Goal: Task Accomplishment & Management: Use online tool/utility

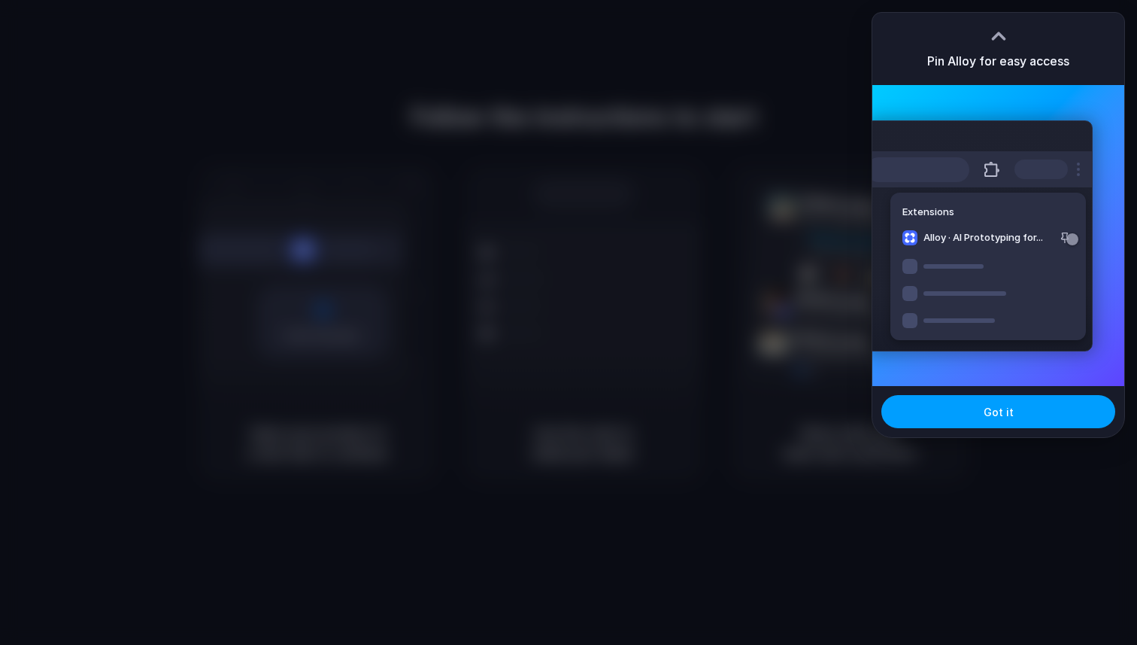
click at [1004, 426] on button "Got it" at bounding box center [998, 411] width 234 height 33
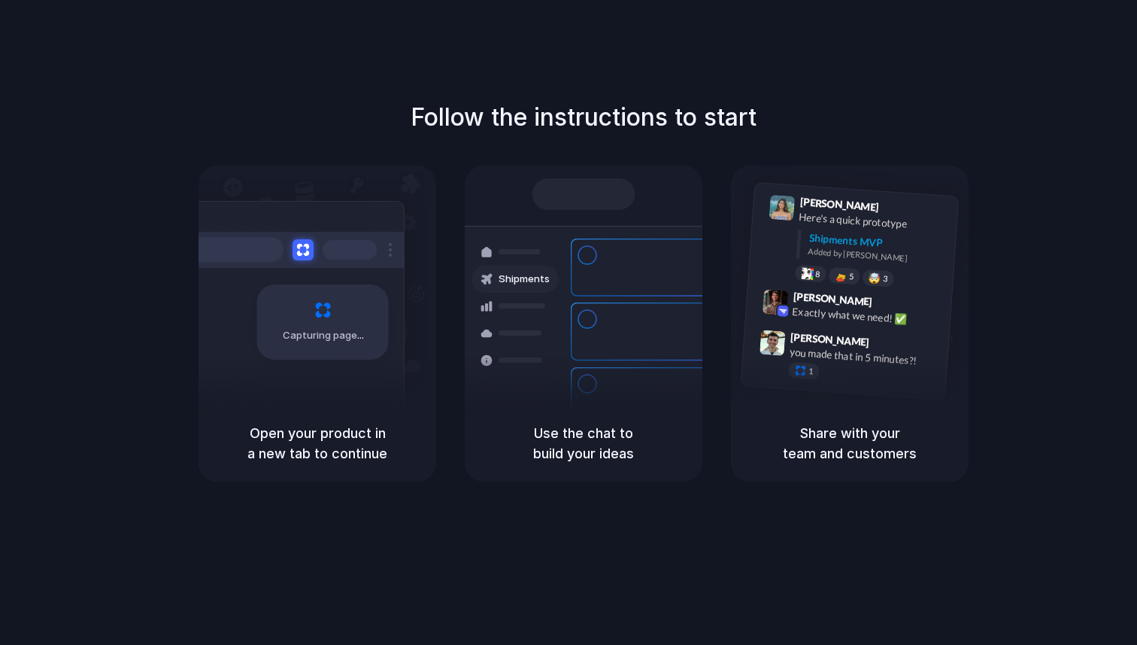
click at [653, 97] on div "Follow the instructions to start Capturing page Open your product in a new tab …" at bounding box center [583, 337] width 1167 height 675
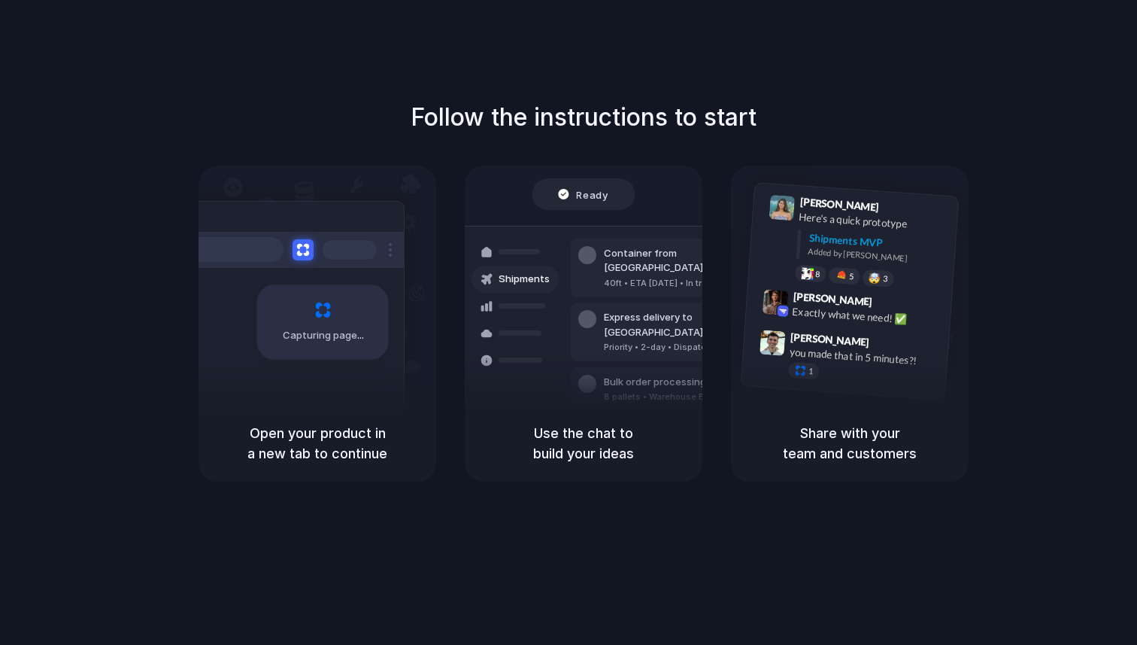
drag, startPoint x: 578, startPoint y: 432, endPoint x: 662, endPoint y: 420, distance: 85.1
click at [662, 420] on div "Use the chat to build your ideas" at bounding box center [584, 443] width 238 height 77
click at [592, 231] on div "Container from Shanghai 40ft • ETA Dec 28 • In transit Express delivery to NYC …" at bounding box center [638, 331] width 159 height 211
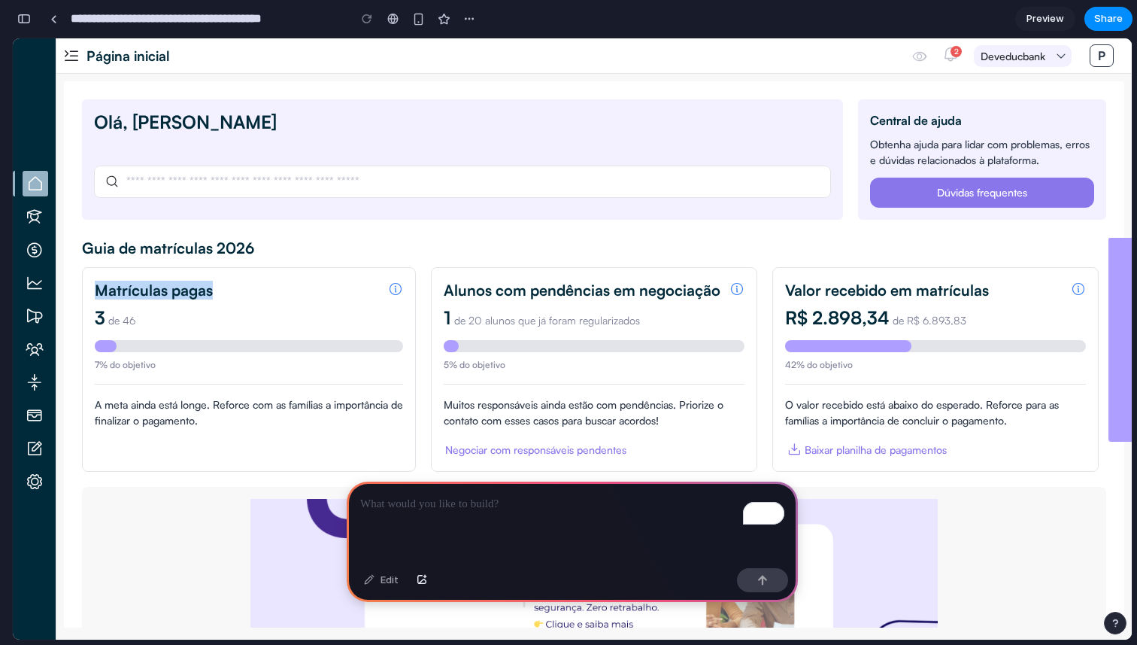
drag, startPoint x: 193, startPoint y: 303, endPoint x: 170, endPoint y: 271, distance: 39.9
click at [170, 271] on section "Matrículas pagas 3 de 46 7% do objetivo A meta ainda está longe. Reforce com as…" at bounding box center [249, 369] width 334 height 205
click at [171, 311] on div "3 de 46" at bounding box center [249, 319] width 308 height 18
click at [34, 207] on em at bounding box center [35, 217] width 26 height 26
click at [35, 249] on em at bounding box center [35, 250] width 26 height 26
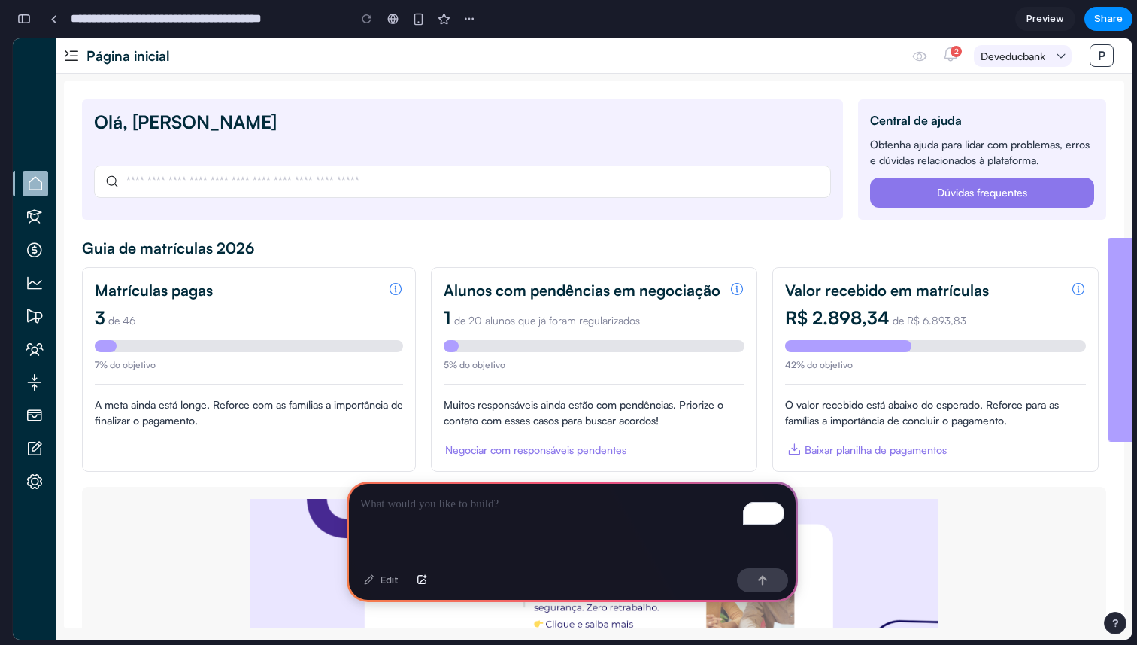
click at [35, 217] on em at bounding box center [35, 217] width 26 height 26
click at [35, 189] on em at bounding box center [36, 184] width 26 height 26
click at [594, 405] on div "1 de 20 alunos que já foram regularizados 5% do objetivo Muitos responsáveis ai…" at bounding box center [594, 375] width 301 height 130
click at [1057, 18] on span "Preview" at bounding box center [1046, 18] width 38 height 15
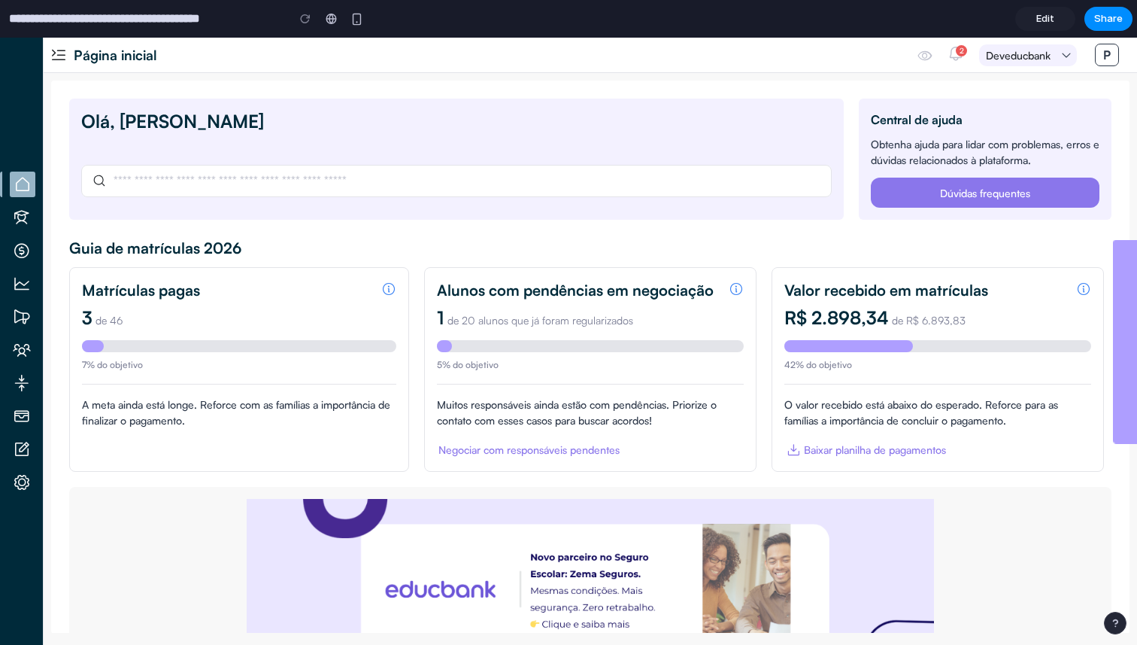
click at [590, 359] on div "5% do objetivo" at bounding box center [590, 365] width 307 height 14
click at [581, 402] on div "Muitos responsáveis ainda estão com pendências. Priorize o contato com esses ca…" at bounding box center [590, 412] width 307 height 32
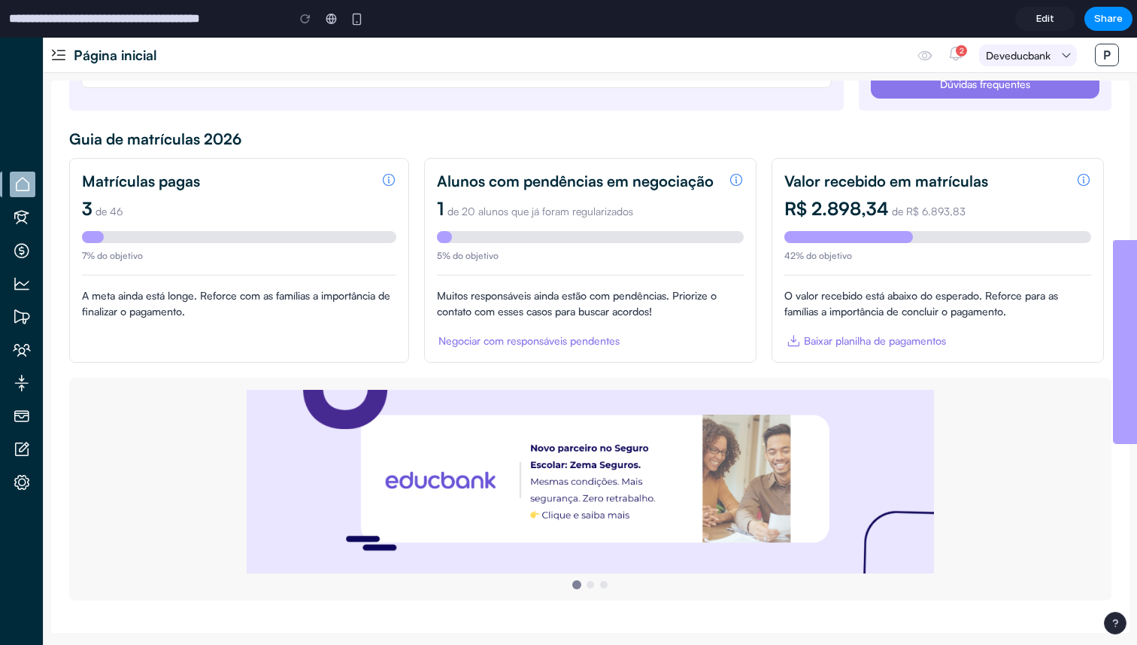
click at [514, 368] on div at bounding box center [590, 489] width 1042 height 253
click at [514, 333] on div "Negociar com responsáveis pendentes" at bounding box center [528, 340] width 181 height 16
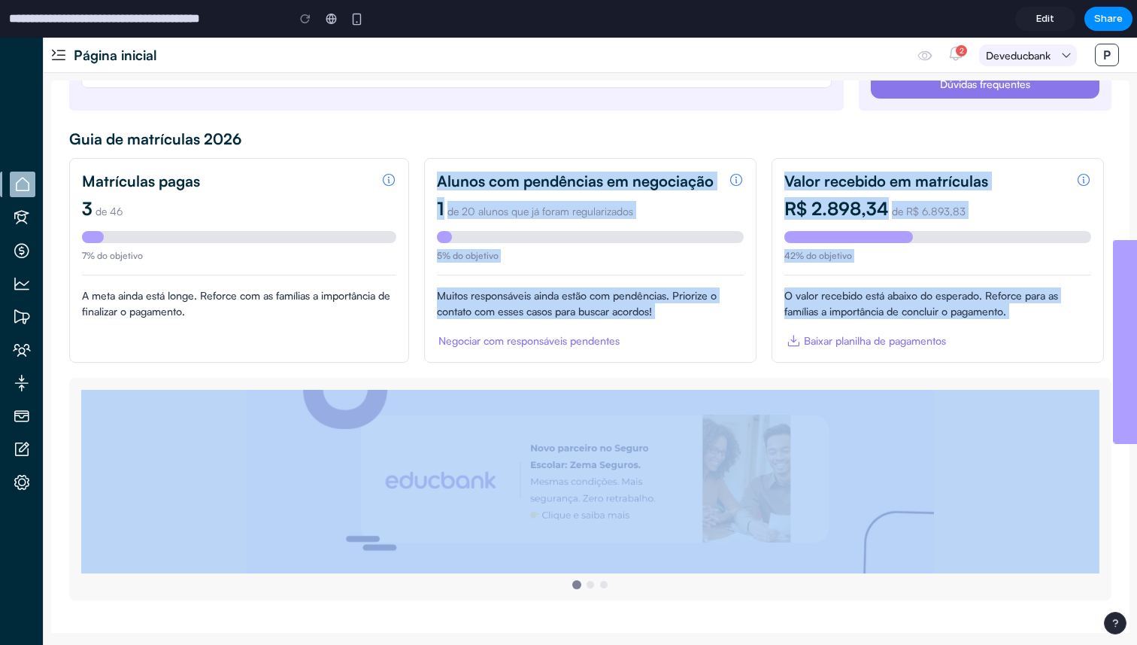
drag, startPoint x: 681, startPoint y: 381, endPoint x: 484, endPoint y: 168, distance: 290.0
click at [484, 168] on section "[PERSON_NAME], [PERSON_NAME] Central de ajuda [PERSON_NAME] ajuda para lidar co…" at bounding box center [590, 302] width 1042 height 626
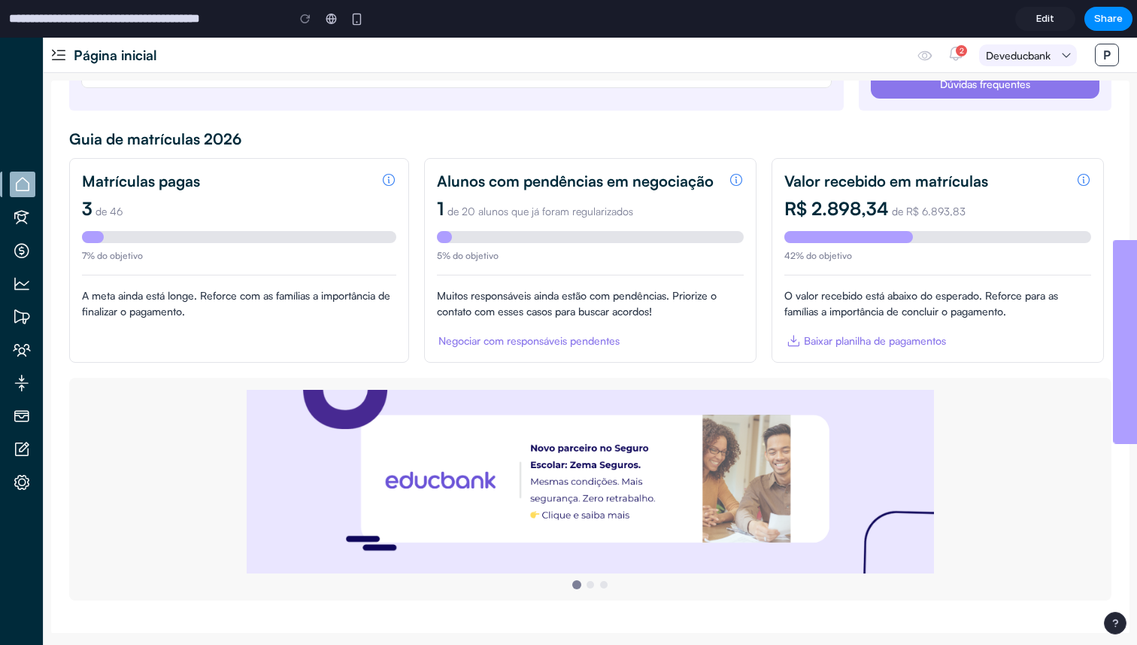
click at [529, 130] on div "Guia de matrículas 2026" at bounding box center [590, 138] width 1042 height 18
click at [869, 102] on div "Central de ajuda Obtenha ajuda para lidar com problemas, erros e dúvidas relaci…" at bounding box center [985, 49] width 253 height 121
click at [1048, 24] on span "Edit" at bounding box center [1045, 18] width 18 height 15
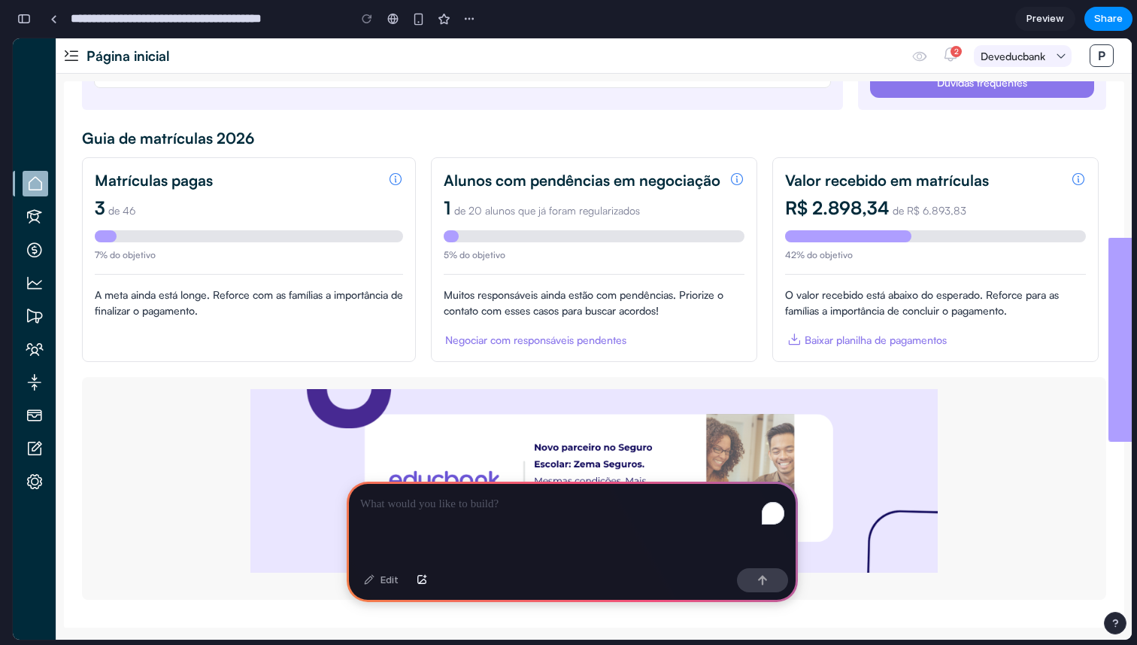
click at [490, 524] on div "To enrich screen reader interactions, please activate Accessibility in Grammarl…" at bounding box center [572, 521] width 451 height 80
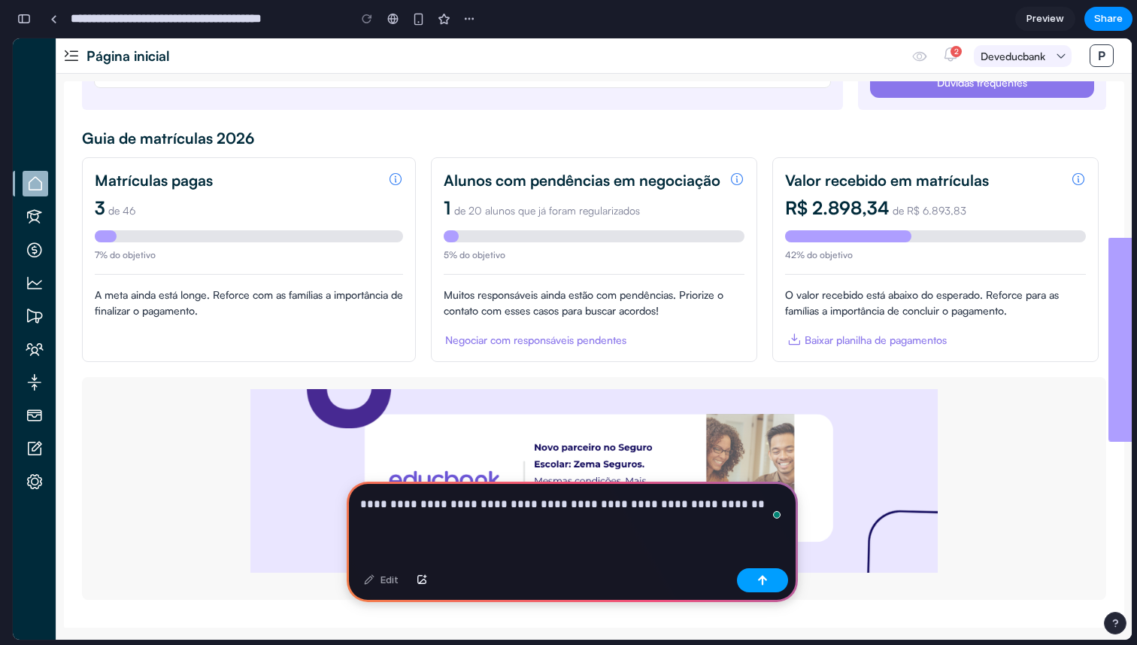
click at [763, 572] on button "button" at bounding box center [762, 580] width 51 height 24
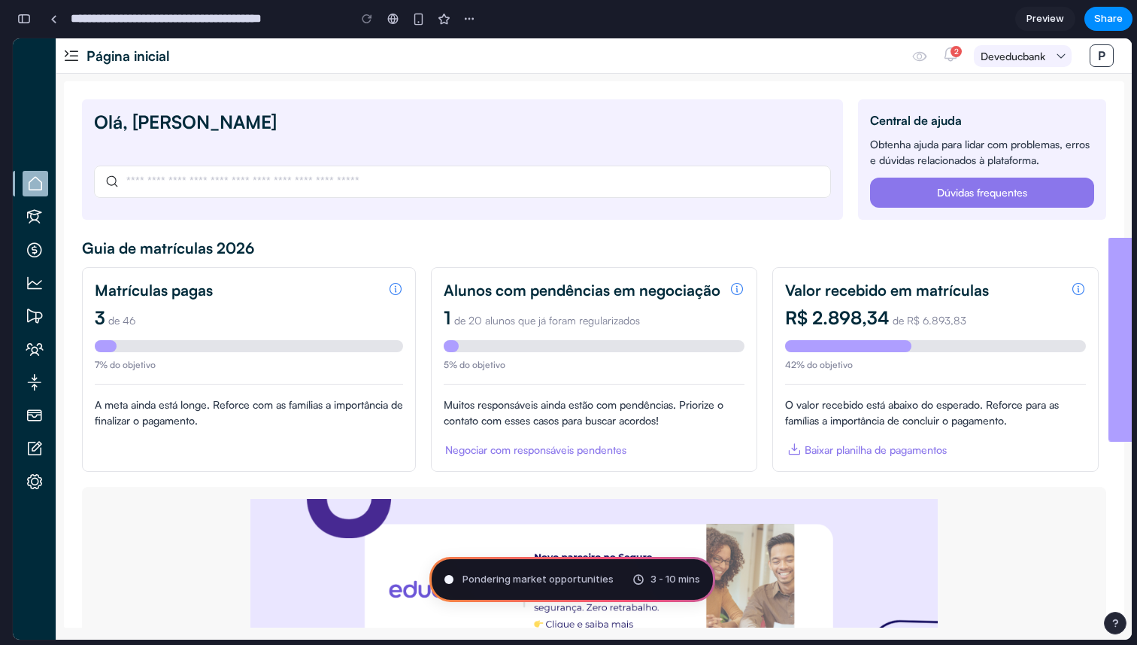
click at [562, 574] on span "Pondering market opportunities" at bounding box center [538, 579] width 151 height 15
click at [669, 580] on span "3 - 10 mins" at bounding box center [676, 579] width 50 height 15
click at [568, 580] on div "Evaluating the request ... 3 - 10 mins" at bounding box center [572, 579] width 286 height 45
click at [75, 53] on em at bounding box center [71, 56] width 18 height 18
click at [75, 59] on em at bounding box center [71, 56] width 18 height 18
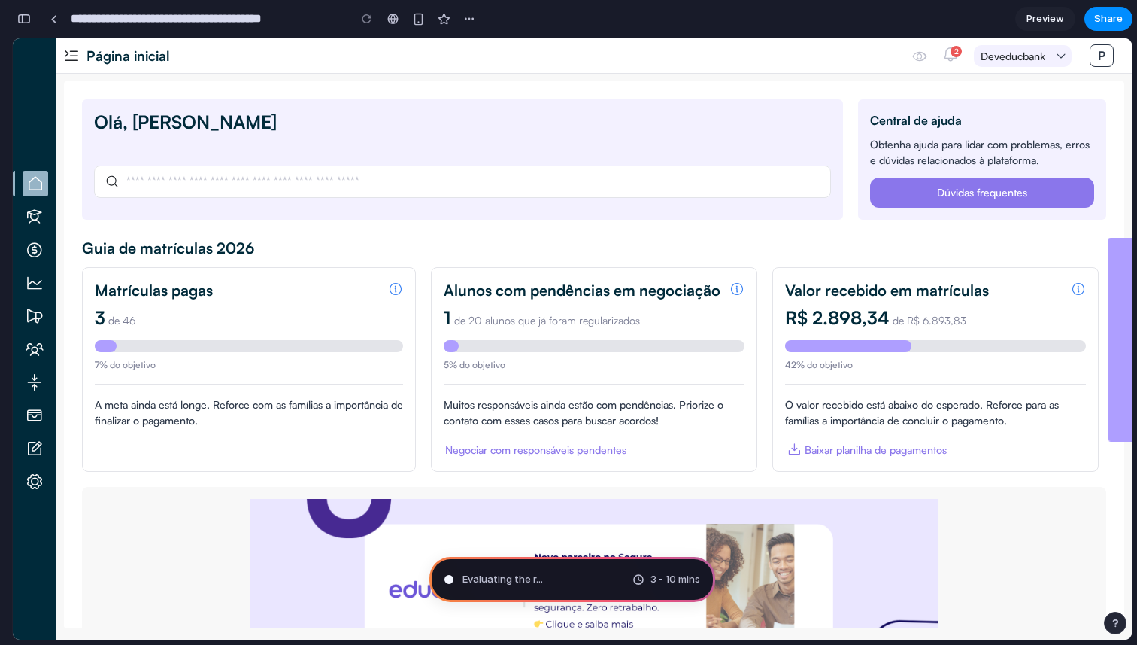
click at [371, 190] on div at bounding box center [462, 181] width 714 height 19
click at [373, 184] on input "text" at bounding box center [471, 182] width 697 height 16
drag, startPoint x: 373, startPoint y: 184, endPoint x: 468, endPoint y: 193, distance: 95.2
click at [468, 193] on div at bounding box center [462, 181] width 737 height 32
type input "*"
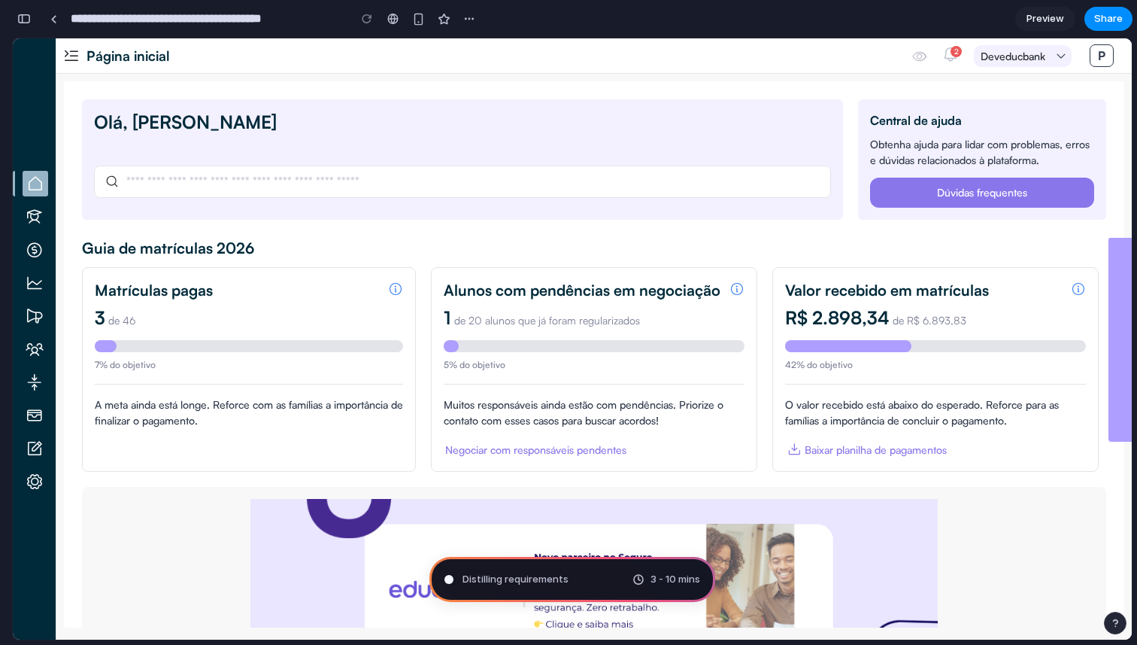
click at [748, 265] on div "Guia de matrículas 2026 Matrículas pagas 3 de 46 7% do objetivo A meta ainda es…" at bounding box center [594, 348] width 1024 height 245
click at [659, 578] on span "3 - 10 mins" at bounding box center [676, 579] width 50 height 15
click at [942, 54] on em at bounding box center [950, 54] width 17 height 17
click at [952, 54] on div "2" at bounding box center [956, 51] width 11 height 11
click at [920, 55] on em at bounding box center [919, 56] width 15 height 15
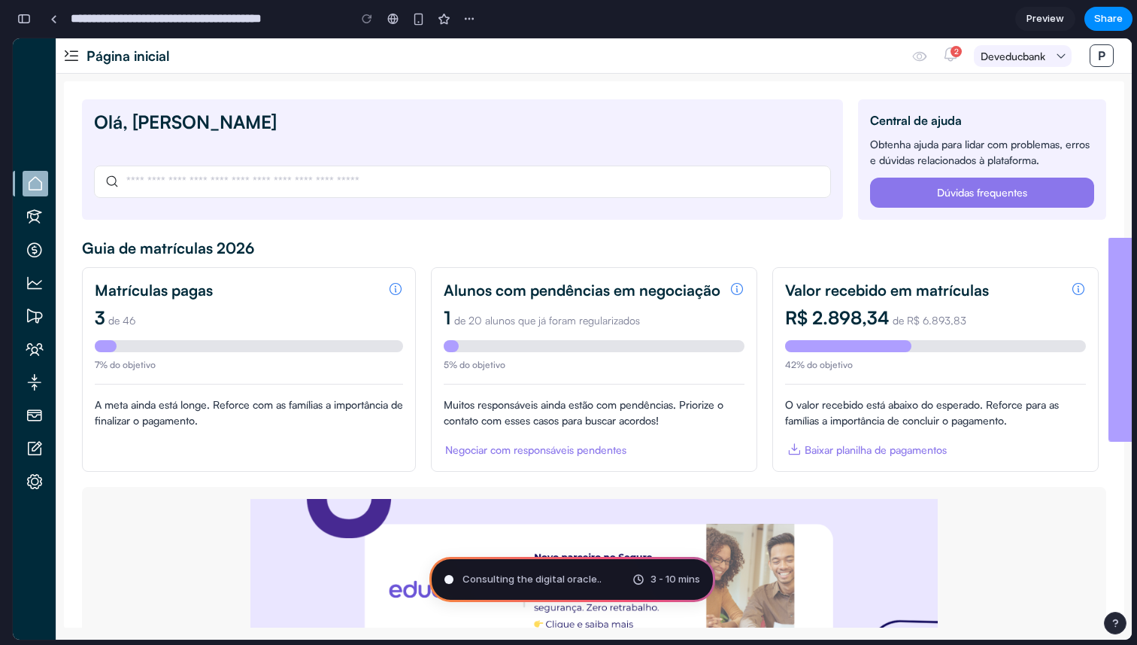
click at [1028, 54] on span "deveducbank" at bounding box center [1013, 56] width 72 height 16
click at [1055, 62] on div "deveducbank" at bounding box center [1023, 56] width 98 height 22
click at [1105, 56] on div "P" at bounding box center [1102, 55] width 24 height 23
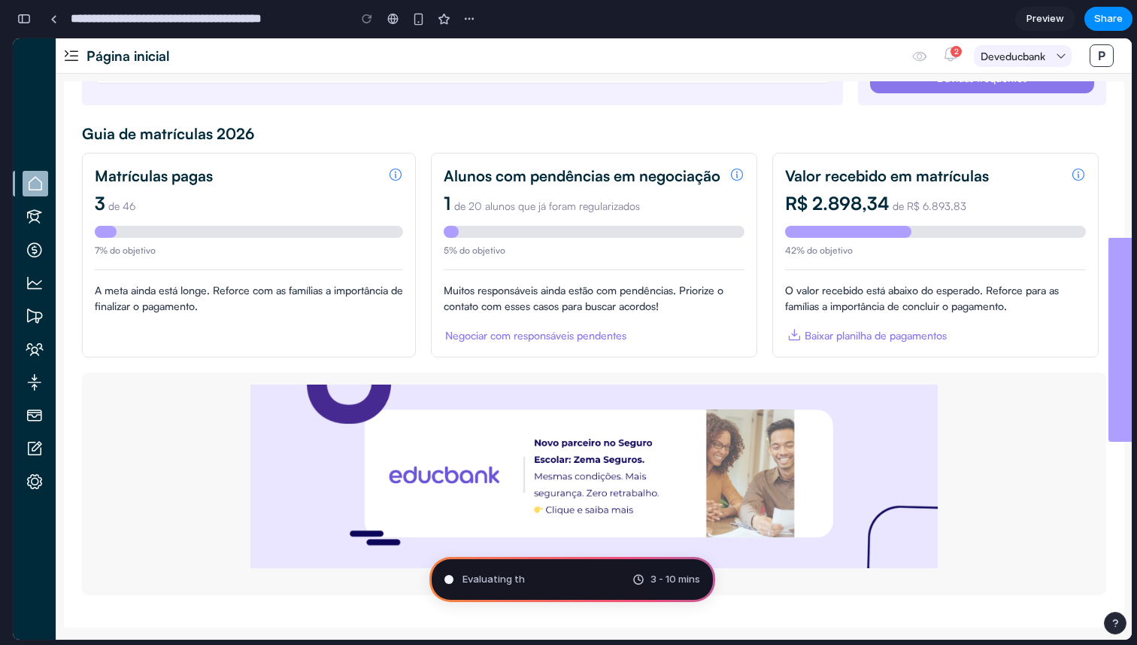
click at [1082, 490] on em at bounding box center [1084, 484] width 30 height 30
click at [1082, 487] on em at bounding box center [1084, 484] width 30 height 30
click at [1069, 478] on em at bounding box center [1084, 484] width 30 height 30
click at [102, 479] on em at bounding box center [104, 484] width 30 height 30
click at [36, 486] on em at bounding box center [35, 482] width 26 height 26
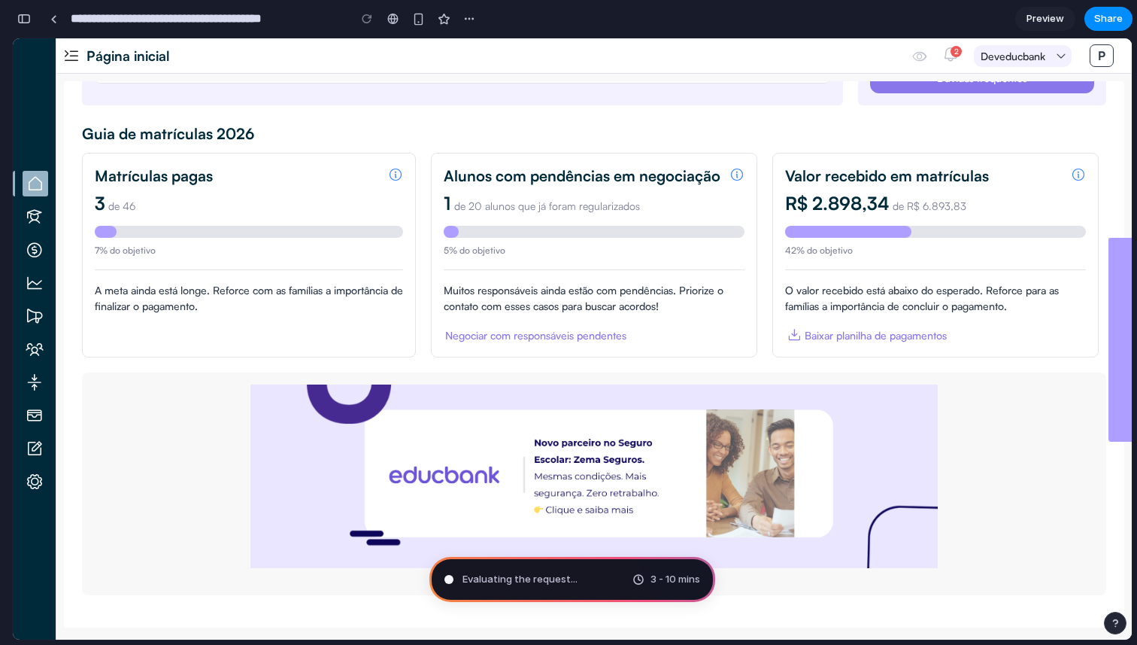
click at [36, 454] on em at bounding box center [35, 448] width 26 height 26
click at [36, 405] on em at bounding box center [35, 415] width 26 height 26
click at [36, 371] on em at bounding box center [35, 382] width 26 height 26
click at [36, 336] on em at bounding box center [35, 349] width 26 height 26
click at [36, 313] on em at bounding box center [35, 316] width 26 height 26
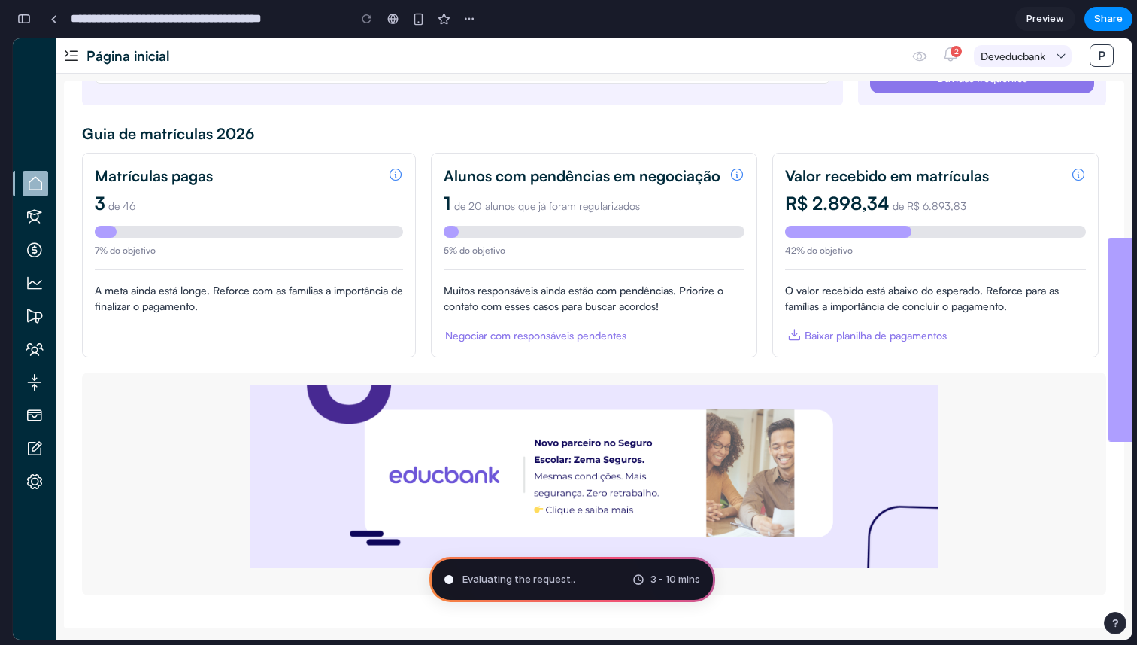
click at [36, 280] on em at bounding box center [35, 283] width 26 height 26
click at [36, 249] on em at bounding box center [35, 250] width 26 height 26
click at [39, 214] on em at bounding box center [35, 217] width 26 height 26
click at [39, 189] on em at bounding box center [36, 184] width 26 height 26
click at [35, 199] on ul at bounding box center [35, 332] width 44 height 323
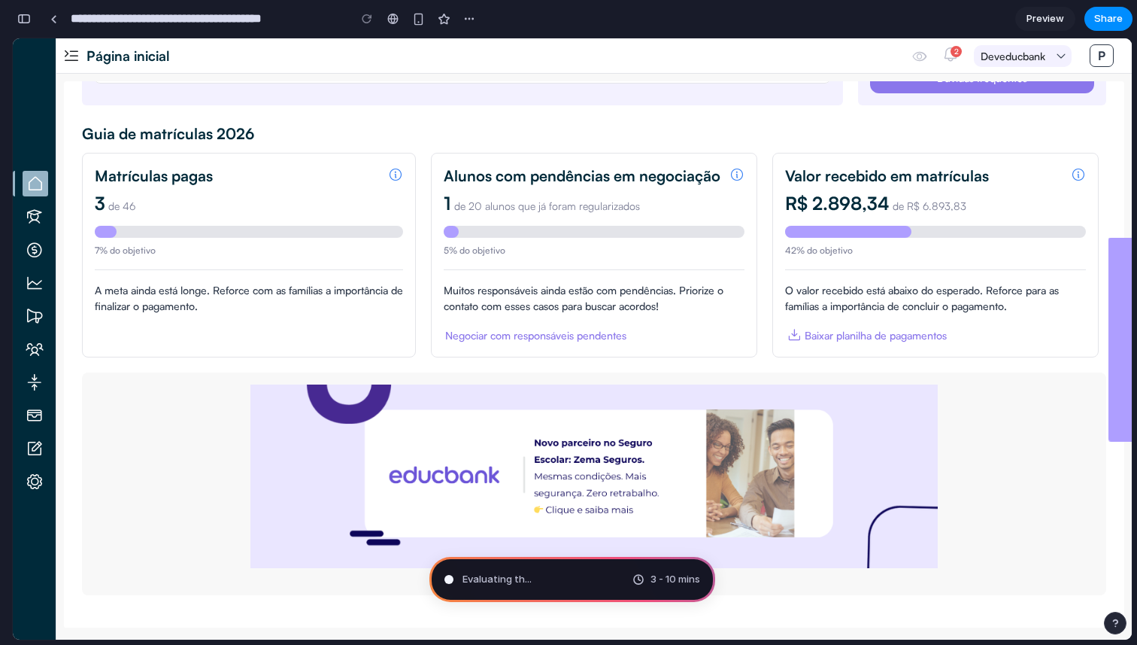
click at [35, 214] on em at bounding box center [35, 217] width 26 height 26
click at [35, 185] on em at bounding box center [36, 184] width 26 height 26
click at [233, 226] on div at bounding box center [249, 232] width 308 height 12
click at [526, 344] on section "Alunos com pendências em negociação 1 de 20 alunos que já foram regularizados 5…" at bounding box center [594, 255] width 326 height 205
click at [532, 339] on div "Negociar com responsáveis pendentes" at bounding box center [535, 335] width 181 height 16
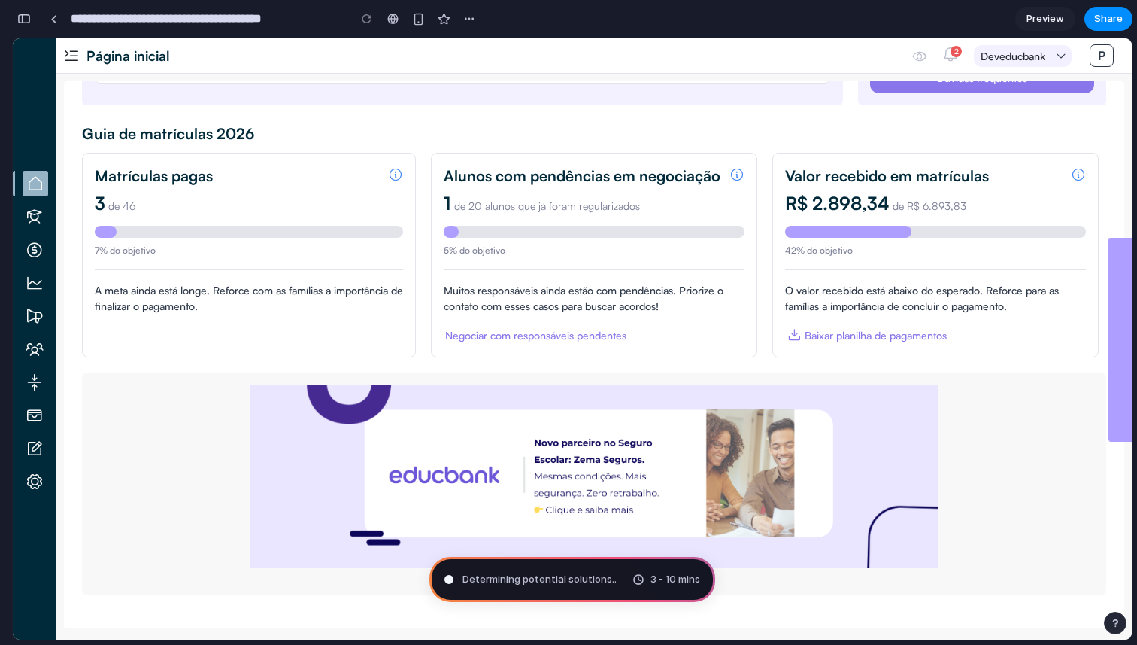
click at [532, 339] on div "Negociar com responsáveis pendentes" at bounding box center [535, 335] width 181 height 16
click at [825, 321] on section "Valor recebido em matrículas R$ 2.898,34 de R$ 6.893,83 42% do objetivo O valor…" at bounding box center [935, 255] width 326 height 205
click at [825, 329] on div "Baixar planilha de pagamentos" at bounding box center [876, 335] width 142 height 16
click at [787, 283] on div "O valor recebido está abaixo do esperado. Reforce para as famílias a importânci…" at bounding box center [935, 298] width 301 height 32
click at [728, 444] on img at bounding box center [594, 476] width 1000 height 184
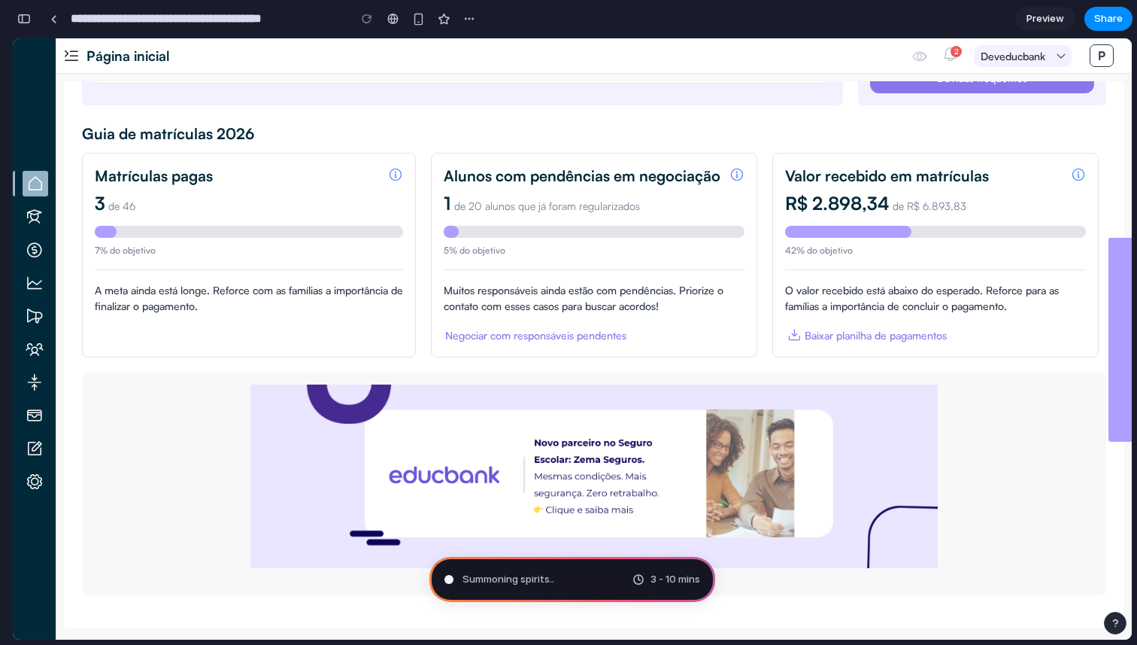
click at [1132, 285] on main "Summoning spirits .. 3 - 10 mins Chat Preview" at bounding box center [572, 339] width 1121 height 602
click at [903, 334] on div "Baixar planilha de pagamentos" at bounding box center [876, 335] width 142 height 16
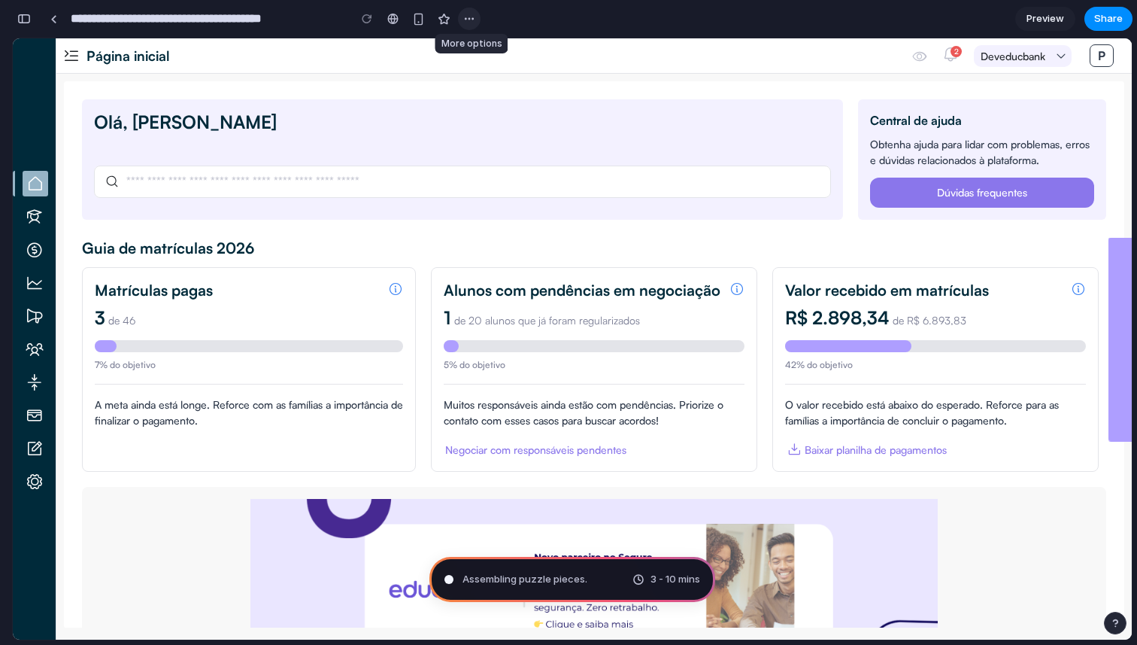
click at [468, 20] on div "button" at bounding box center [469, 19] width 12 height 12
click at [641, 102] on div "Duplicate Delete" at bounding box center [568, 322] width 1137 height 645
click at [1035, 16] on span "Preview" at bounding box center [1046, 18] width 38 height 15
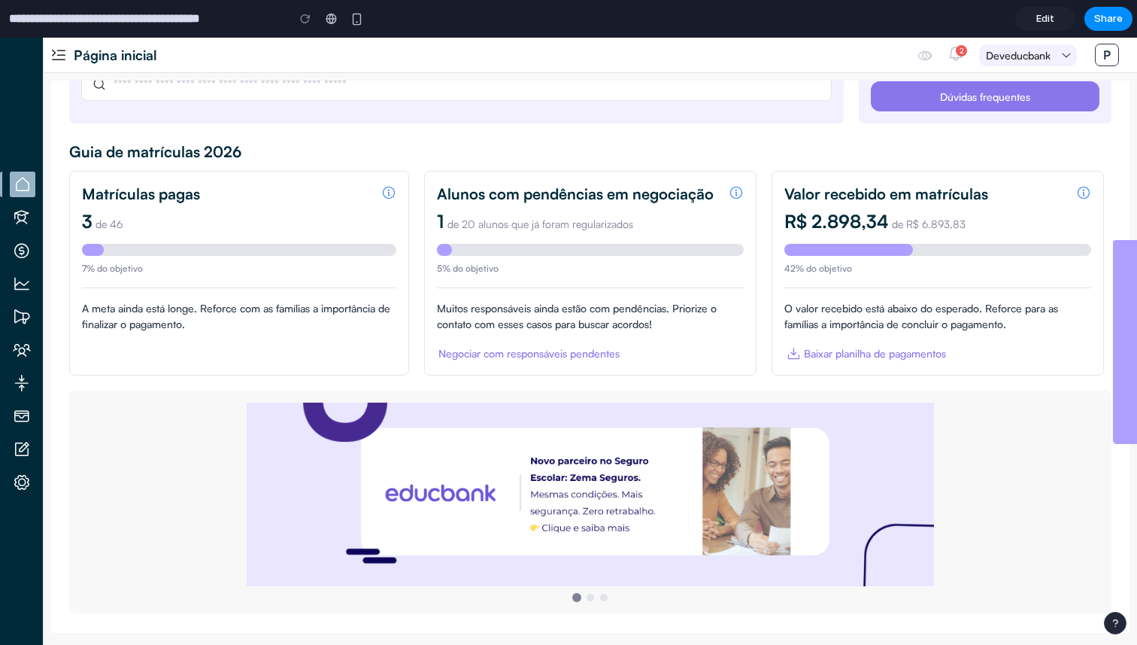
scroll to position [110, 0]
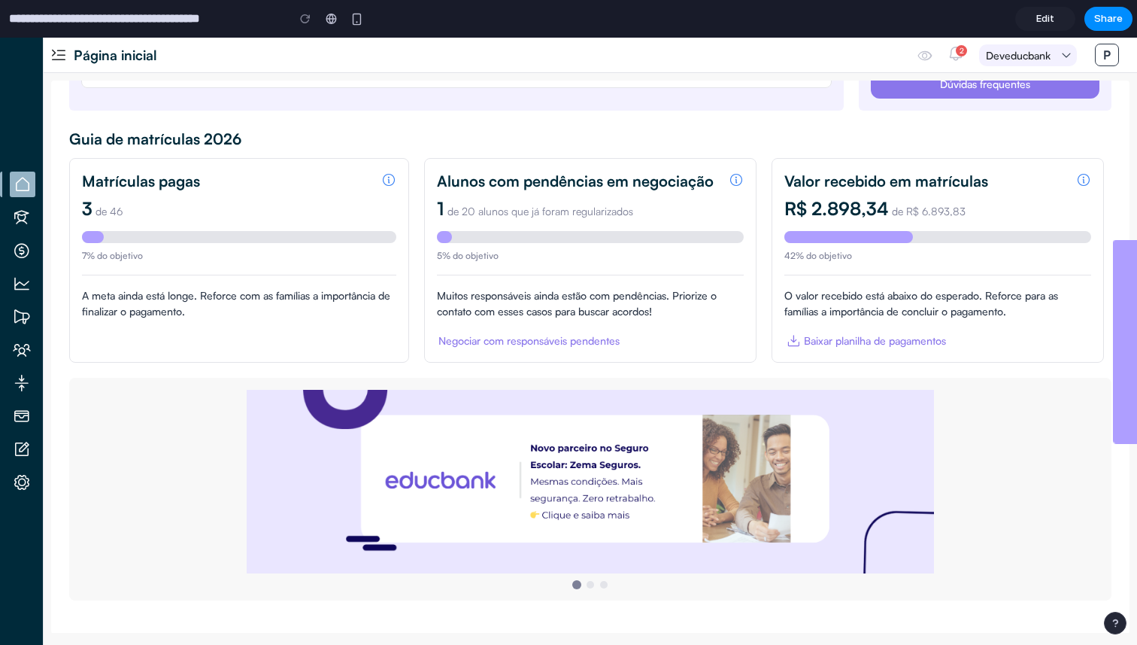
click at [758, 191] on div "Alunos com pendências em negociação 1 de 20 alunos que já foram regularizados 5…" at bounding box center [590, 260] width 347 height 205
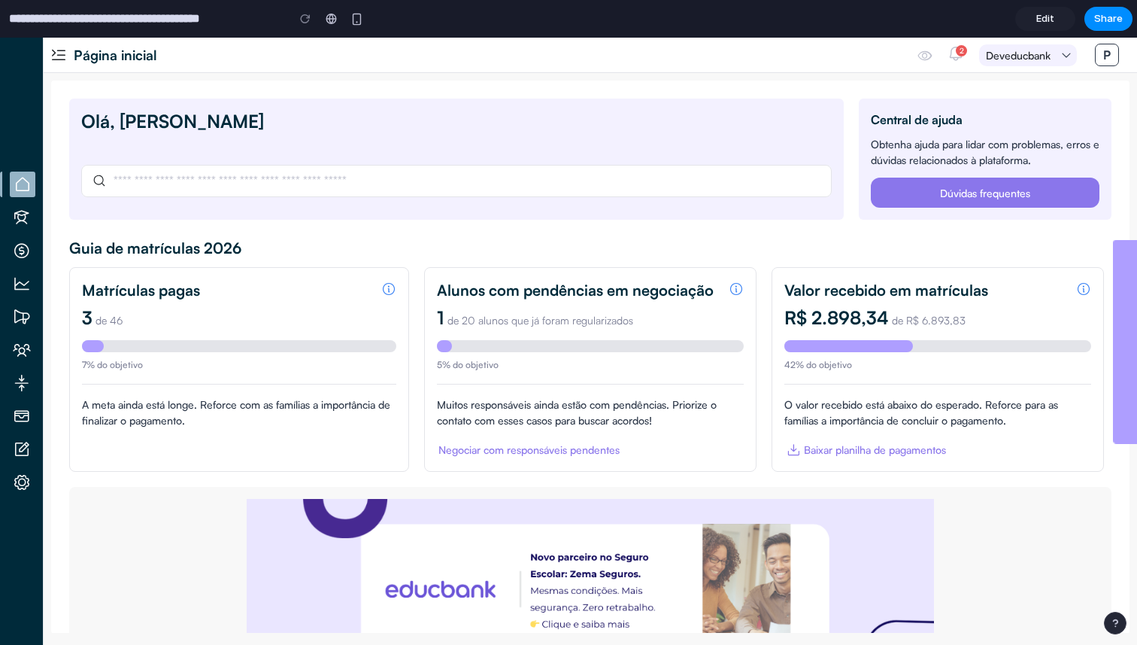
click at [1050, 13] on span "Edit" at bounding box center [1045, 18] width 18 height 15
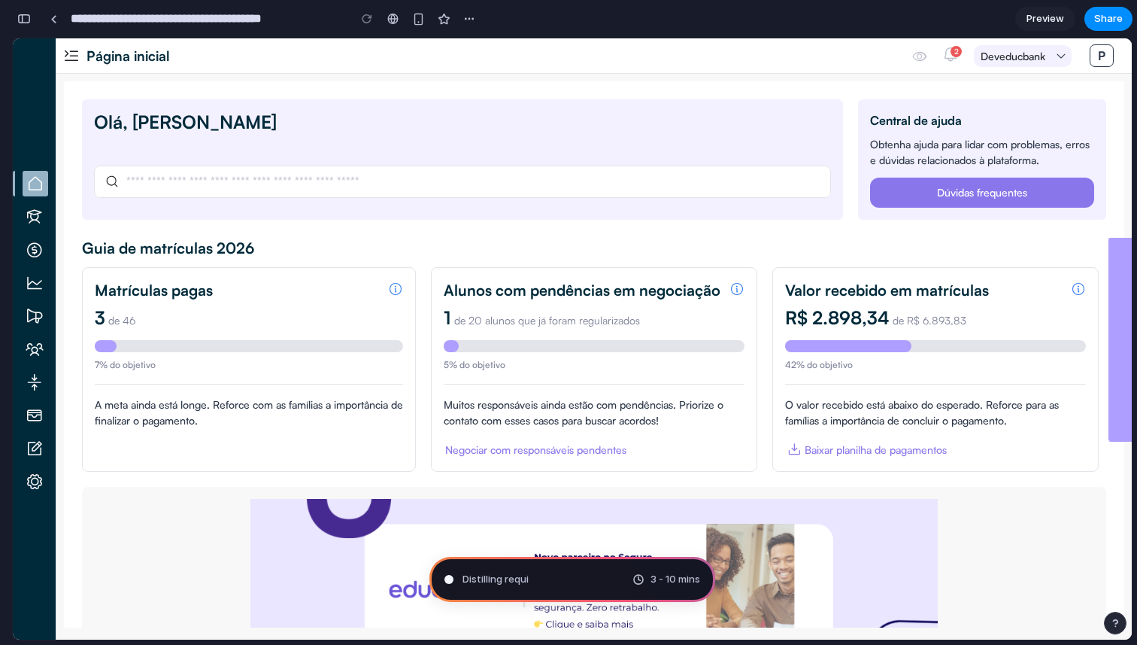
click at [646, 574] on div "3 - 10 mins" at bounding box center [667, 579] width 68 height 15
click at [676, 576] on span "3 - 10 mins" at bounding box center [676, 579] width 50 height 15
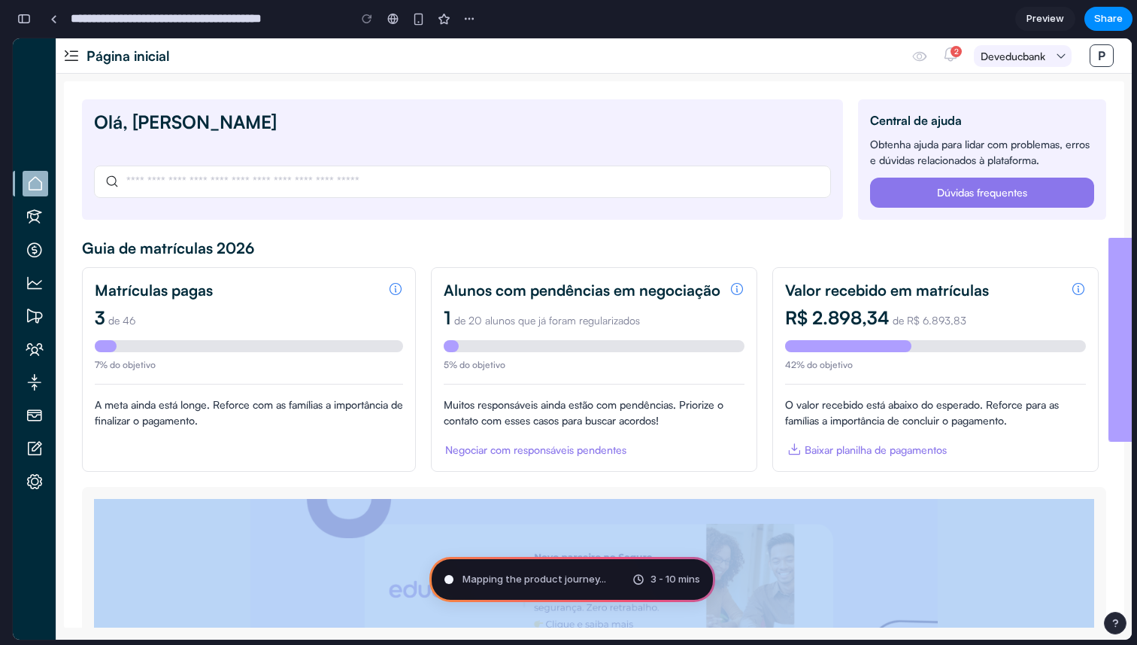
drag, startPoint x: 1124, startPoint y: 474, endPoint x: 1124, endPoint y: 491, distance: 17.3
click at [1124, 491] on div "[PERSON_NAME], [PERSON_NAME] Central de ajuda [PERSON_NAME] ajuda para lidar co…" at bounding box center [593, 351] width 1075 height 554
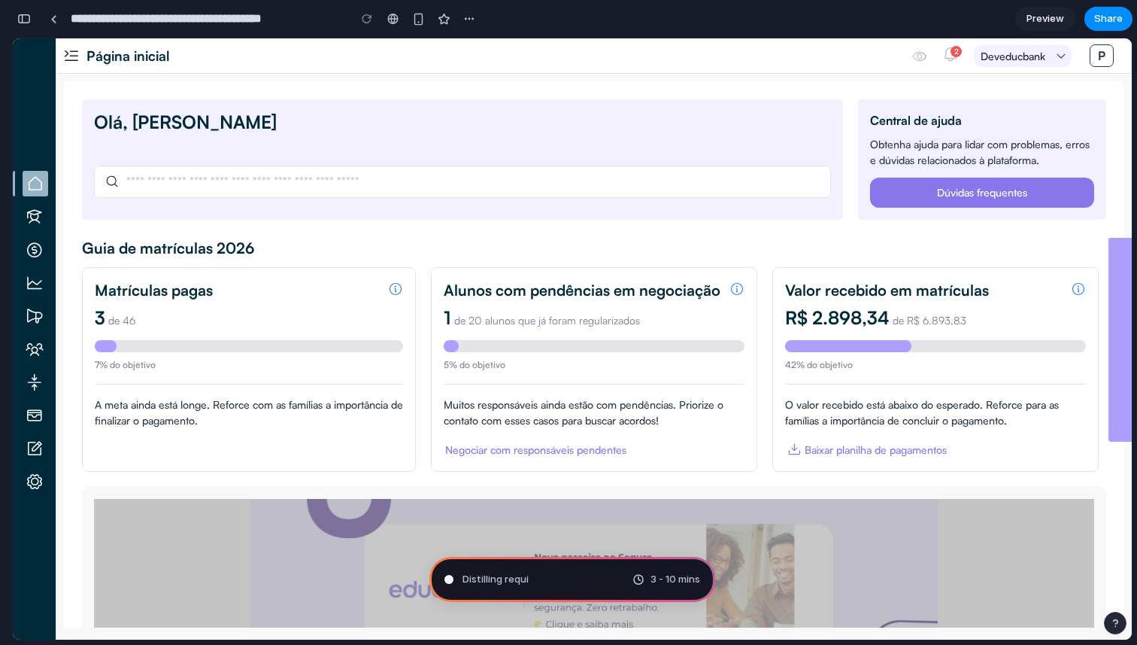
click at [478, 576] on span "Distilling requi" at bounding box center [496, 579] width 66 height 15
click at [450, 584] on div "Distilling requirements" at bounding box center [506, 579] width 124 height 15
click at [484, 584] on span "Distilling requirements .." at bounding box center [518, 579] width 111 height 15
click at [1105, 20] on span "Share" at bounding box center [1108, 18] width 29 height 15
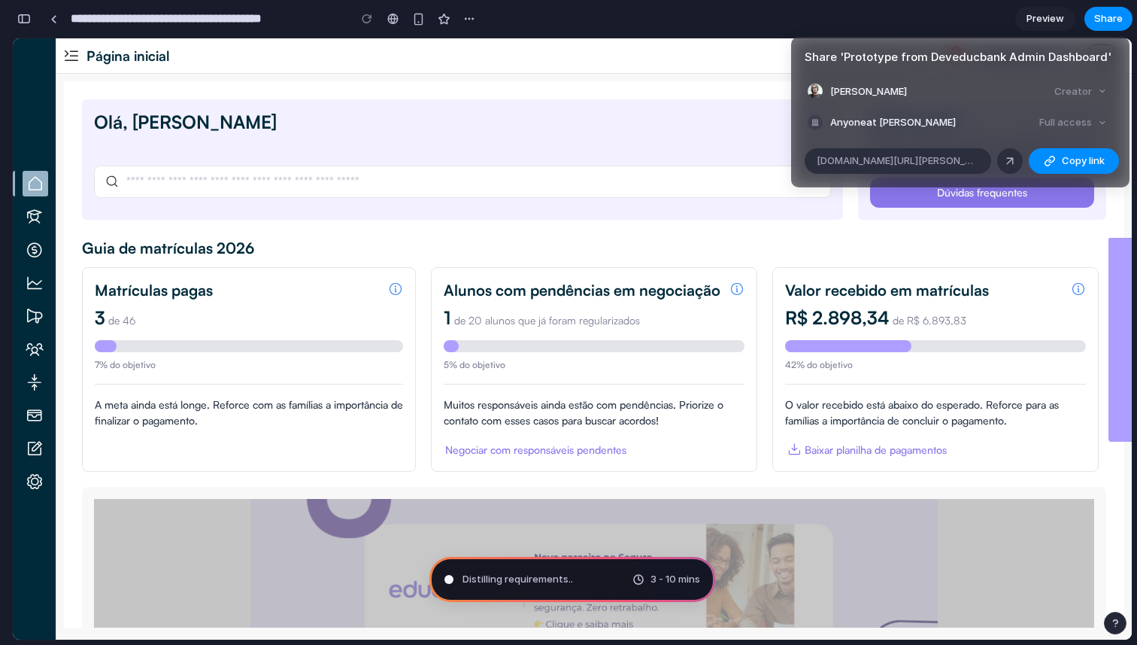
click at [1089, 130] on div "Full access" at bounding box center [1073, 122] width 80 height 21
click at [1078, 160] on span "Copy link" at bounding box center [1083, 160] width 43 height 15
click at [701, 138] on div "Share ' Prototype from Deveducbank Admin Dashboard ' Paulo Ricardo Creator Anyo…" at bounding box center [568, 322] width 1137 height 645
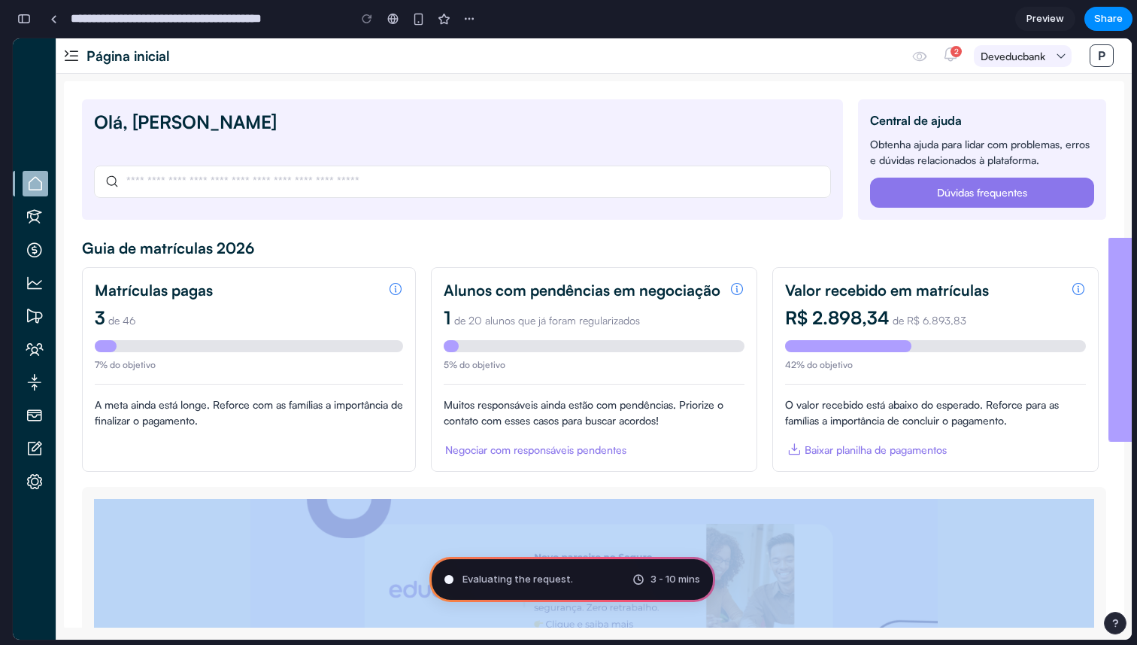
click at [937, 187] on div "Dúvidas frequentes" at bounding box center [982, 192] width 90 height 16
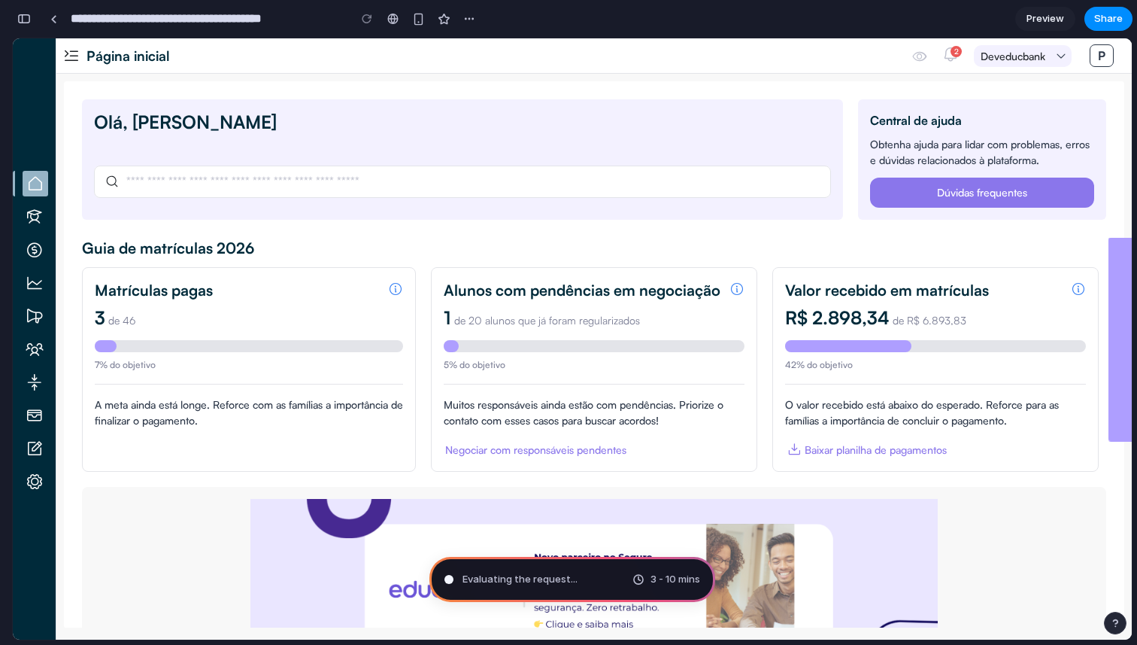
drag, startPoint x: 827, startPoint y: 178, endPoint x: 872, endPoint y: 178, distance: 45.1
click at [828, 178] on div "Olá, [PERSON_NAME]" at bounding box center [462, 159] width 761 height 120
click at [872, 178] on div "Dúvidas frequentes" at bounding box center [982, 192] width 225 height 30
click at [890, 135] on div "Central de ajuda Obtenha ajuda para lidar com problemas, erros e dúvidas relaci…" at bounding box center [982, 159] width 225 height 96
drag, startPoint x: 869, startPoint y: 117, endPoint x: 1009, endPoint y: 168, distance: 148.7
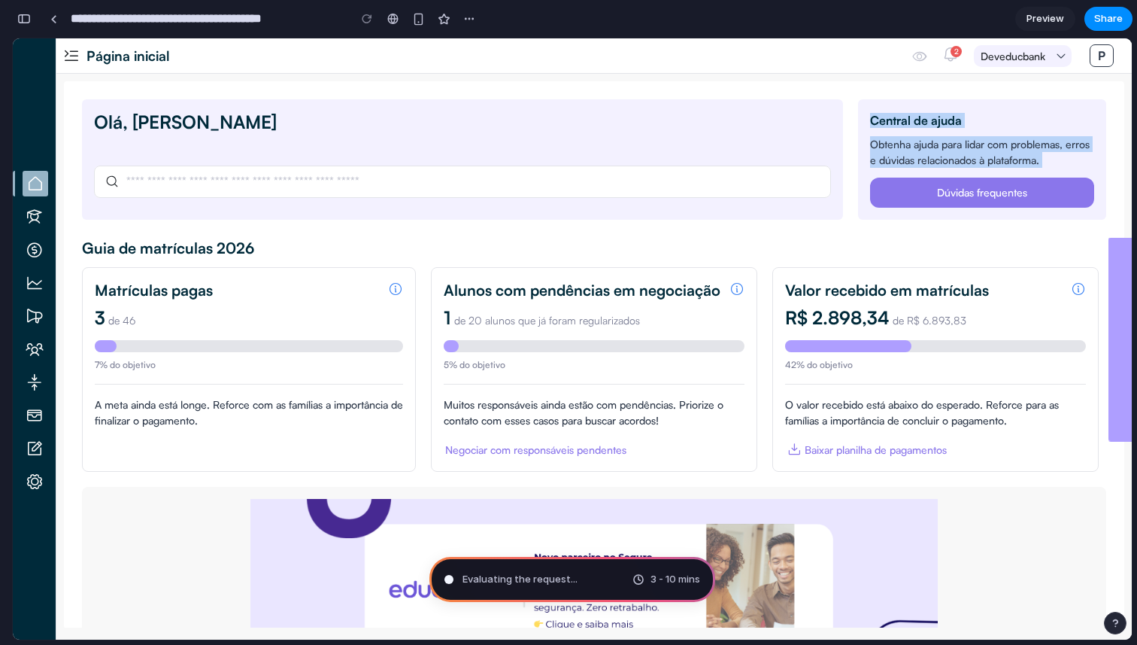
click at [1016, 171] on div "Central de ajuda Obtenha ajuda para lidar com problemas, erros e dúvidas relaci…" at bounding box center [982, 159] width 249 height 120
click at [779, 144] on div "Olá, [PERSON_NAME]" at bounding box center [462, 129] width 737 height 36
click at [717, 190] on div at bounding box center [462, 181] width 714 height 19
click at [699, 156] on div "Olá, [PERSON_NAME]" at bounding box center [462, 159] width 761 height 120
click at [621, 197] on div "Olá, [PERSON_NAME]" at bounding box center [462, 159] width 761 height 120
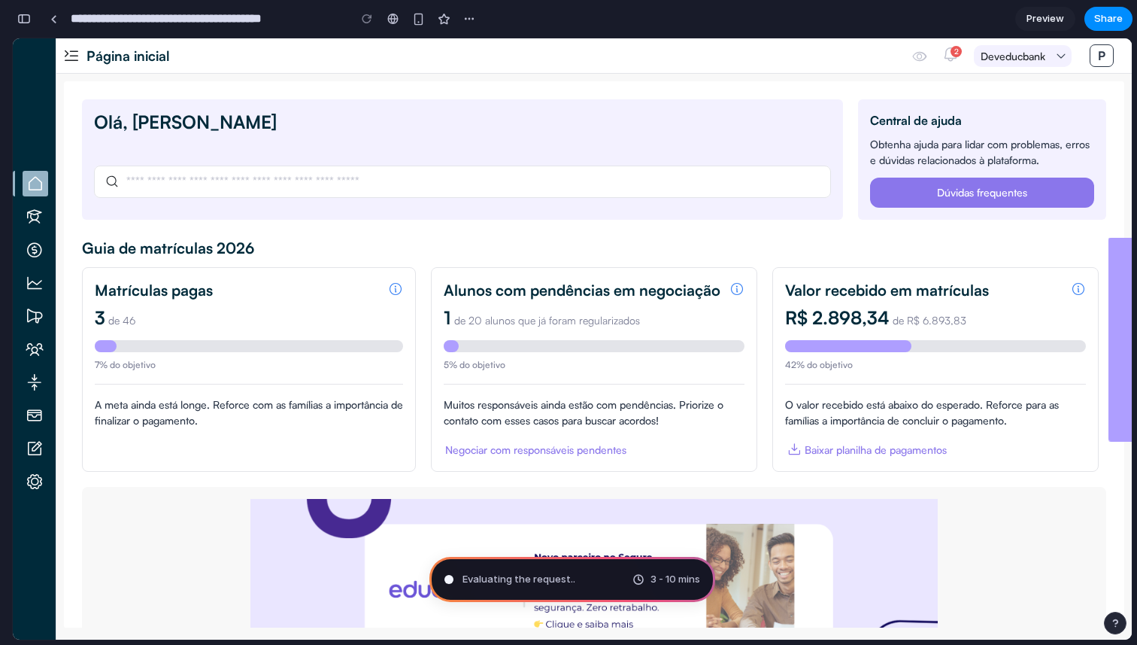
click at [599, 193] on div at bounding box center [462, 181] width 737 height 32
click at [578, 179] on input "text" at bounding box center [471, 182] width 697 height 16
click at [579, 179] on input "text" at bounding box center [471, 182] width 697 height 16
click at [567, 153] on div "Olá, [PERSON_NAME]" at bounding box center [462, 159] width 761 height 120
click at [592, 496] on div at bounding box center [594, 598] width 1024 height 253
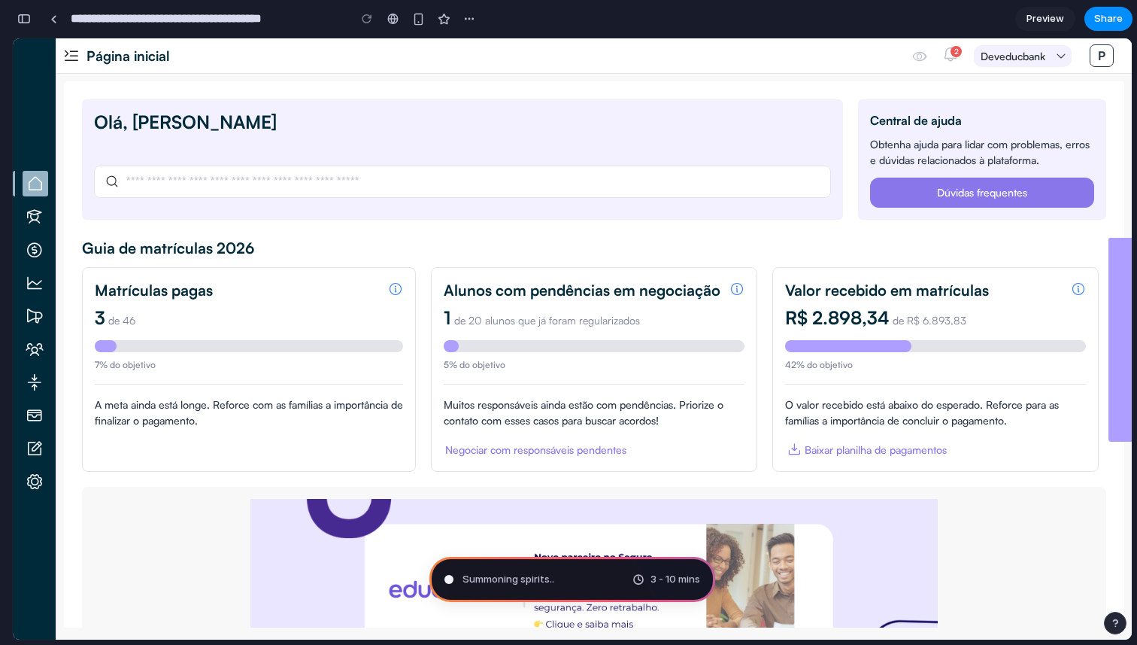
click at [578, 571] on div "Summoning spirits .. 3 - 10 mins" at bounding box center [572, 579] width 286 height 45
click at [951, 50] on div "2" at bounding box center [956, 51] width 11 height 11
drag, startPoint x: 648, startPoint y: 572, endPoint x: 642, endPoint y: 563, distance: 10.8
click at [651, 572] on span "3 - 10 mins" at bounding box center [676, 579] width 50 height 15
click at [399, 106] on div "Olá, [PERSON_NAME]" at bounding box center [462, 159] width 761 height 120
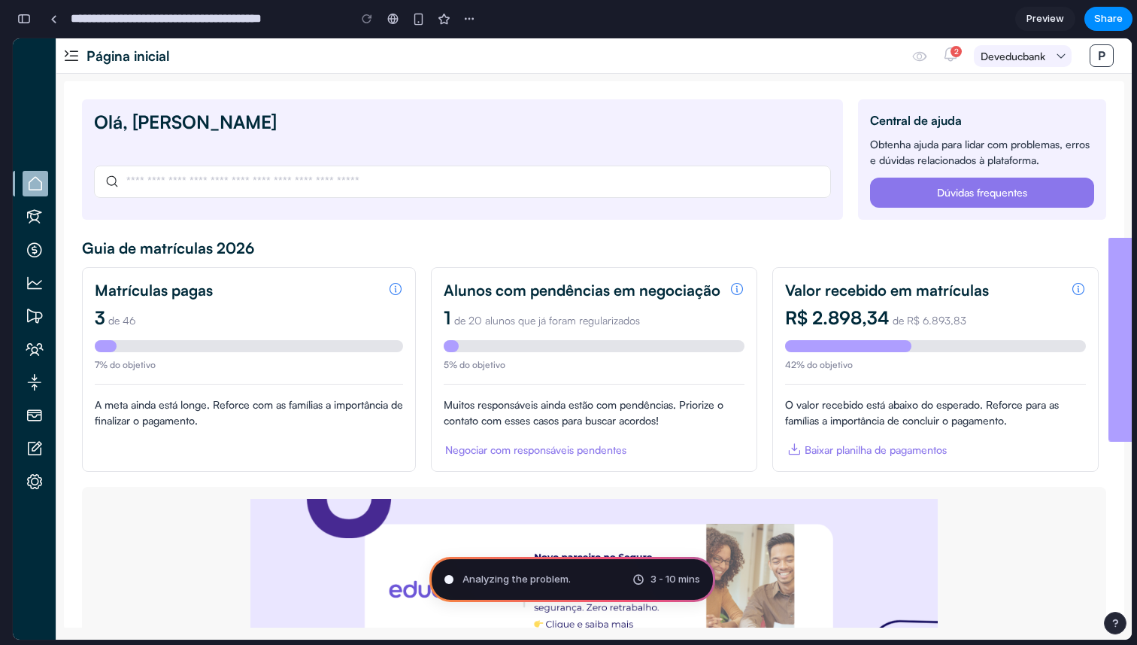
click at [1042, 16] on span "Preview" at bounding box center [1046, 18] width 38 height 15
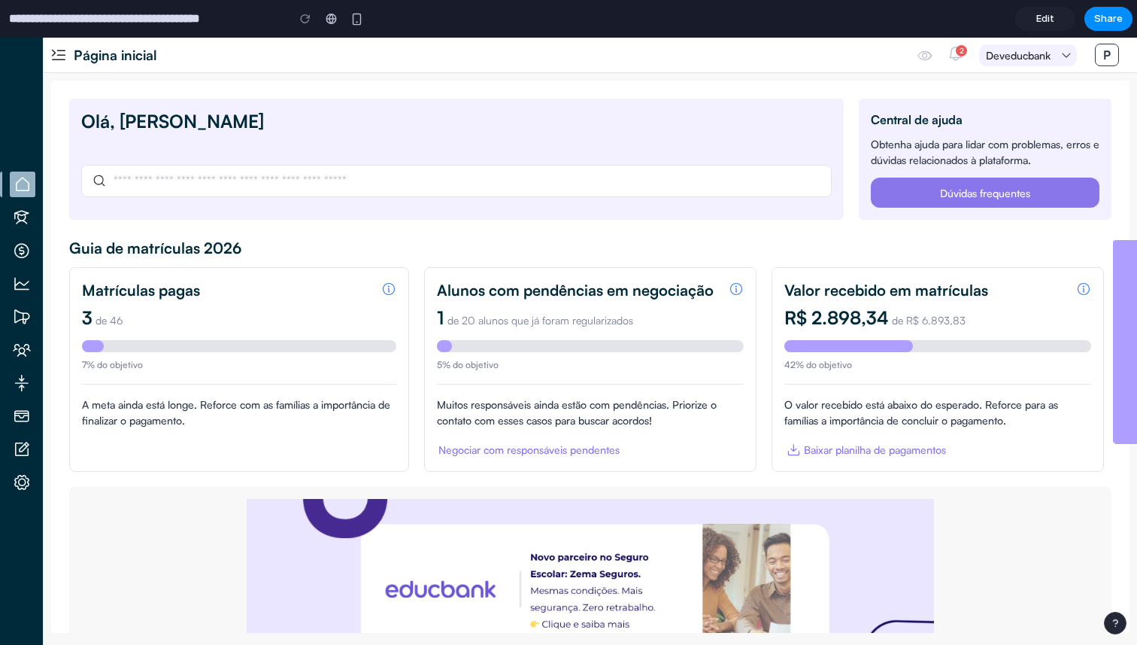
click at [1042, 16] on span "Edit" at bounding box center [1045, 18] width 18 height 15
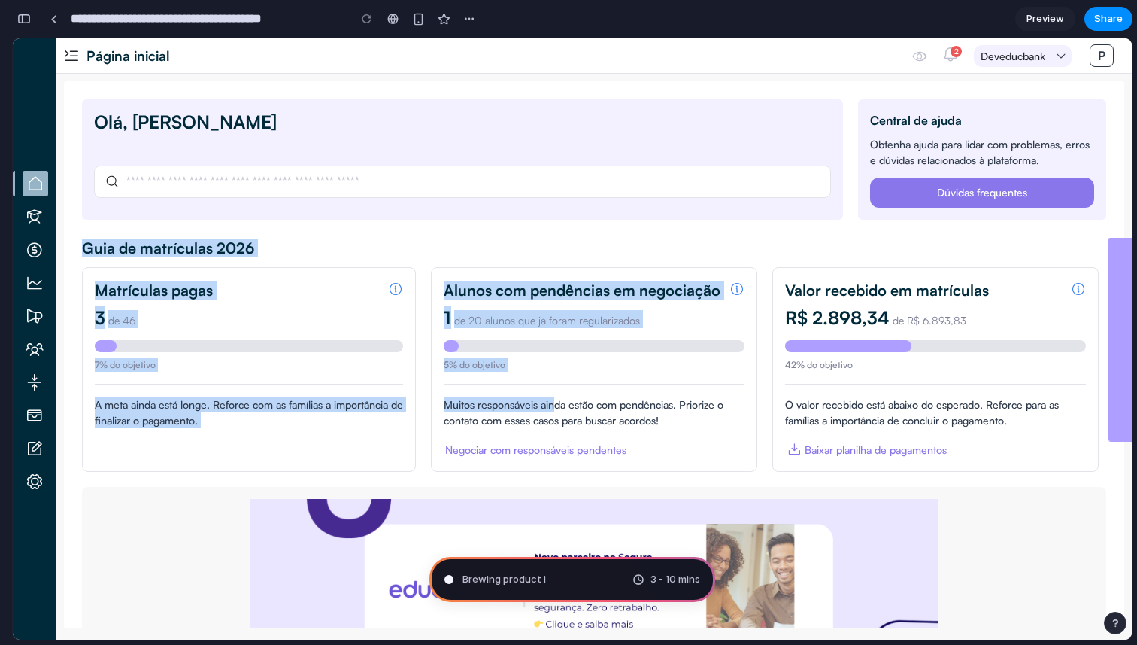
drag, startPoint x: 556, startPoint y: 421, endPoint x: 634, endPoint y: 230, distance: 206.4
click at [626, 220] on section "[PERSON_NAME], [PERSON_NAME] Central de ajuda [PERSON_NAME] ajuda para lidar co…" at bounding box center [594, 411] width 1024 height 625
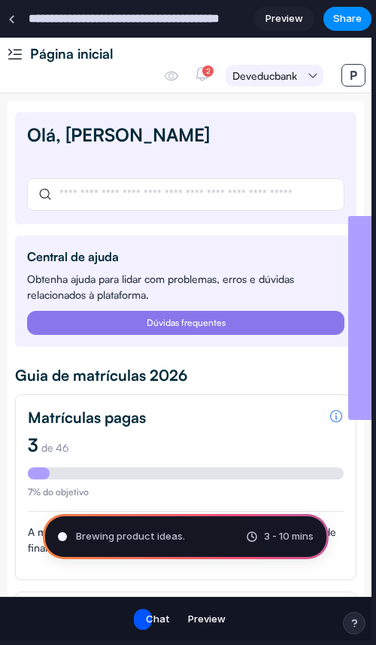
click at [209, 340] on div "Central de ajuda Obtenha ajuda para lidar com problemas, erros e dúvidas relaci…" at bounding box center [185, 291] width 341 height 112
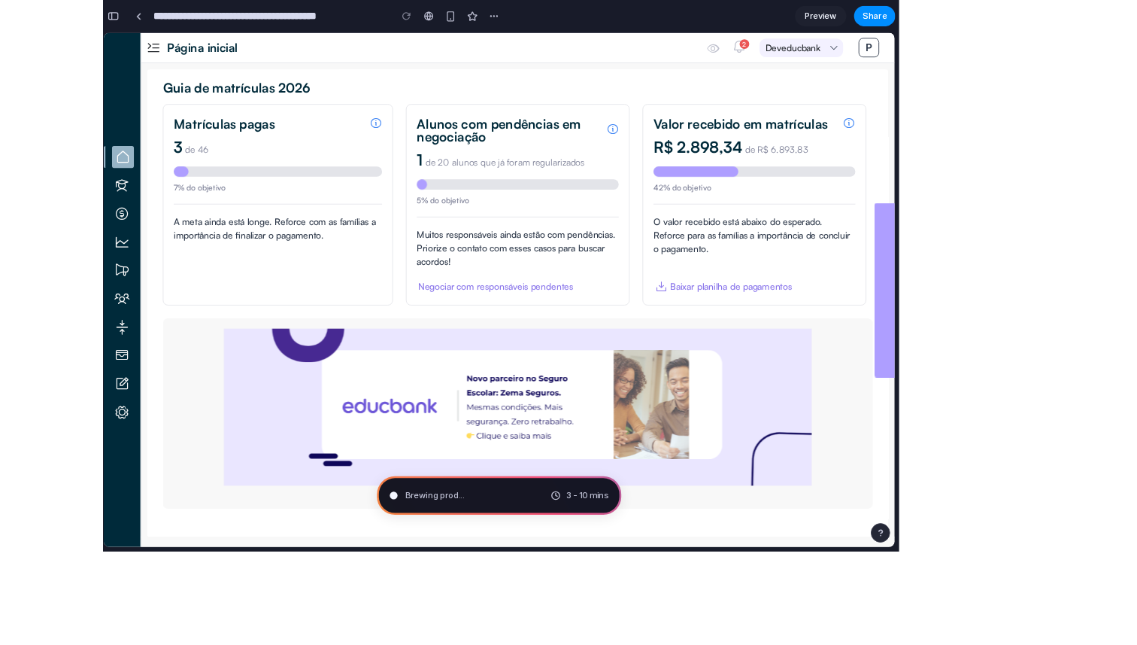
scroll to position [146, 0]
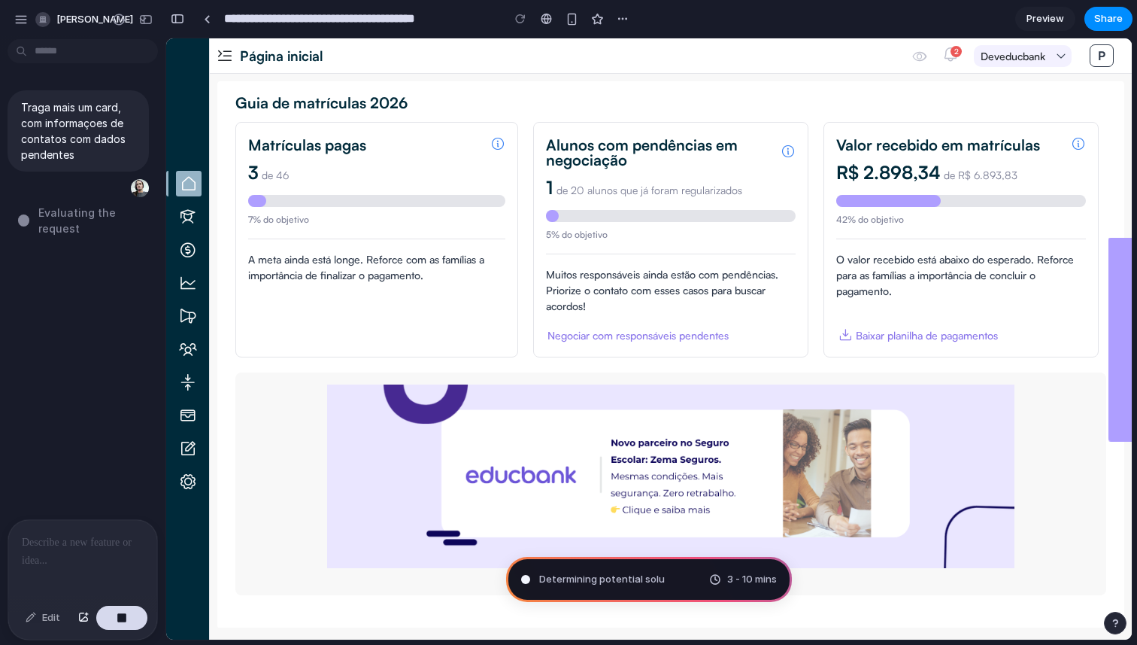
click at [99, 550] on p at bounding box center [83, 542] width 122 height 18
click at [98, 473] on div "Traga mais um card, com informaçoes de contatos com dados pendentes Evaluating …" at bounding box center [78, 282] width 156 height 474
click at [23, 14] on div "button" at bounding box center [21, 20] width 14 height 14
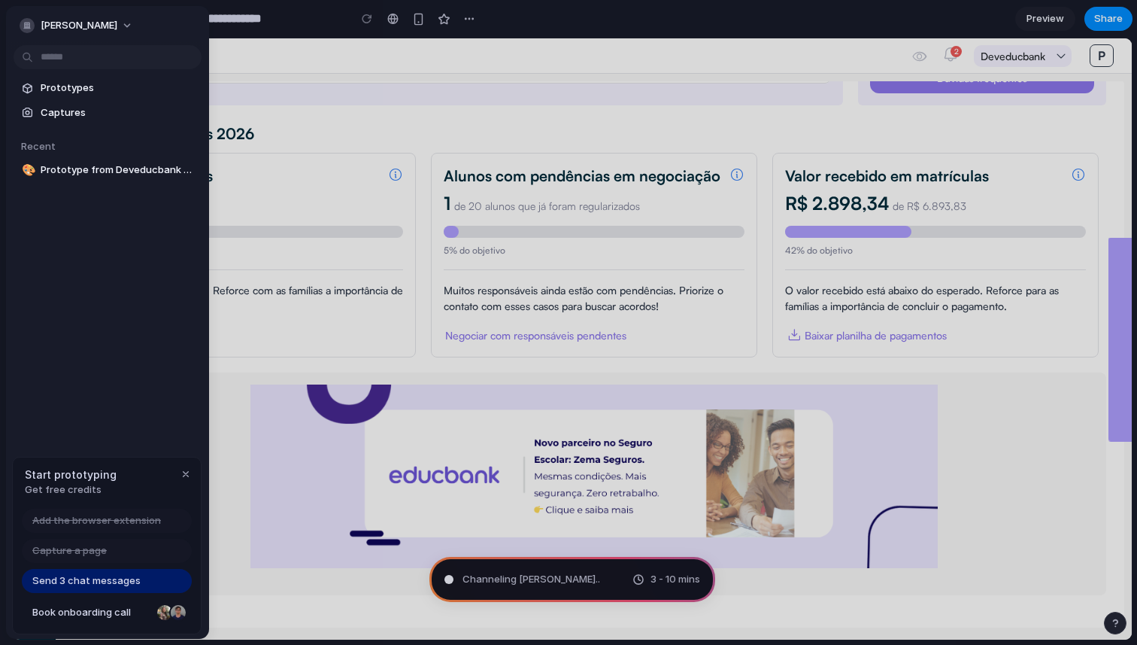
scroll to position [130, 0]
type input "**********"
click at [96, 167] on span "Admin Dashboard with Pending Contact Info" at bounding box center [118, 169] width 155 height 15
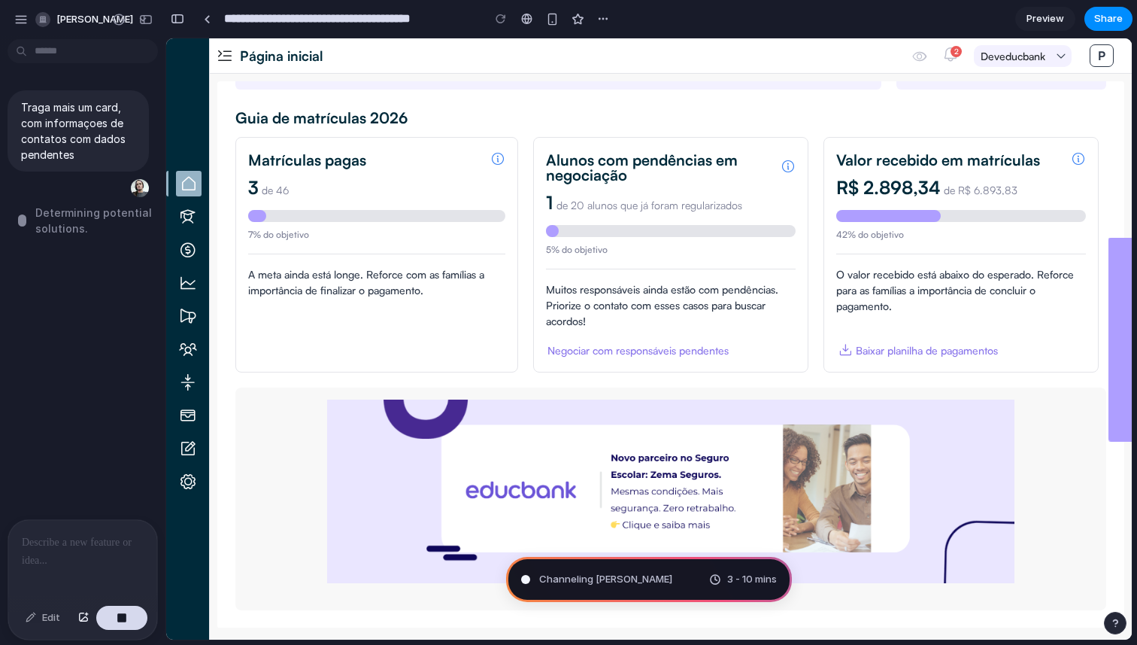
scroll to position [146, 0]
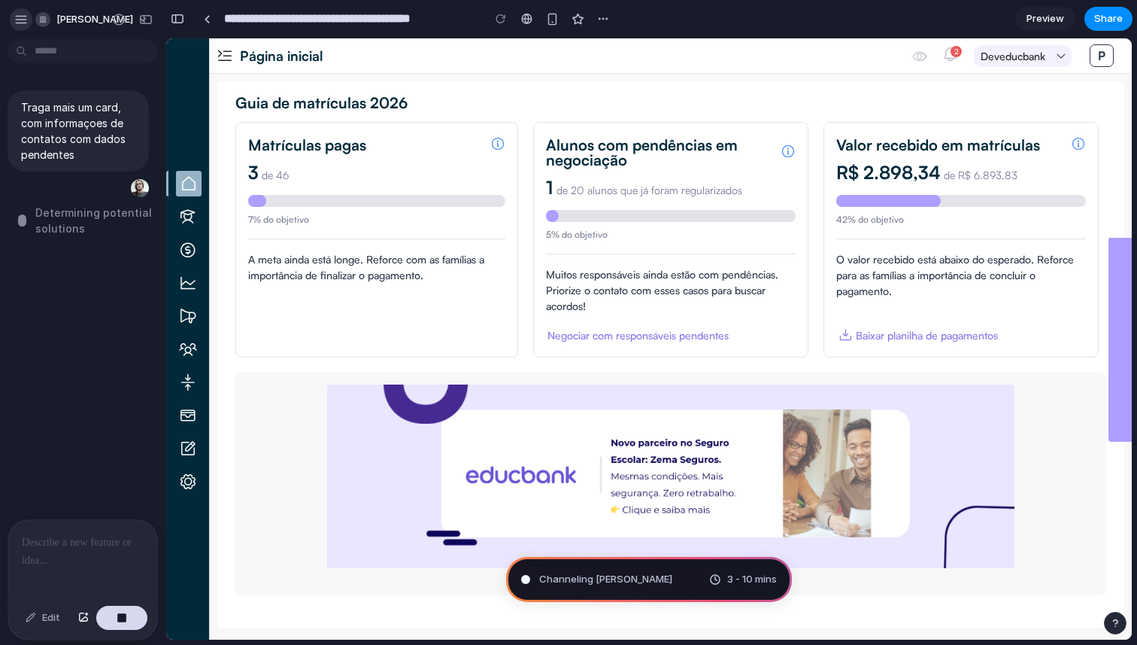
click at [20, 17] on div "button" at bounding box center [21, 20] width 14 height 14
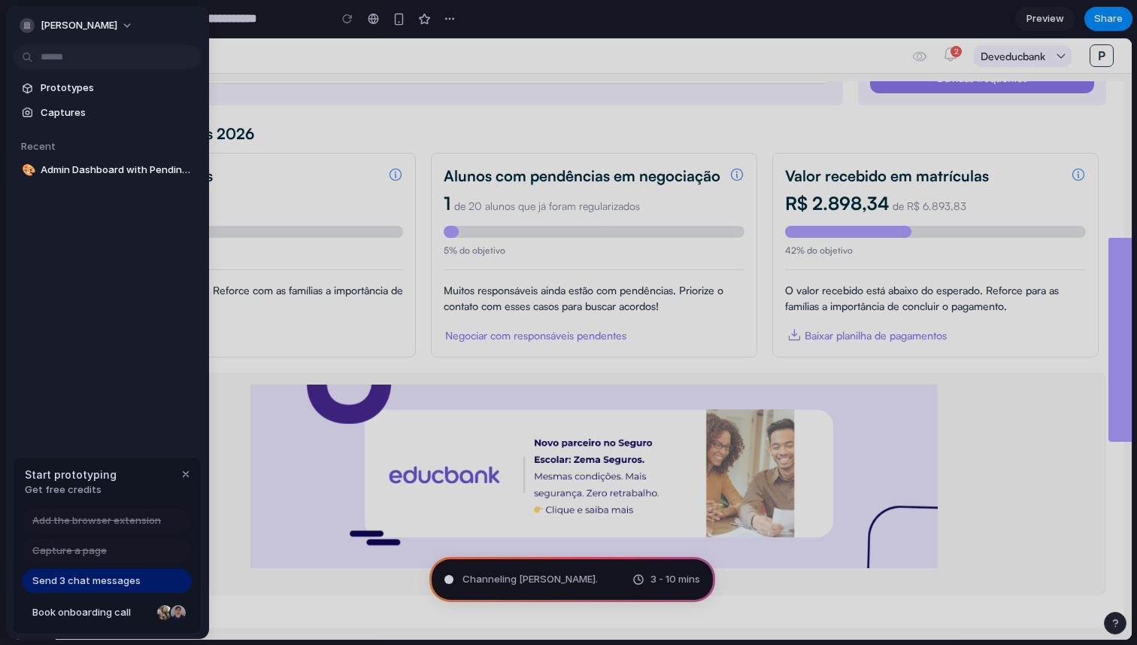
scroll to position [130, 0]
click at [117, 581] on span "Send 3 chat messages" at bounding box center [86, 580] width 108 height 15
click at [108, 579] on span "Send 3 chat messages" at bounding box center [86, 580] width 108 height 15
click at [141, 487] on div "Start prototyping Get free credits" at bounding box center [107, 481] width 188 height 49
click at [85, 581] on span "Send 3 chat messages" at bounding box center [86, 580] width 108 height 15
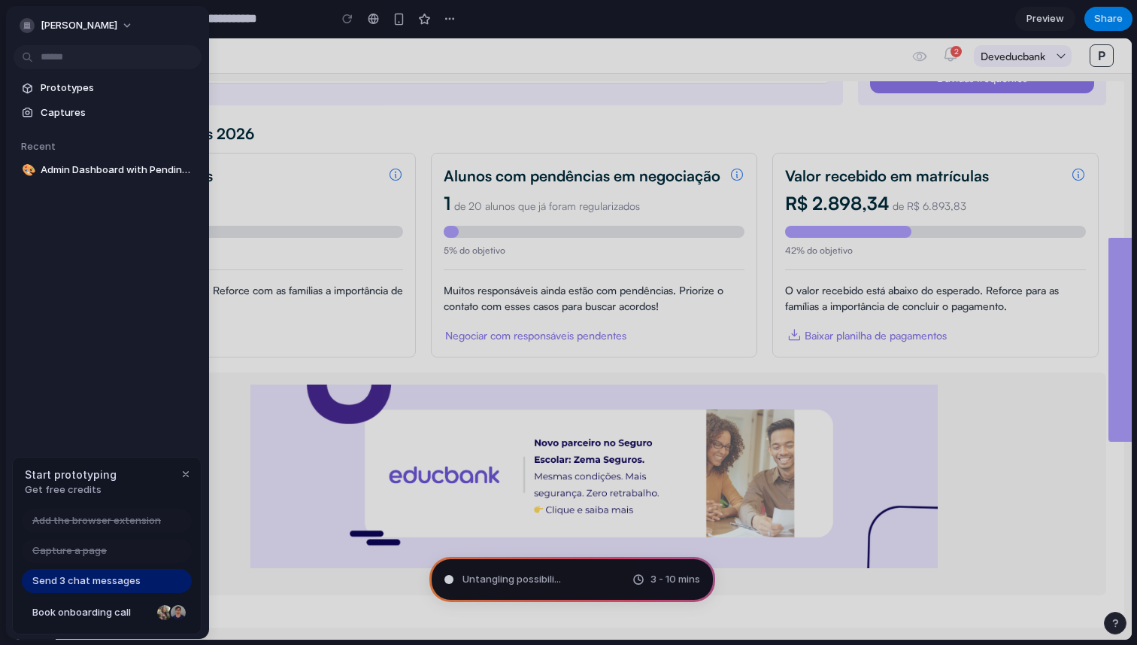
click at [64, 581] on span "Send 3 chat messages" at bounding box center [86, 580] width 108 height 15
click at [45, 581] on span "Send 3 chat messages" at bounding box center [86, 580] width 108 height 15
click at [107, 543] on div "Capture a page" at bounding box center [107, 550] width 170 height 24
click at [124, 520] on span "Add the browser extension" at bounding box center [96, 520] width 129 height 15
click at [138, 547] on div "Capture a page" at bounding box center [107, 550] width 170 height 24
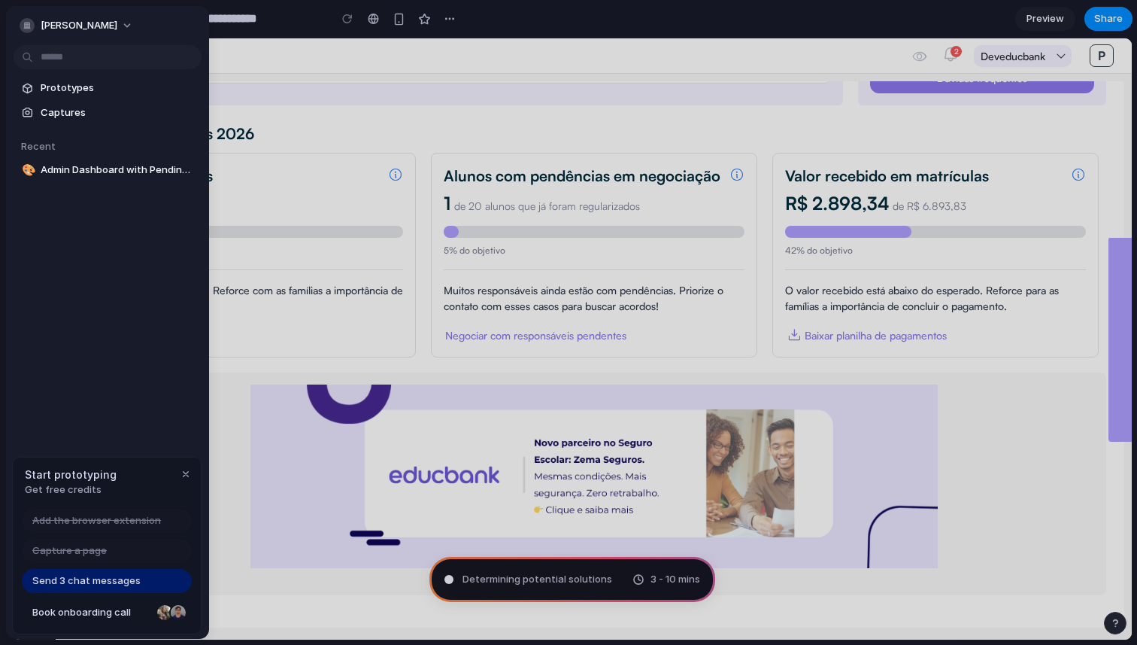
click at [194, 463] on div "Start prototyping Get free credits" at bounding box center [107, 481] width 188 height 49
click at [189, 472] on div "button" at bounding box center [186, 474] width 12 height 12
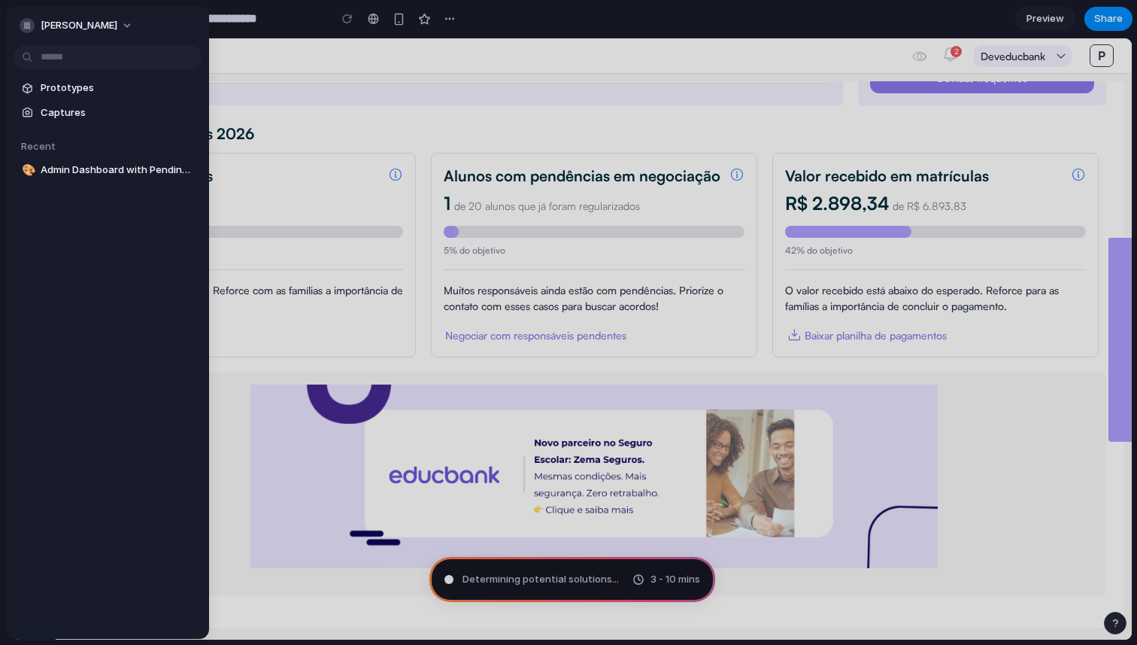
click at [145, 444] on div "paulo-ricardo Prototypes Captures Recent 🎨 Admin Dashboard with Pending Contact…" at bounding box center [107, 322] width 203 height 633
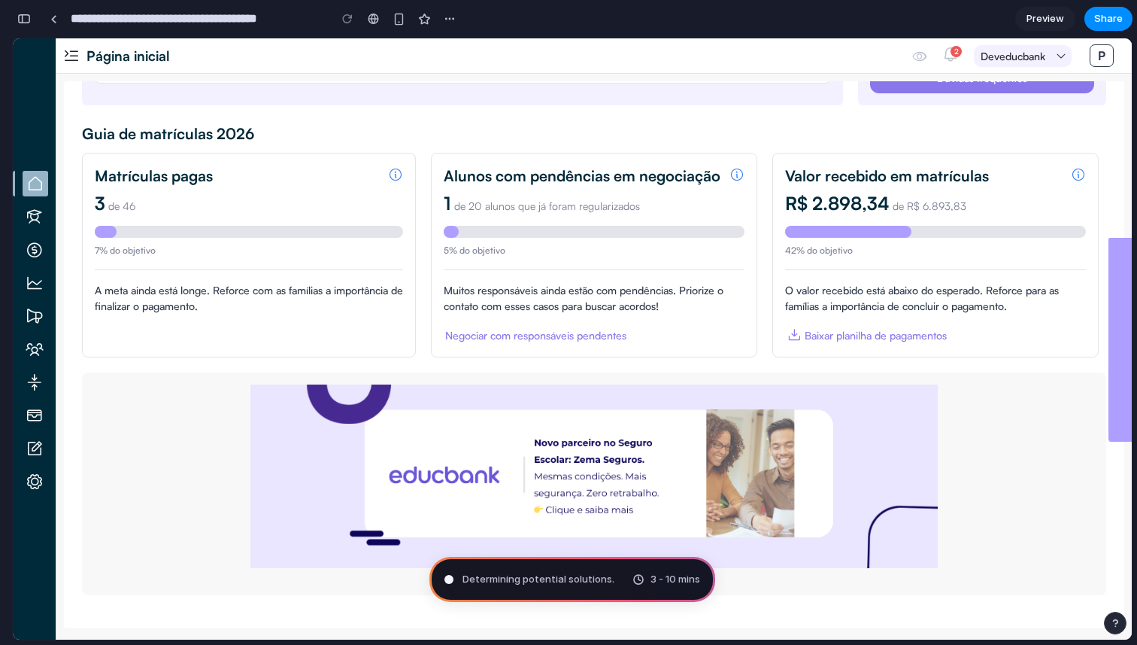
click at [32, 222] on em at bounding box center [35, 217] width 26 height 26
click at [33, 182] on em at bounding box center [36, 184] width 26 height 26
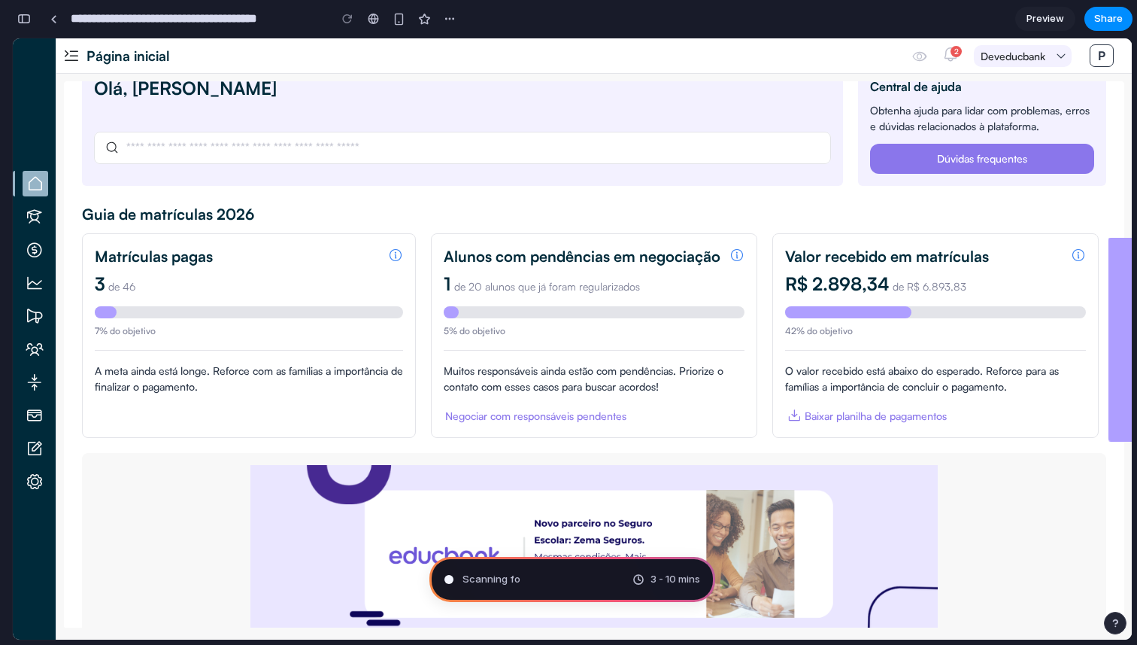
scroll to position [0, 0]
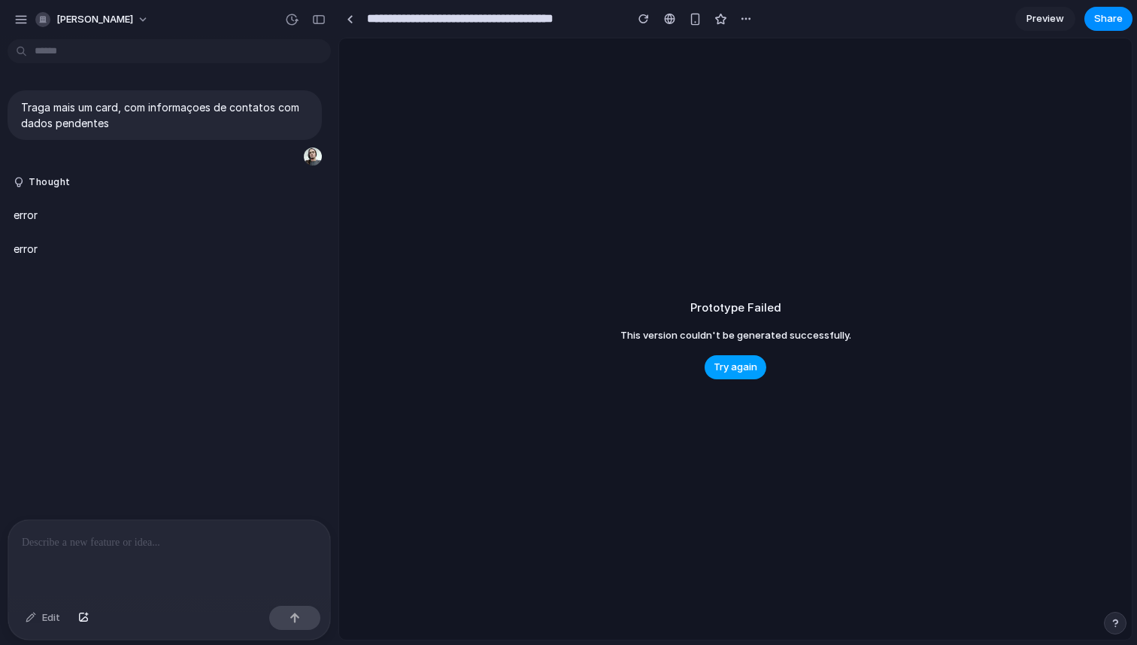
click at [736, 367] on span "Try again" at bounding box center [736, 366] width 44 height 15
click at [739, 372] on span "Try again" at bounding box center [736, 366] width 44 height 15
click at [51, 233] on div "error" at bounding box center [139, 249] width 263 height 34
click at [45, 219] on div "error" at bounding box center [139, 215] width 263 height 34
click at [26, 231] on div "error" at bounding box center [139, 215] width 263 height 34
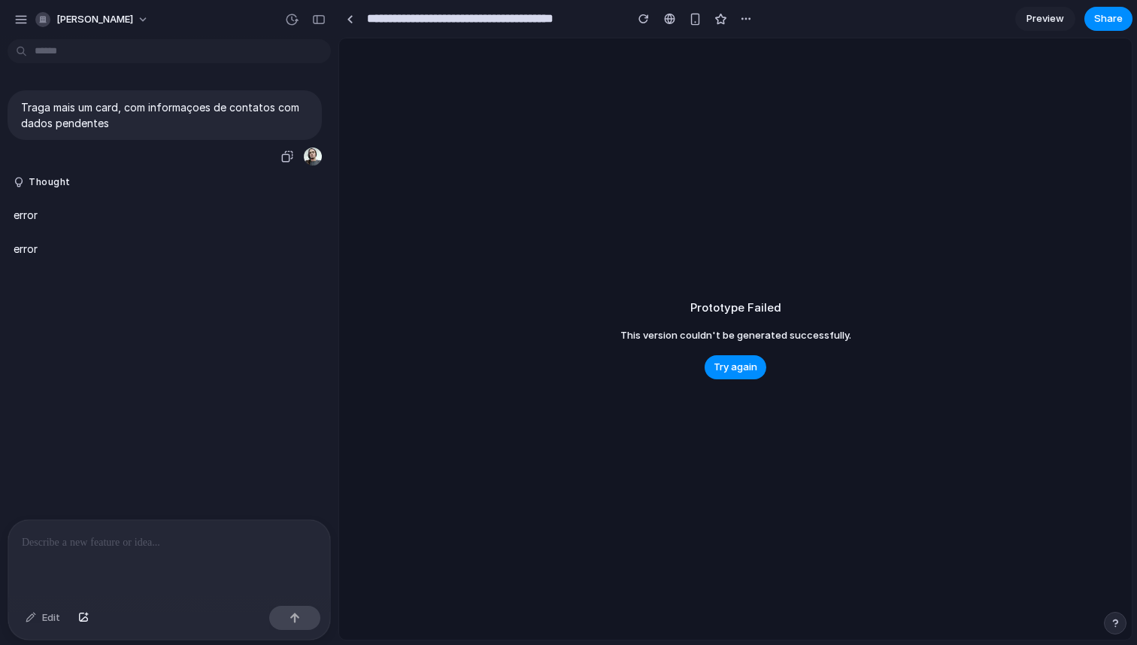
click at [108, 134] on div "Traga mais um card, com informaçoes de contatos com dados pendentes" at bounding box center [165, 115] width 314 height 50
click at [16, 19] on div "button" at bounding box center [21, 20] width 14 height 14
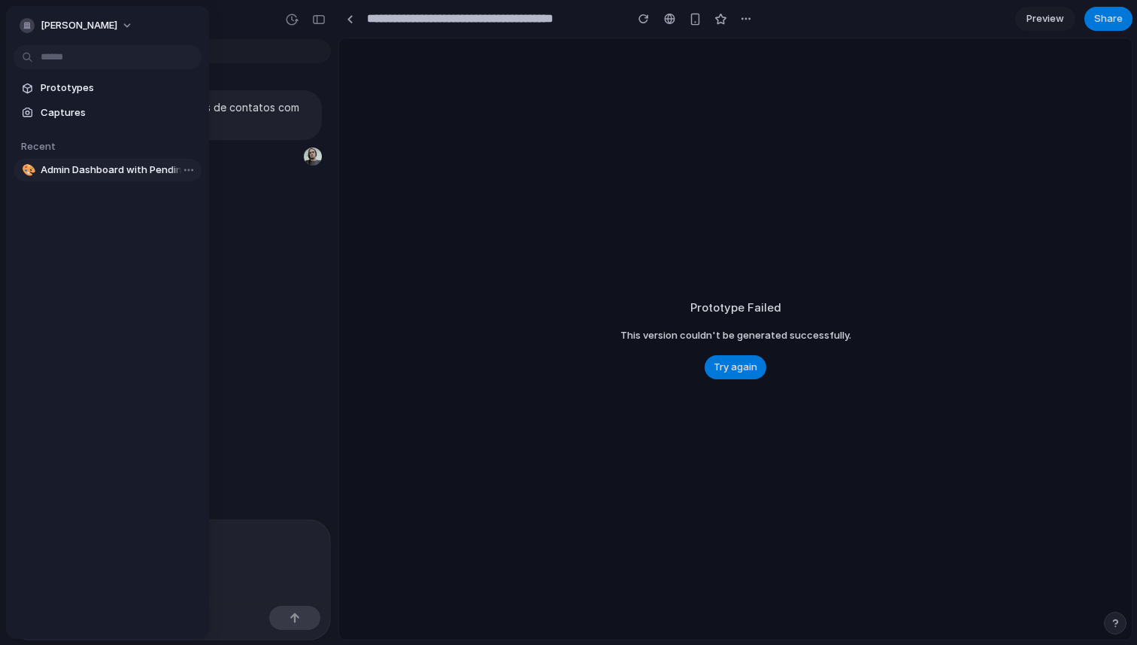
click at [95, 165] on span "Admin Dashboard with Pending Contact Info" at bounding box center [118, 169] width 155 height 15
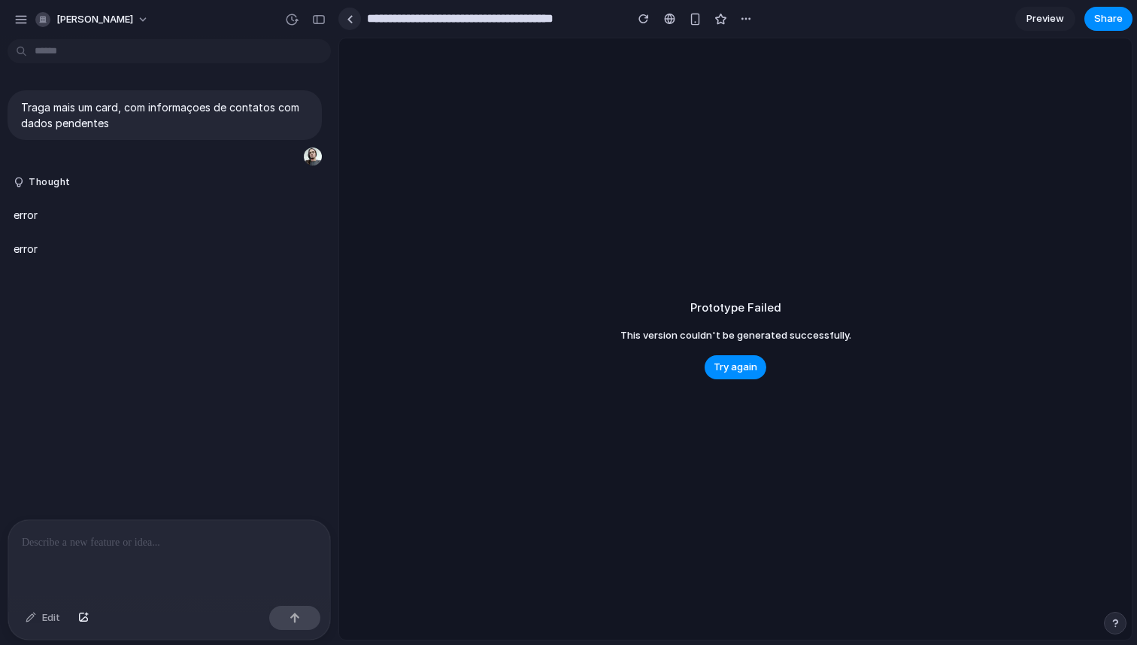
click at [349, 18] on div at bounding box center [350, 19] width 7 height 8
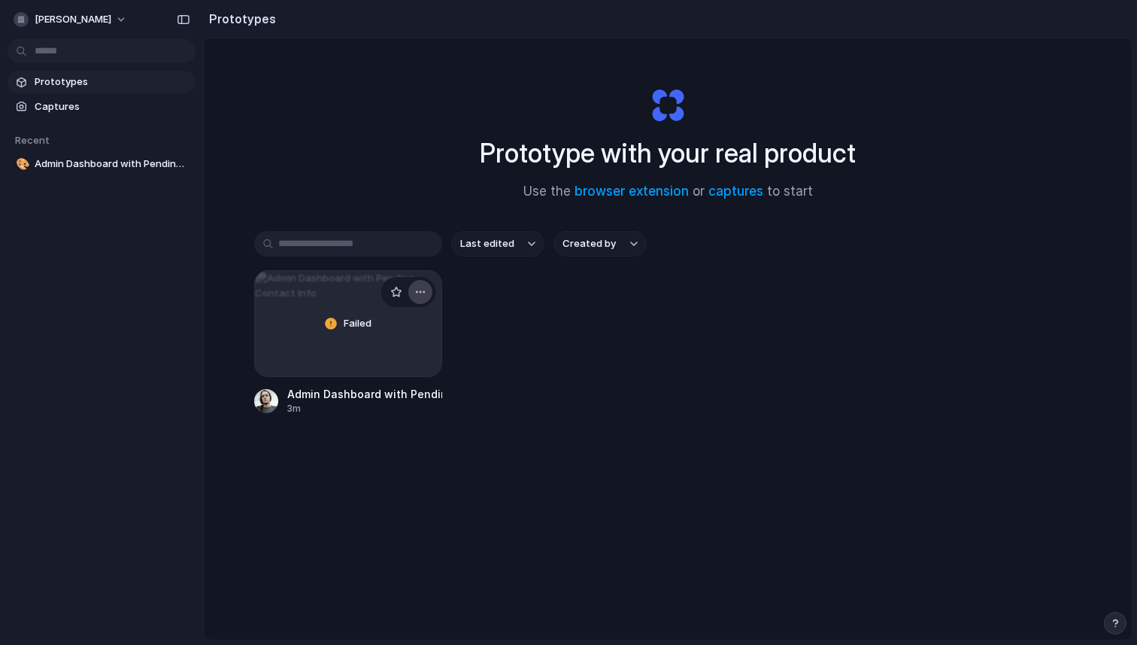
click at [418, 287] on div "button" at bounding box center [420, 292] width 12 height 12
click at [375, 398] on span "Delete" at bounding box center [363, 398] width 32 height 15
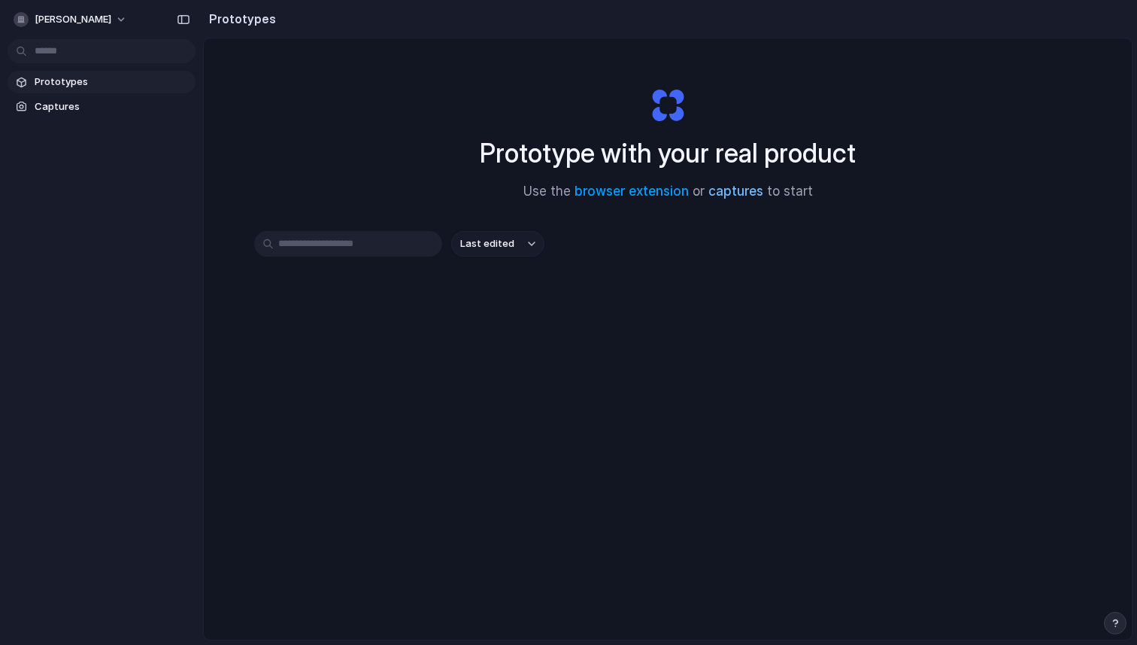
click at [750, 199] on link "captures" at bounding box center [735, 191] width 55 height 15
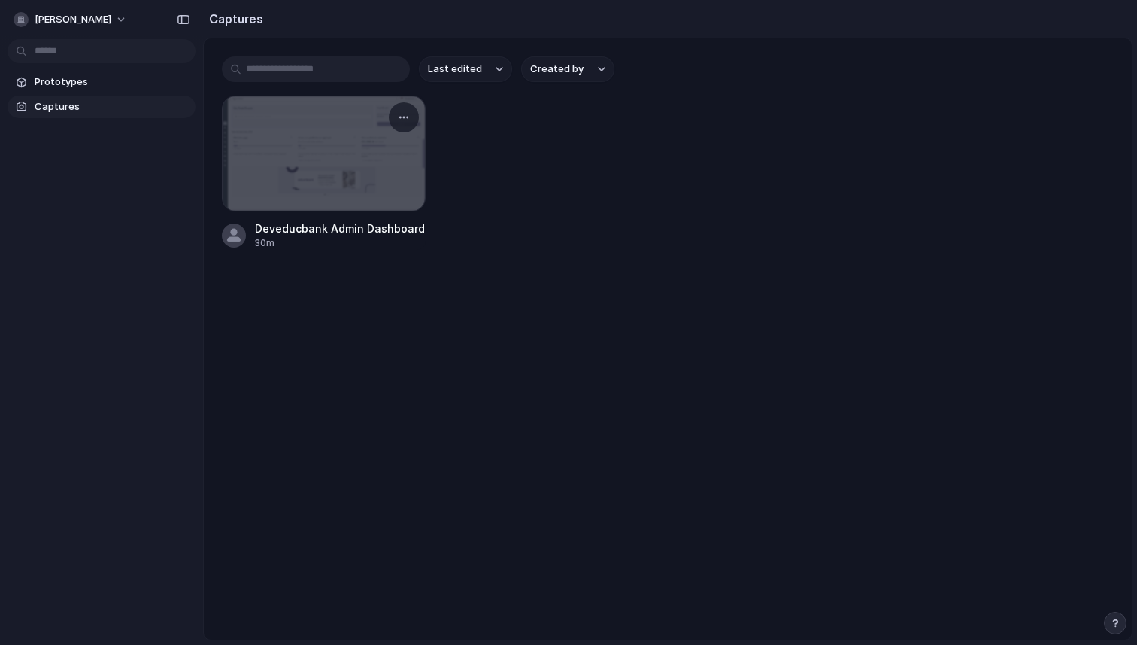
click at [379, 156] on div at bounding box center [324, 153] width 202 height 114
click at [360, 180] on div at bounding box center [324, 153] width 202 height 114
click at [337, 164] on div at bounding box center [324, 153] width 202 height 114
click at [350, 174] on div at bounding box center [324, 153] width 202 height 114
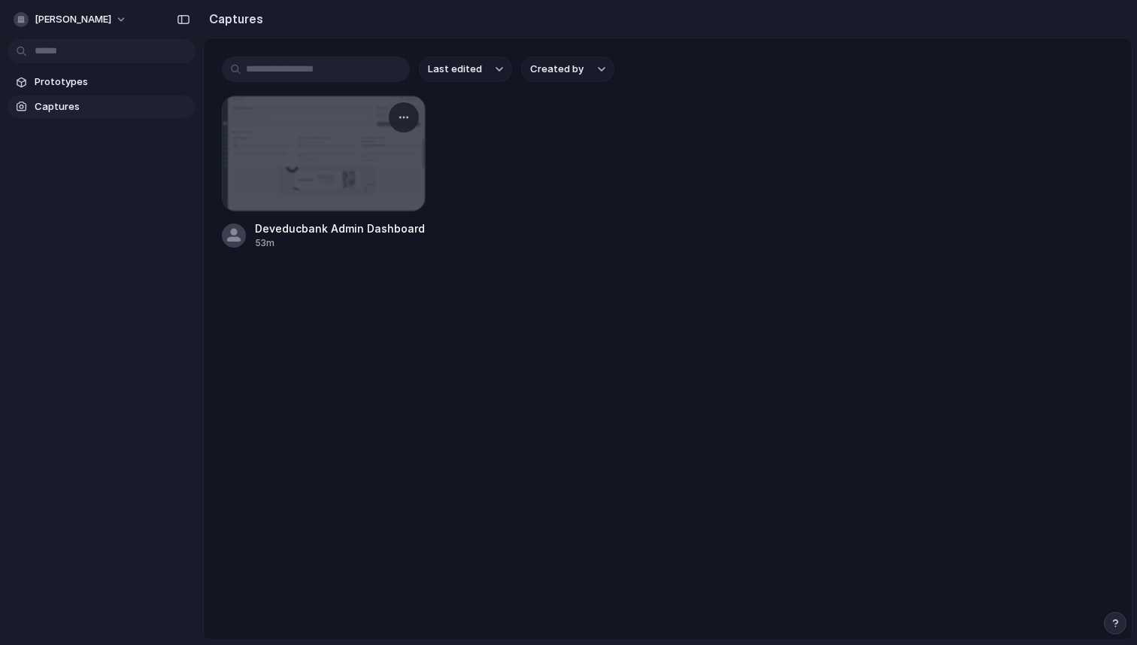
click at [350, 174] on div at bounding box center [324, 153] width 202 height 114
click at [402, 124] on button "button" at bounding box center [404, 117] width 24 height 24
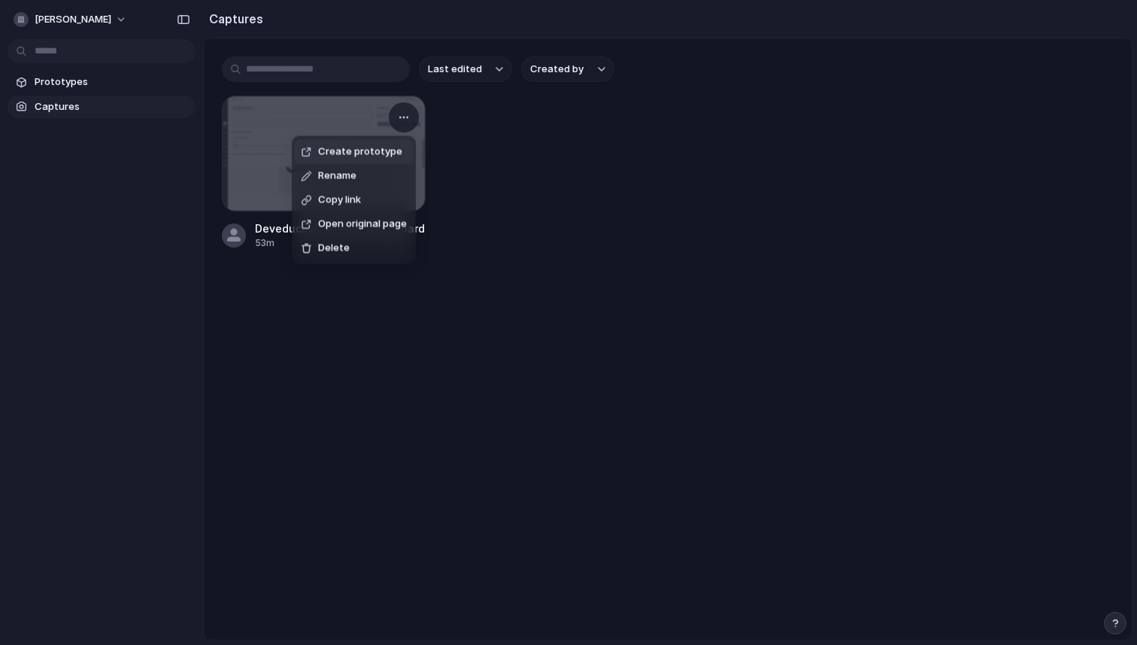
click at [472, 145] on div "Create prototype Rename Copy link Open original page Delete" at bounding box center [568, 322] width 1137 height 645
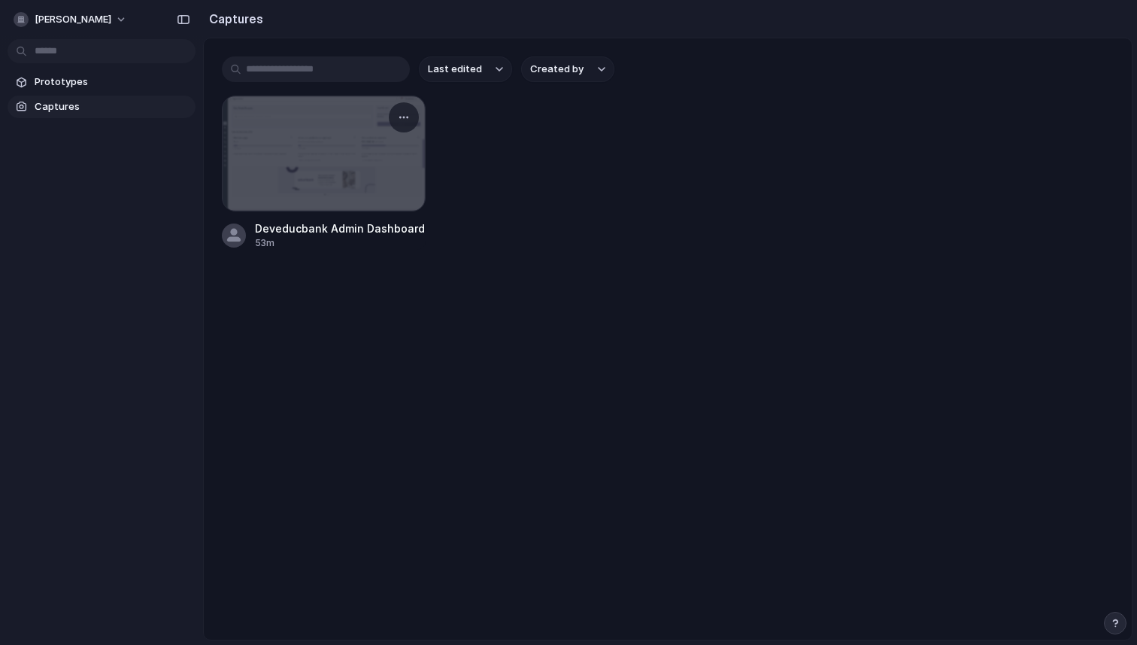
click at [352, 199] on div at bounding box center [324, 153] width 202 height 114
click at [177, 165] on div "Prototypes Captures" at bounding box center [101, 157] width 203 height 315
click at [153, 83] on span "Prototypes" at bounding box center [112, 81] width 155 height 15
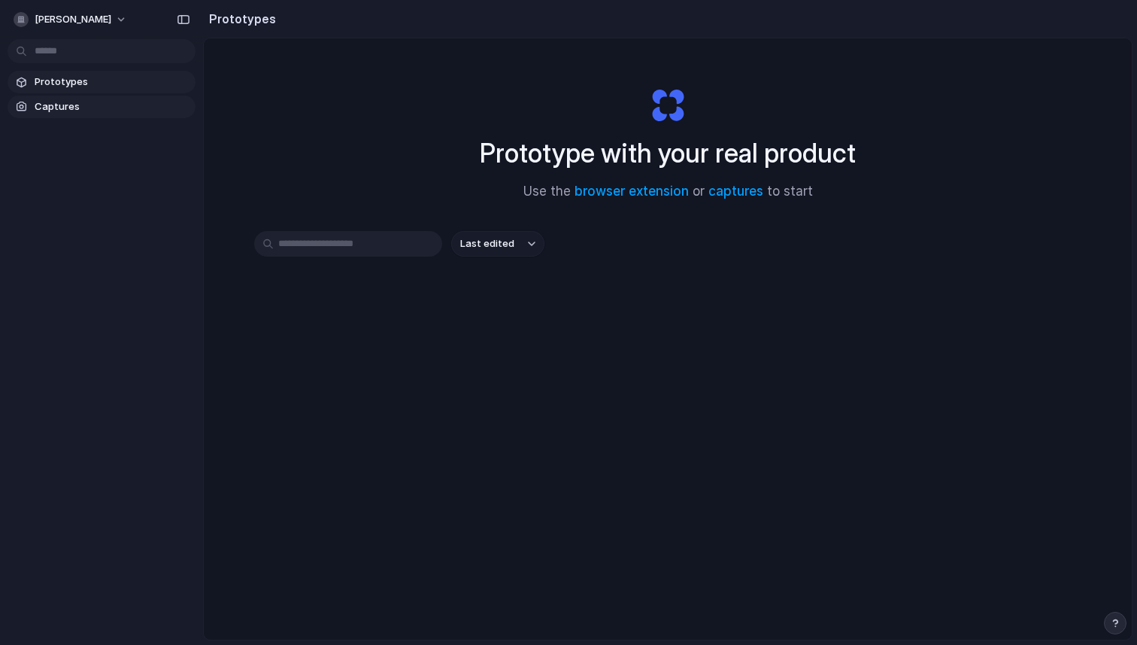
click at [108, 101] on span "Captures" at bounding box center [112, 106] width 155 height 15
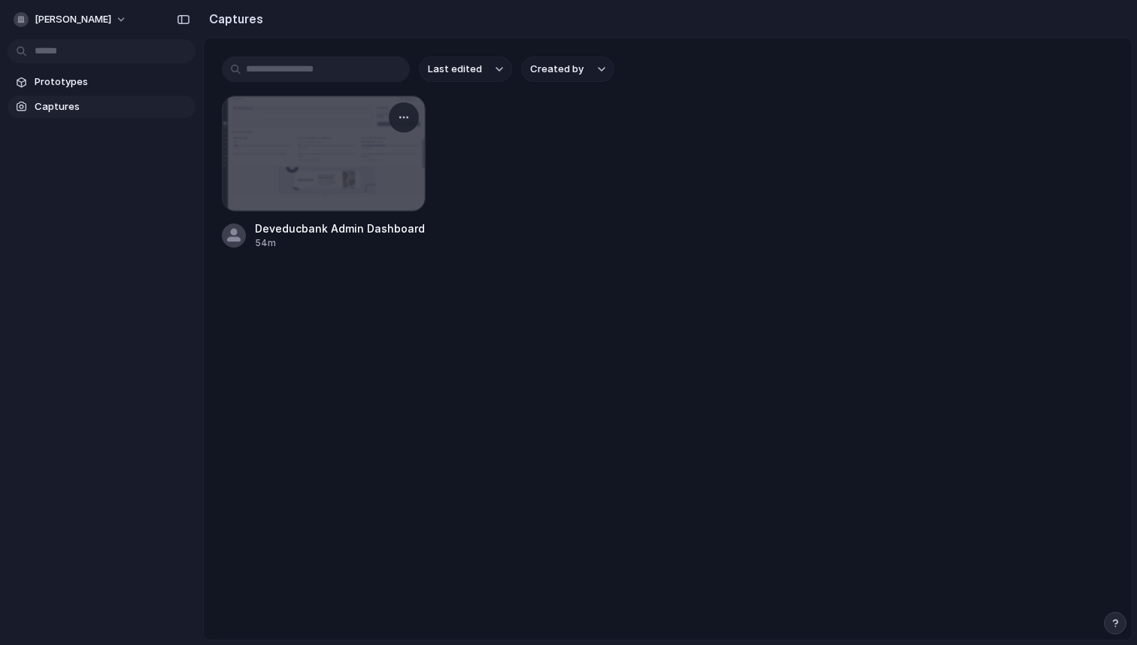
click at [371, 211] on div at bounding box center [324, 153] width 202 height 114
click at [365, 233] on div "Deveducbank Admin Dashboard" at bounding box center [340, 228] width 170 height 16
drag, startPoint x: 365, startPoint y: 233, endPoint x: 603, endPoint y: 179, distance: 244.5
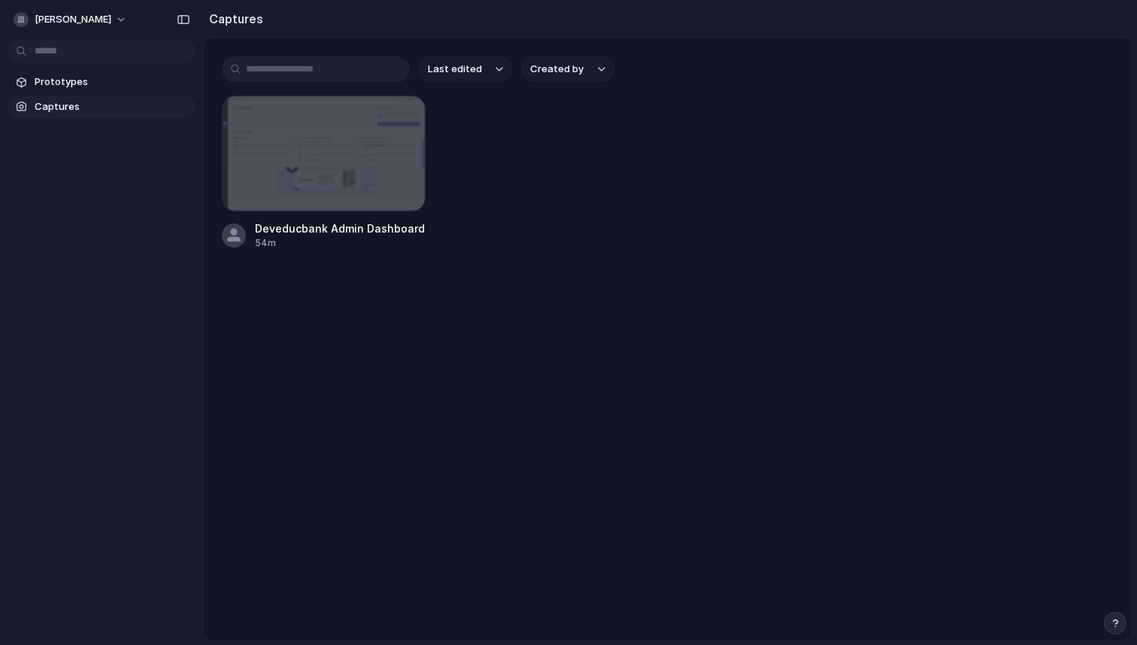
click at [376, 230] on div "Deveducbank Admin Dashboard" at bounding box center [340, 228] width 170 height 16
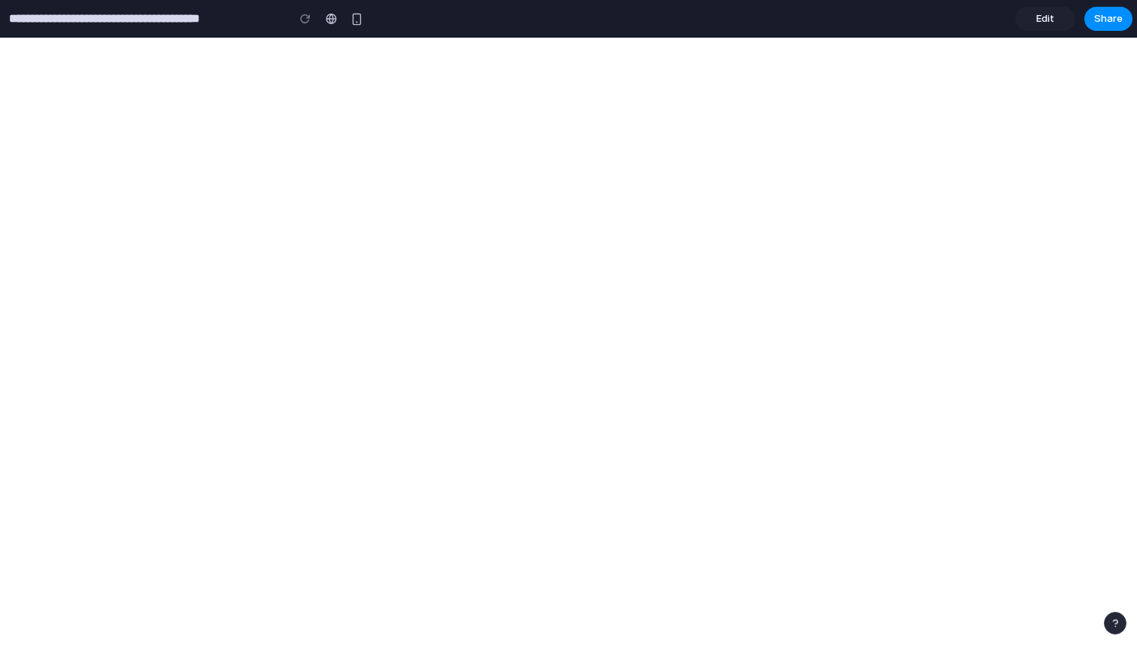
type input "**********"
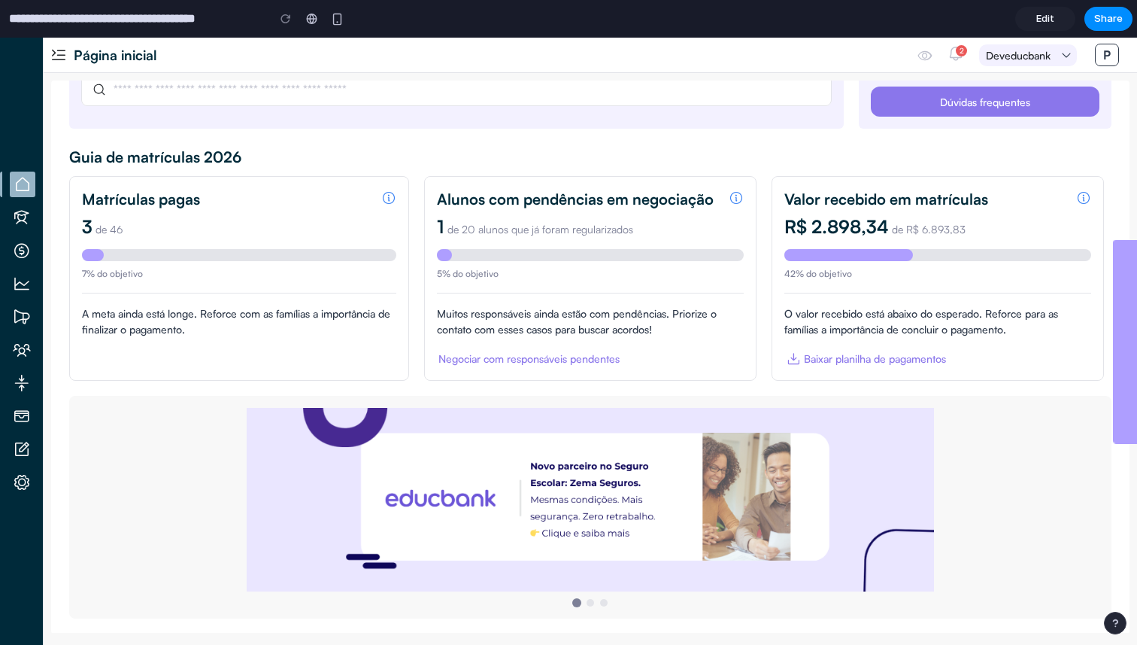
scroll to position [110, 0]
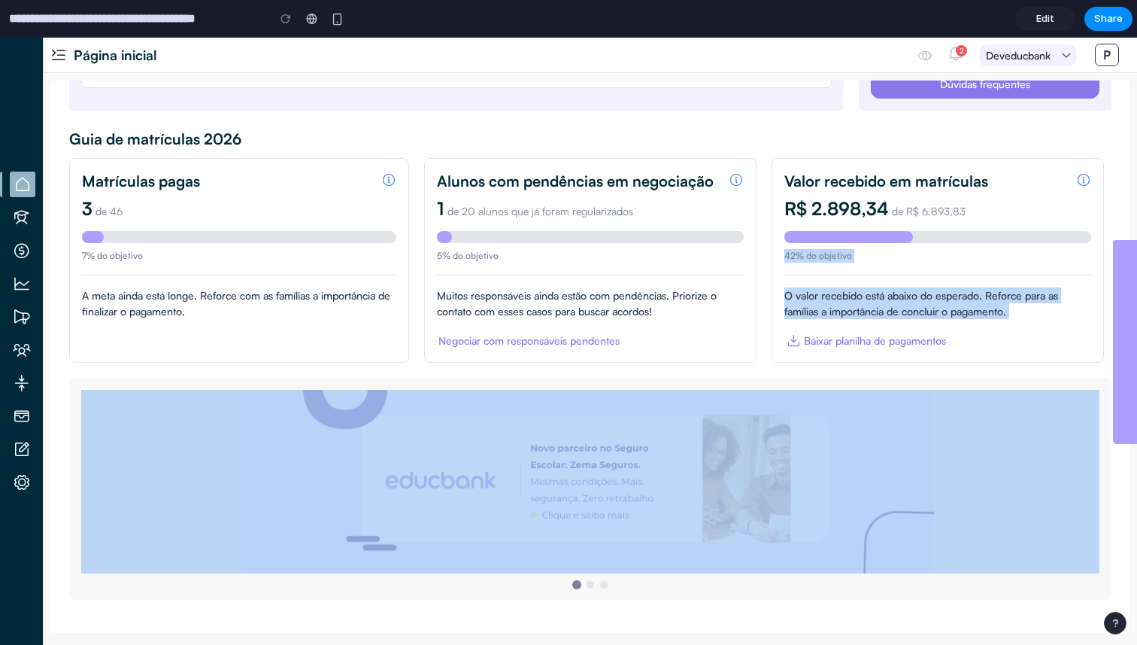
drag, startPoint x: 782, startPoint y: 264, endPoint x: 830, endPoint y: 370, distance: 116.1
click at [842, 370] on section "[PERSON_NAME], [PERSON_NAME] Central de ajuda [PERSON_NAME] ajuda para lidar co…" at bounding box center [590, 302] width 1042 height 626
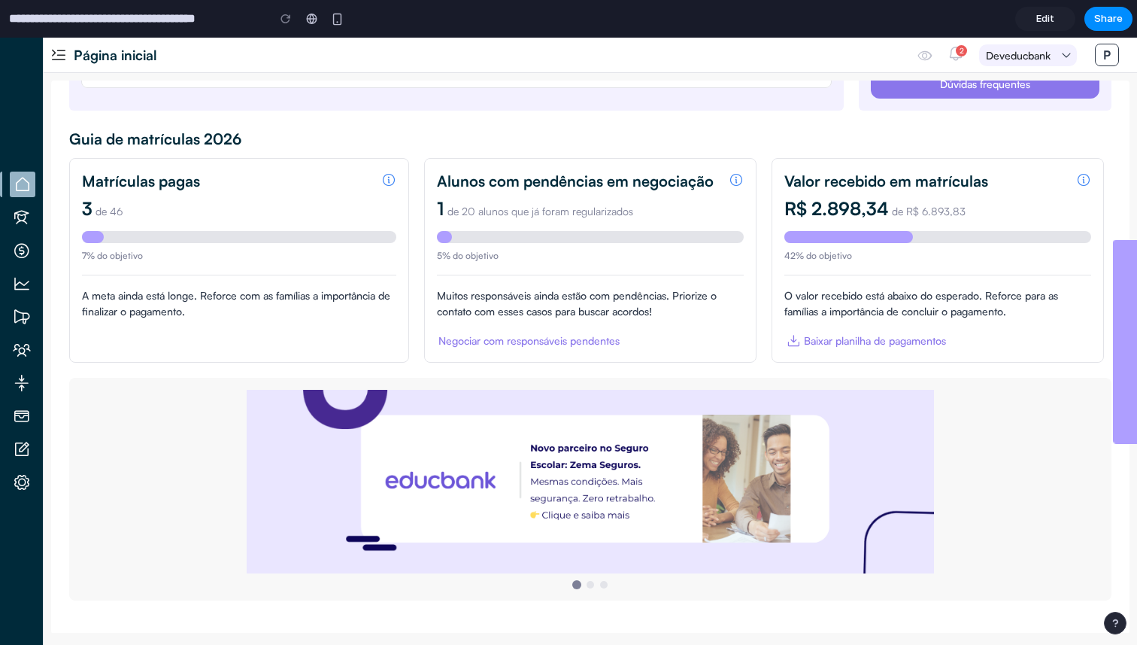
drag, startPoint x: 830, startPoint y: 275, endPoint x: 818, endPoint y: 193, distance: 82.8
click at [818, 193] on section "Valor recebido em matrículas R$ 2.898,34 de R$ 6.893,83 42% do objetivo O valor…" at bounding box center [938, 260] width 332 height 205
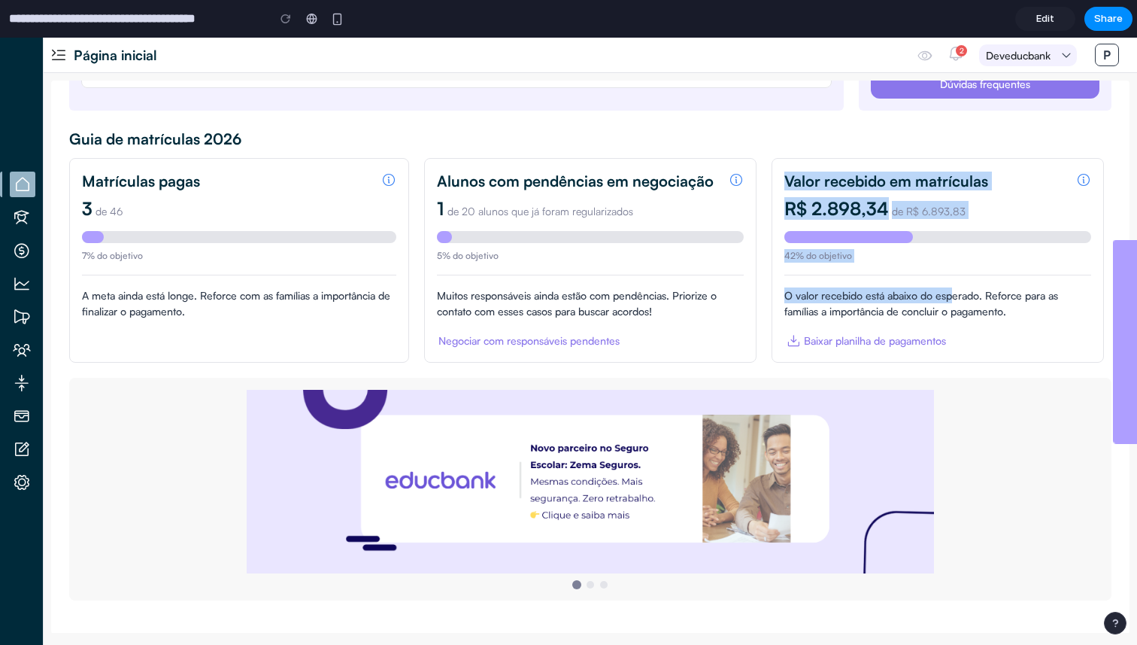
drag, startPoint x: 812, startPoint y: 157, endPoint x: 954, endPoint y: 299, distance: 200.5
click at [954, 299] on section "Valor recebido em matrículas R$ 2.898,34 de R$ 6.893,83 42% do objetivo O valor…" at bounding box center [938, 260] width 332 height 205
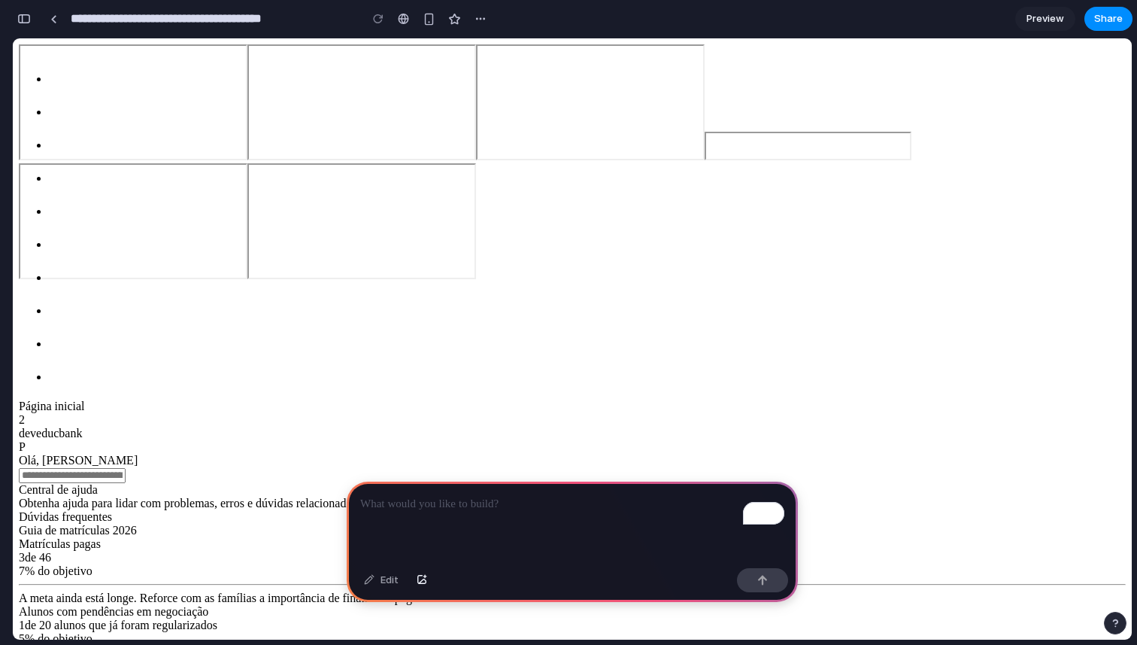
click at [393, 578] on div "Edit" at bounding box center [381, 580] width 50 height 24
click at [426, 531] on div "To enrich screen reader interactions, please activate Accessibility in Grammarl…" at bounding box center [572, 521] width 451 height 80
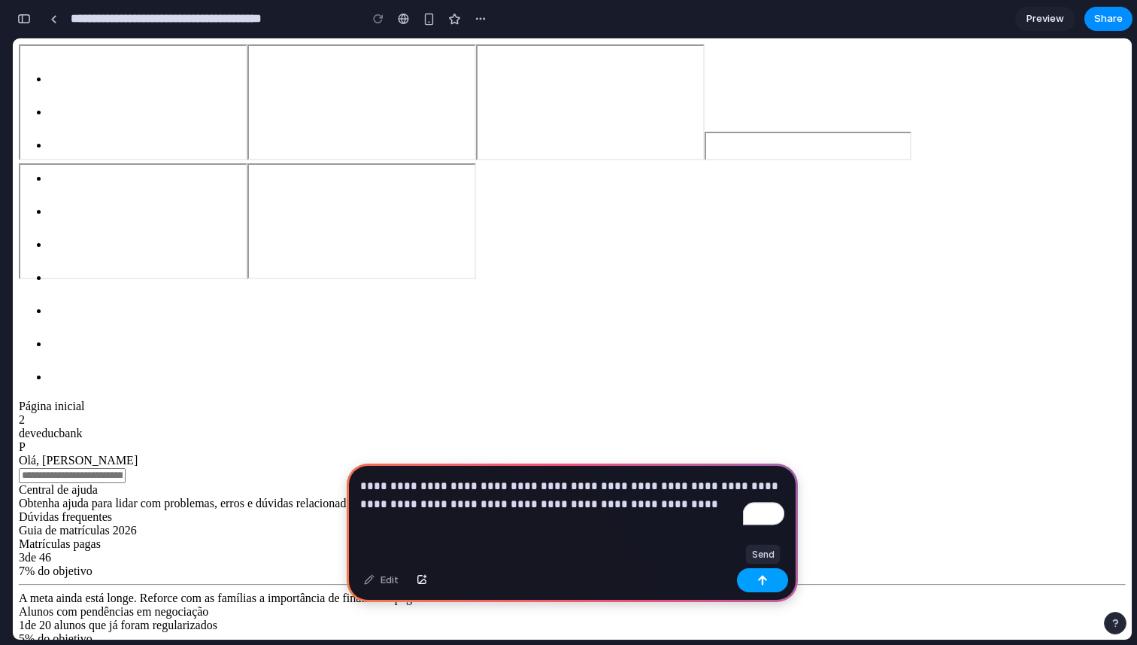
click at [772, 584] on button "button" at bounding box center [762, 580] width 51 height 24
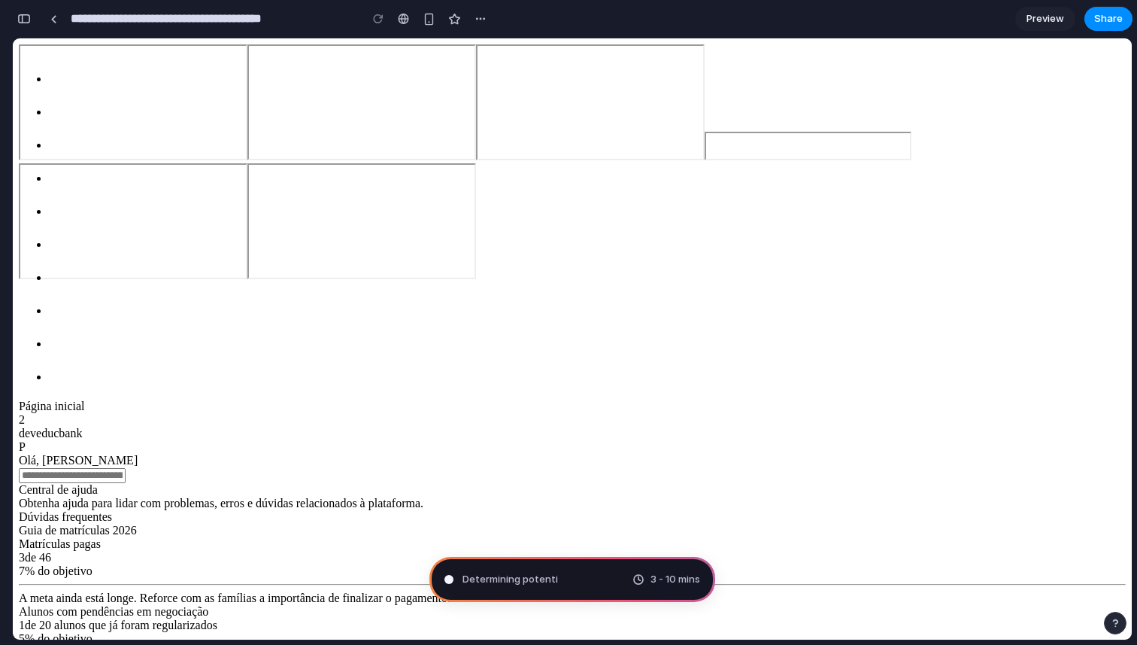
click at [671, 581] on span "3 - 10 mins" at bounding box center [676, 579] width 50 height 15
drag, startPoint x: 671, startPoint y: 581, endPoint x: 566, endPoint y: 581, distance: 104.5
click at [566, 581] on div "Determining potential solutions 3 - 10 mins" at bounding box center [572, 579] width 286 height 45
click at [569, 575] on span "Determining potential solutions ." at bounding box center [539, 579] width 152 height 15
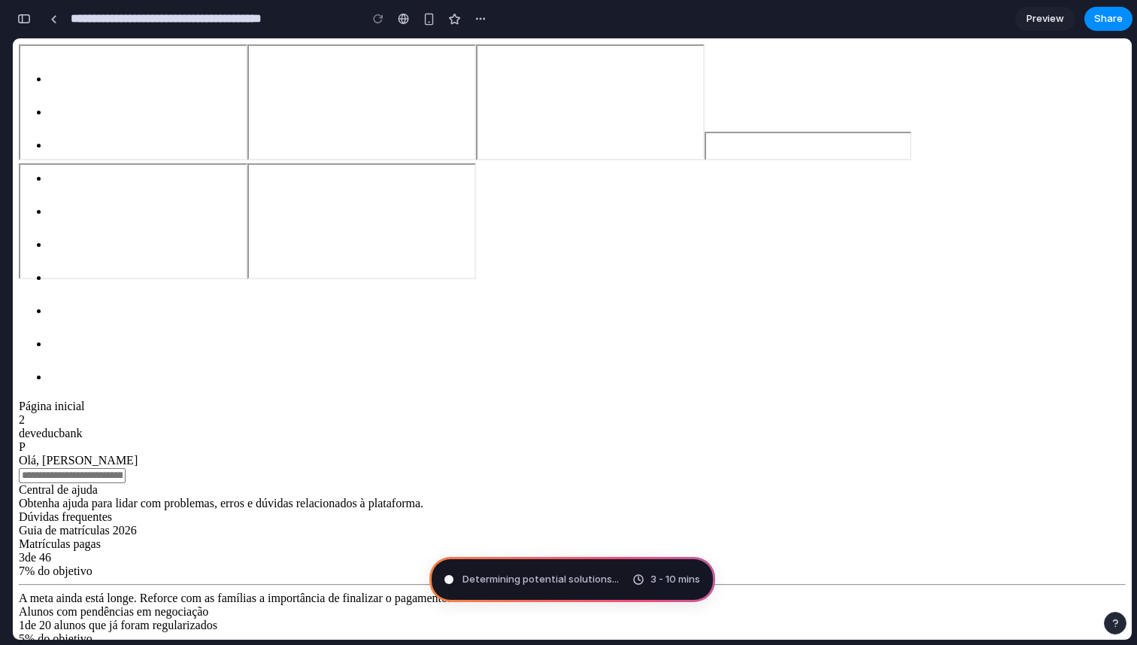
click at [38, 29] on div "**********" at bounding box center [252, 18] width 480 height 33
click at [50, 24] on link at bounding box center [53, 19] width 23 height 23
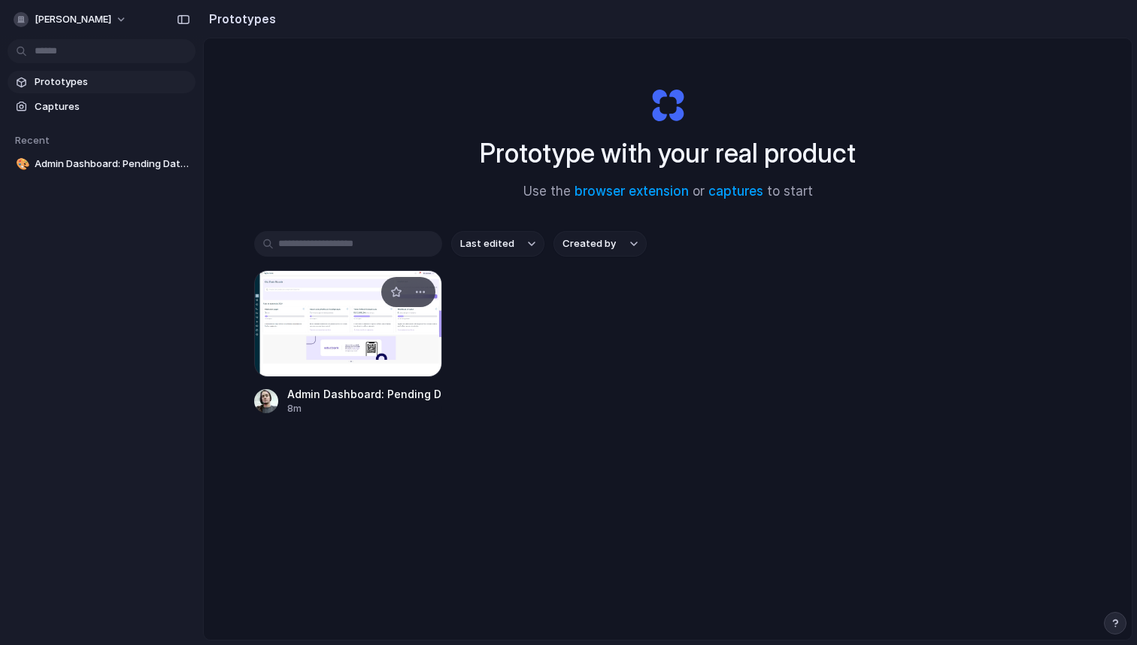
click at [378, 338] on div at bounding box center [348, 323] width 188 height 107
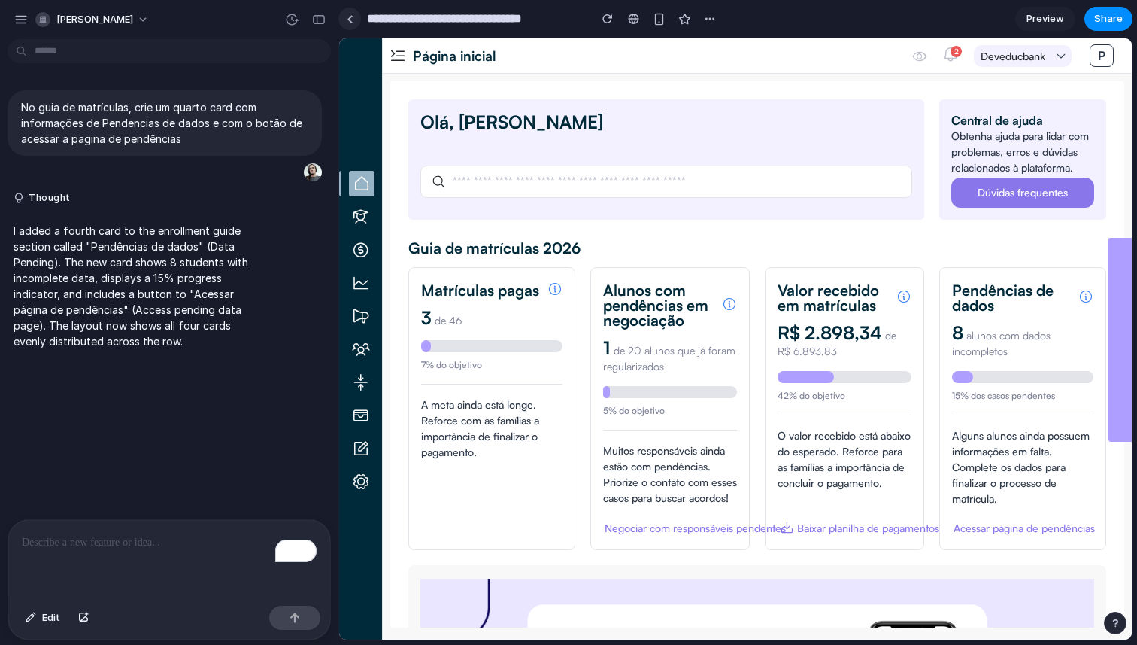
click at [356, 22] on link at bounding box center [349, 19] width 23 height 23
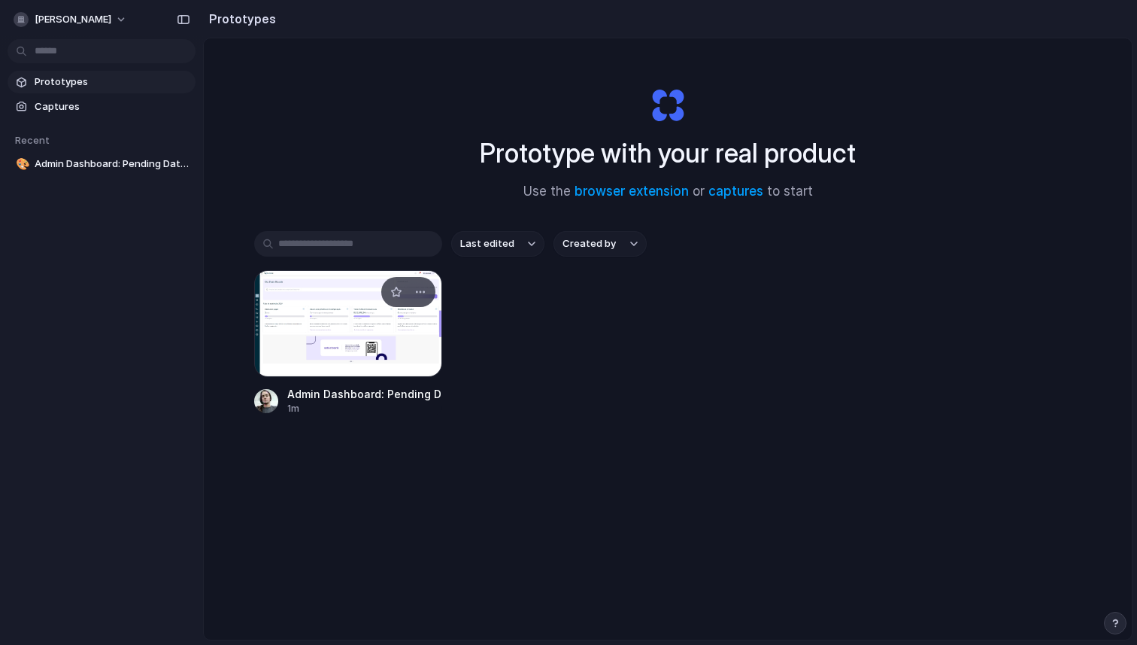
click at [335, 349] on div at bounding box center [348, 323] width 188 height 107
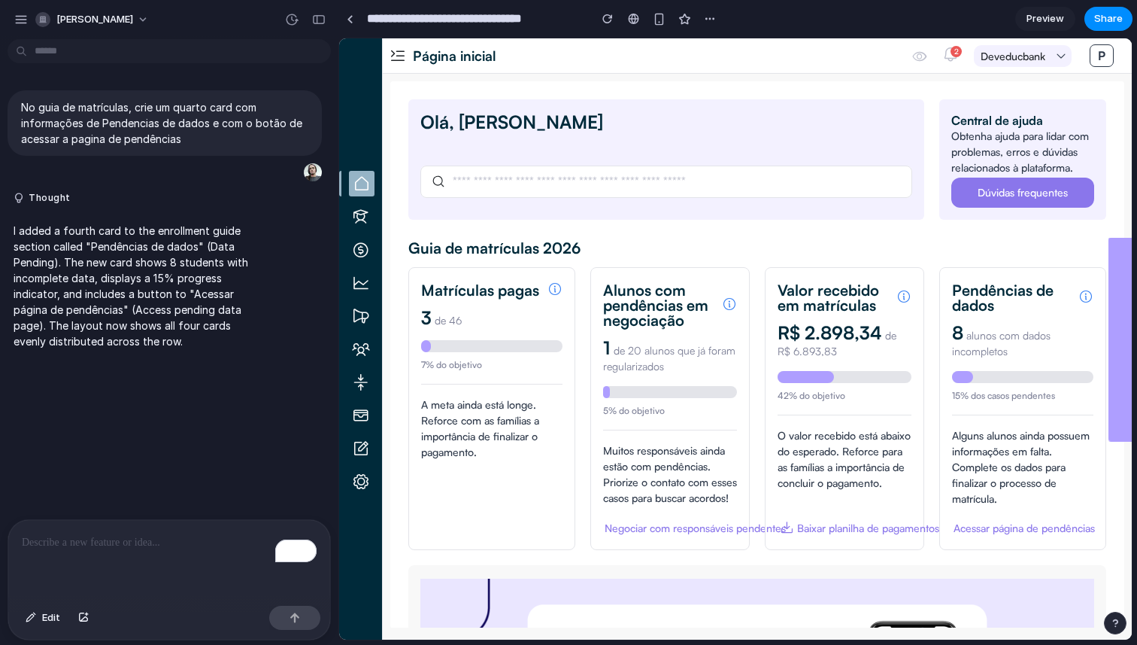
click at [301, 297] on div "I added a fourth card to the enrollment guide section called "Pendências de dad…" at bounding box center [165, 286] width 314 height 144
click at [489, 297] on div "Matrículas pagas" at bounding box center [481, 290] width 120 height 15
click at [617, 250] on div "Guia de matrículas 2026" at bounding box center [757, 247] width 698 height 18
click at [338, 309] on main "Chat Preview" at bounding box center [735, 339] width 794 height 602
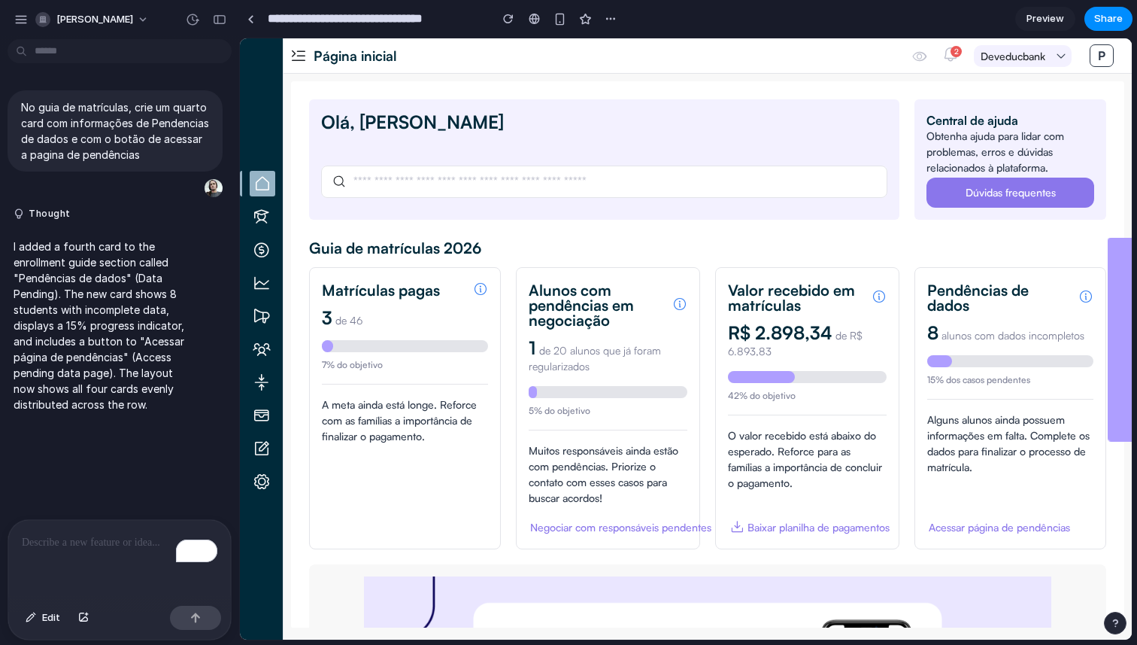
drag, startPoint x: 335, startPoint y: 312, endPoint x: 239, endPoint y: 319, distance: 95.8
click at [146, 376] on p "I added a fourth card to the enrollment guide section called "Pendências de dad…" at bounding box center [100, 325] width 172 height 174
click at [1030, 530] on div "Acessar página de pendências" at bounding box center [999, 527] width 141 height 16
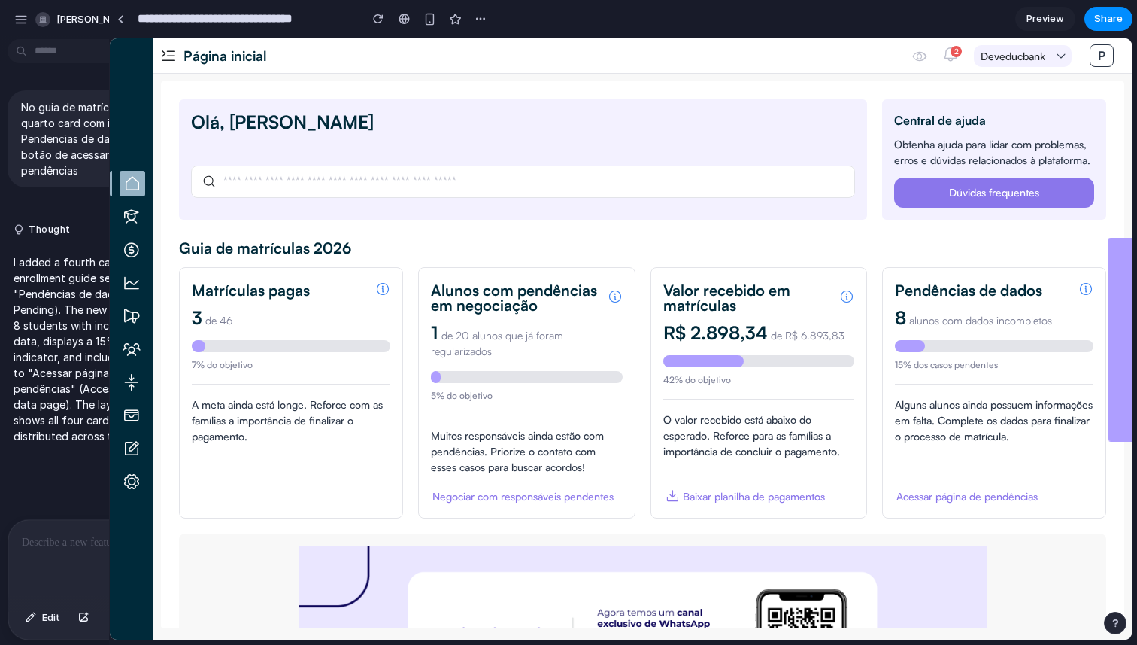
drag, startPoint x: 235, startPoint y: 270, endPoint x: 112, endPoint y: 268, distance: 123.4
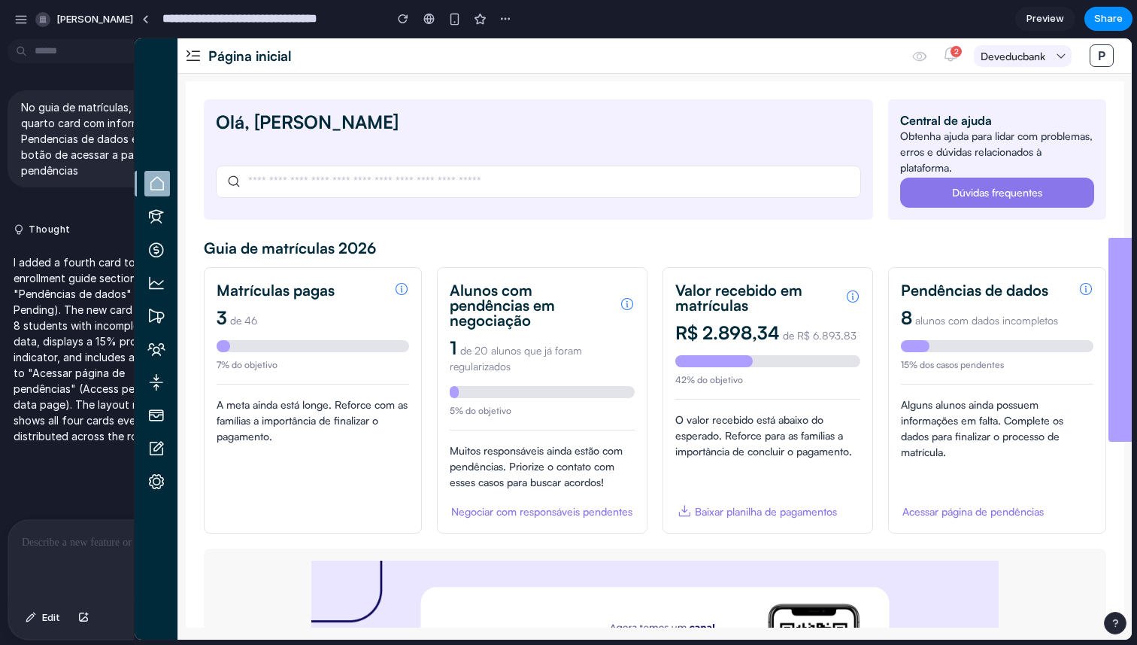
drag, startPoint x: 222, startPoint y: 114, endPoint x: 132, endPoint y: 114, distance: 90.3
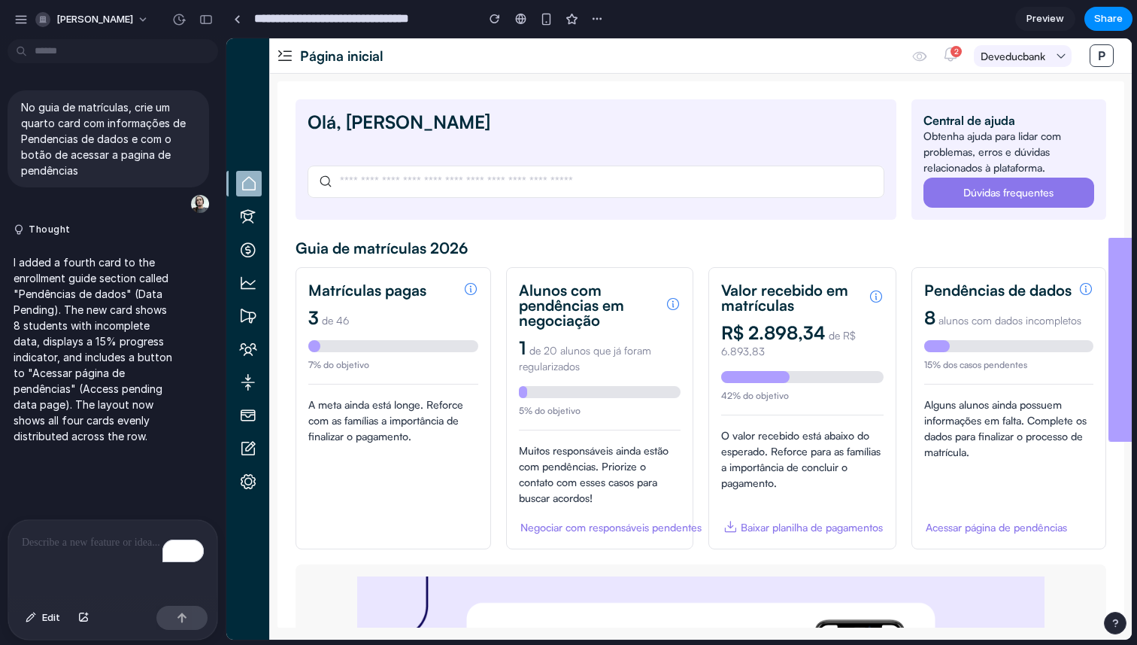
click at [641, 222] on section "Olá, Paulo Ricardo Central de ajuda Obtenha ajuda para lidar com problemas, err…" at bounding box center [701, 450] width 811 height 702
click at [568, 194] on div at bounding box center [596, 181] width 577 height 32
click at [603, 168] on div at bounding box center [596, 181] width 577 height 32
click at [610, 180] on input "text" at bounding box center [604, 182] width 537 height 16
click at [663, 208] on div "Olá, [PERSON_NAME]" at bounding box center [596, 159] width 601 height 120
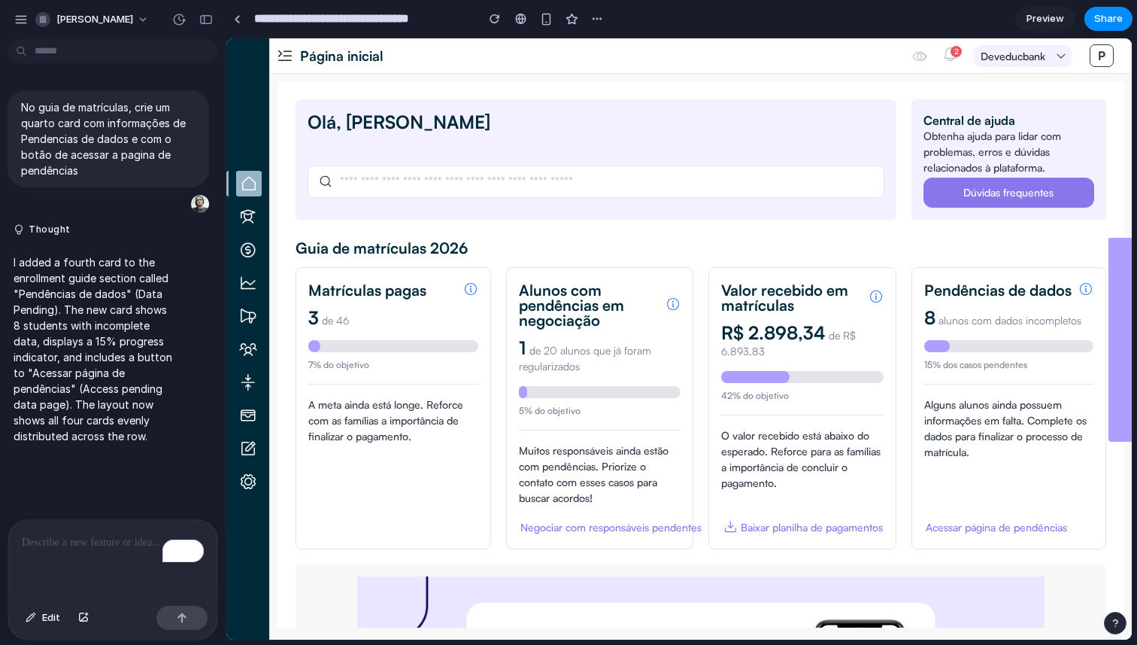
click at [534, 283] on div "Alunos com pendências em negociação" at bounding box center [589, 305] width 141 height 45
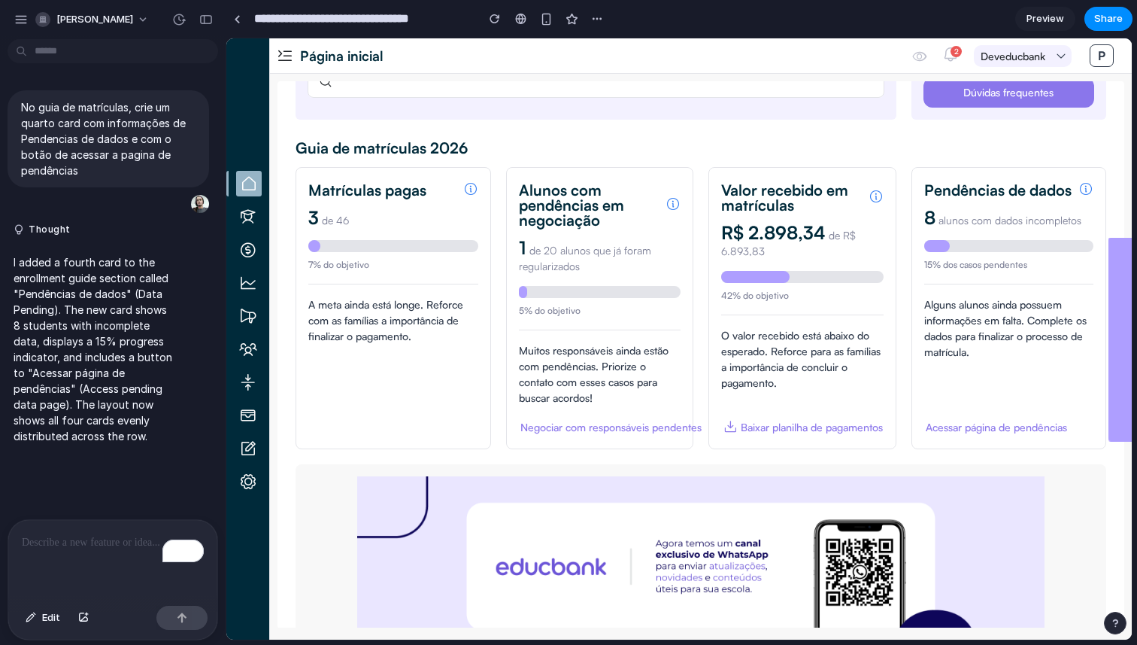
scroll to position [105, 0]
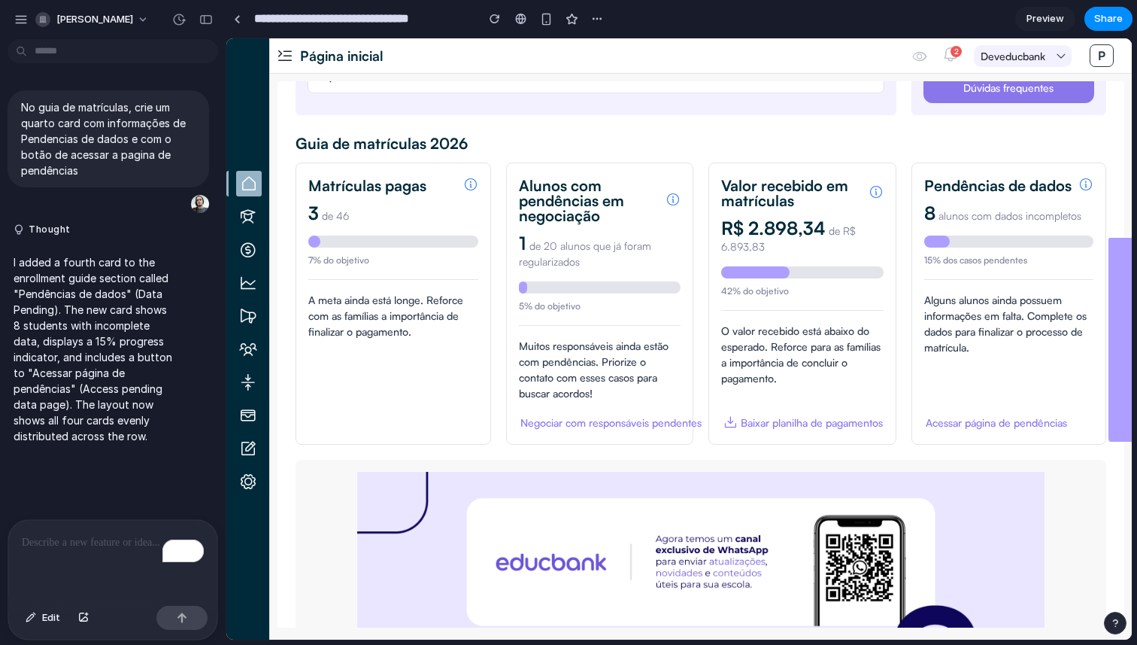
click at [650, 422] on div "Negociar com responsáveis pendentes" at bounding box center [610, 422] width 181 height 16
click at [757, 371] on div "O valor recebido está abaixo do esperado. Reforce para as famílias a importânci…" at bounding box center [802, 354] width 162 height 63
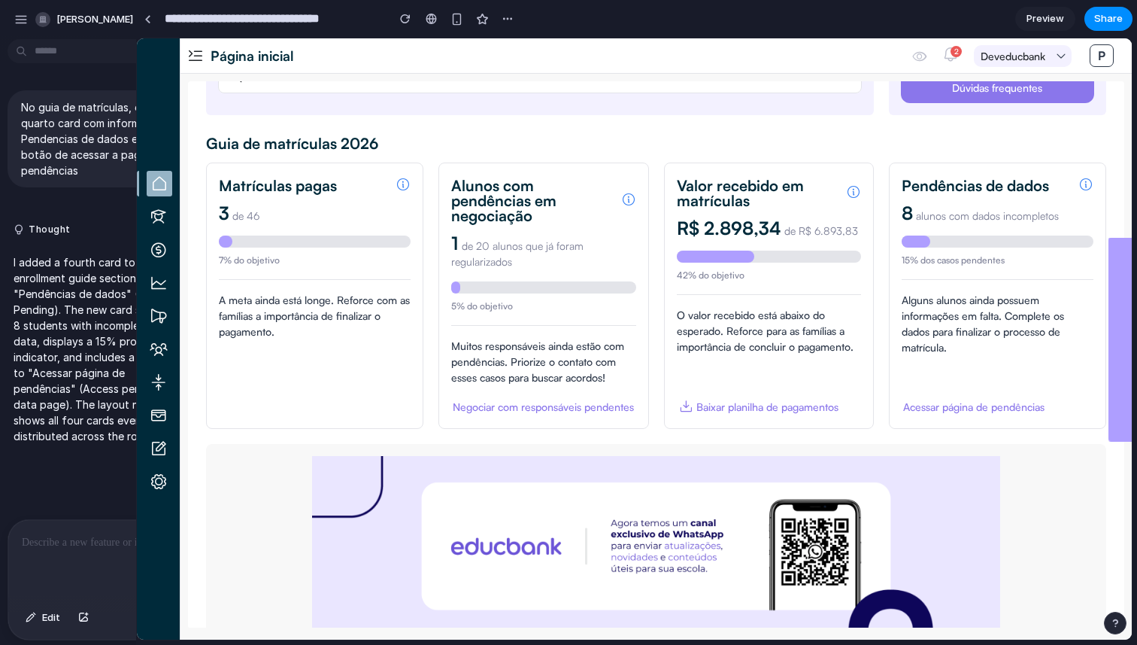
drag, startPoint x: 223, startPoint y: 236, endPoint x: 133, endPoint y: 243, distance: 90.5
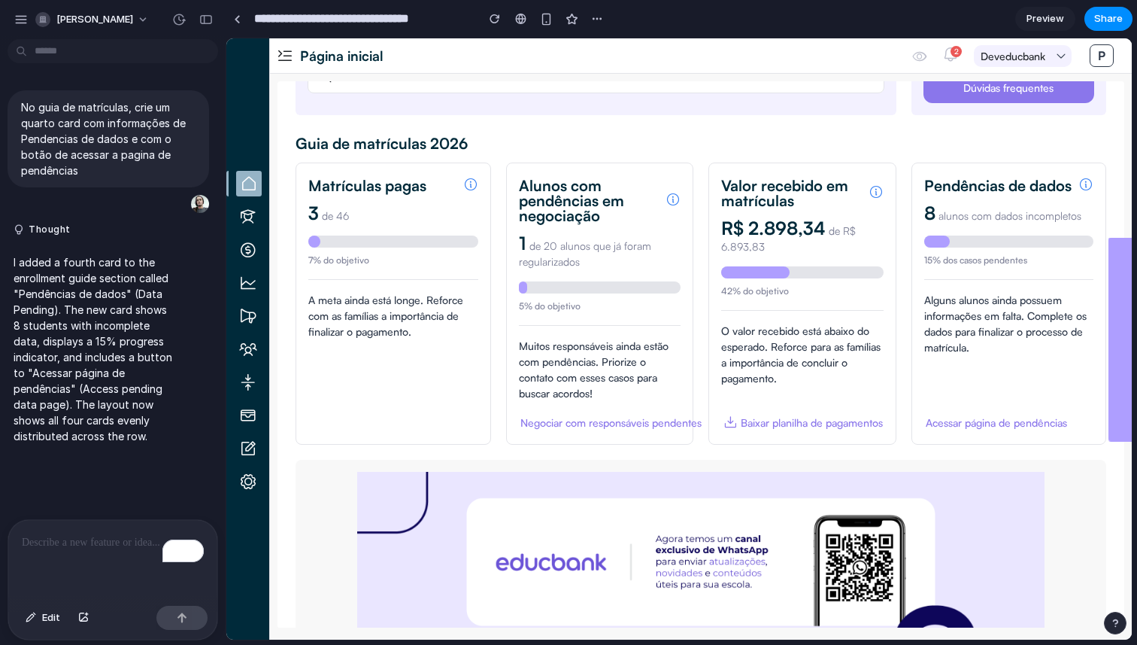
click at [188, 250] on div "I added a fourth card to the enrollment guide section called "Pendências de dad…" at bounding box center [109, 349] width 202 height 208
click at [16, 17] on div "button" at bounding box center [21, 20] width 14 height 14
click at [245, 19] on link at bounding box center [237, 19] width 23 height 23
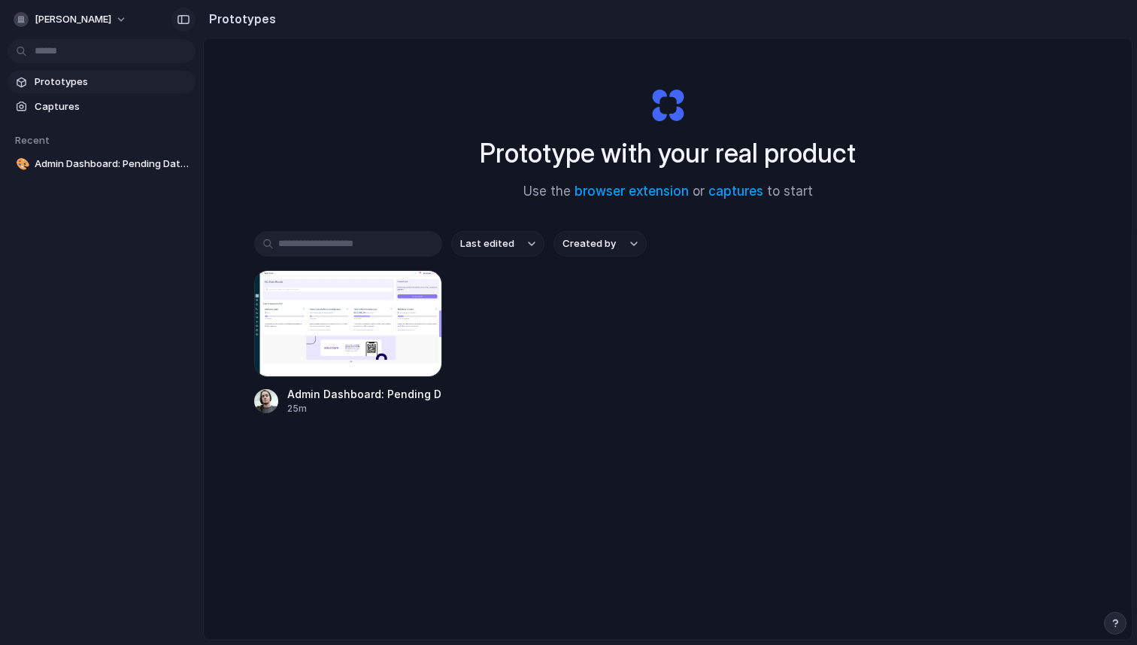
click at [183, 20] on div "button" at bounding box center [184, 19] width 14 height 11
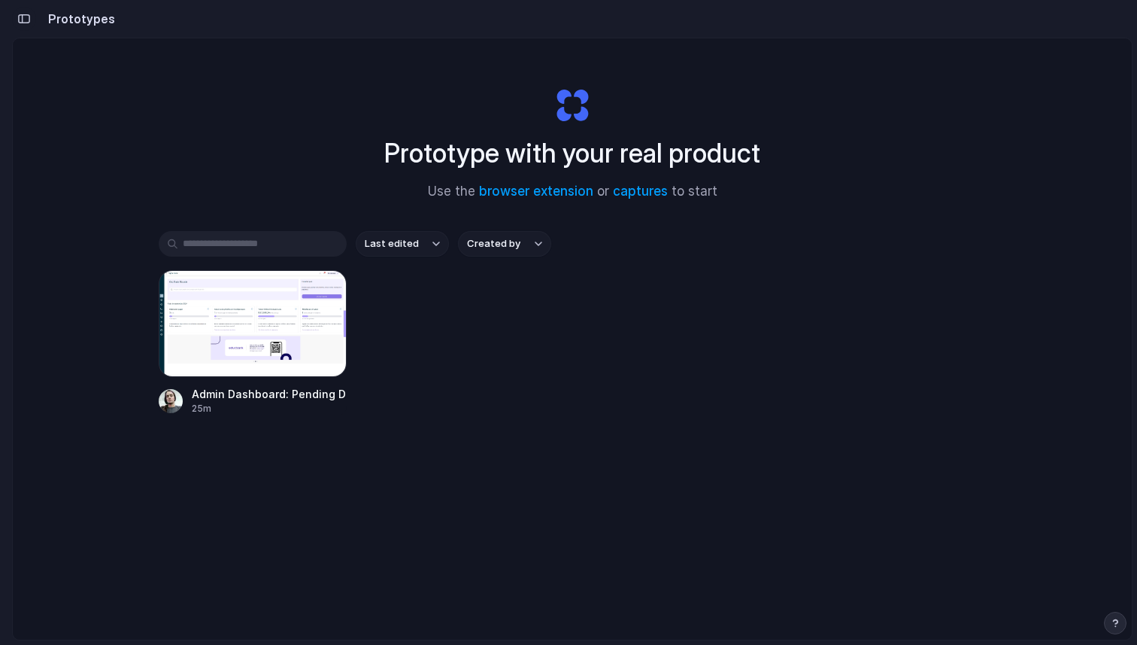
click at [29, 20] on div "button" at bounding box center [24, 19] width 14 height 11
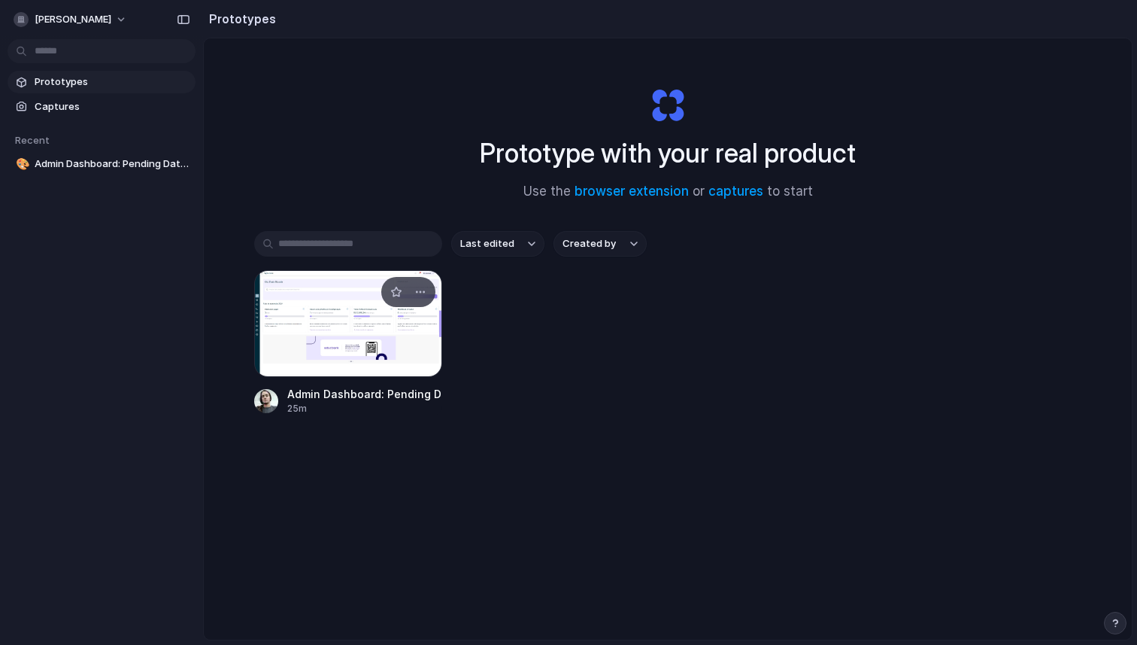
click at [365, 337] on div at bounding box center [348, 323] width 188 height 107
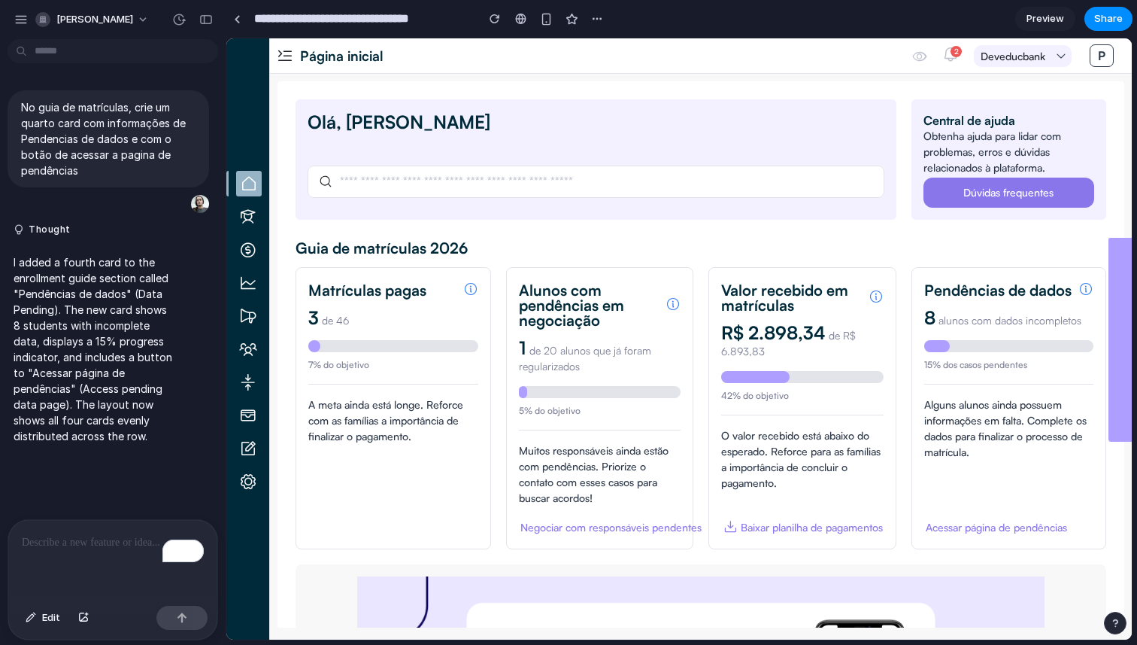
click at [244, 342] on em at bounding box center [248, 349] width 26 height 26
click at [244, 314] on em at bounding box center [248, 316] width 26 height 26
click at [244, 291] on em at bounding box center [248, 283] width 26 height 26
click at [244, 255] on em at bounding box center [248, 250] width 26 height 26
click at [250, 480] on em at bounding box center [248, 482] width 26 height 26
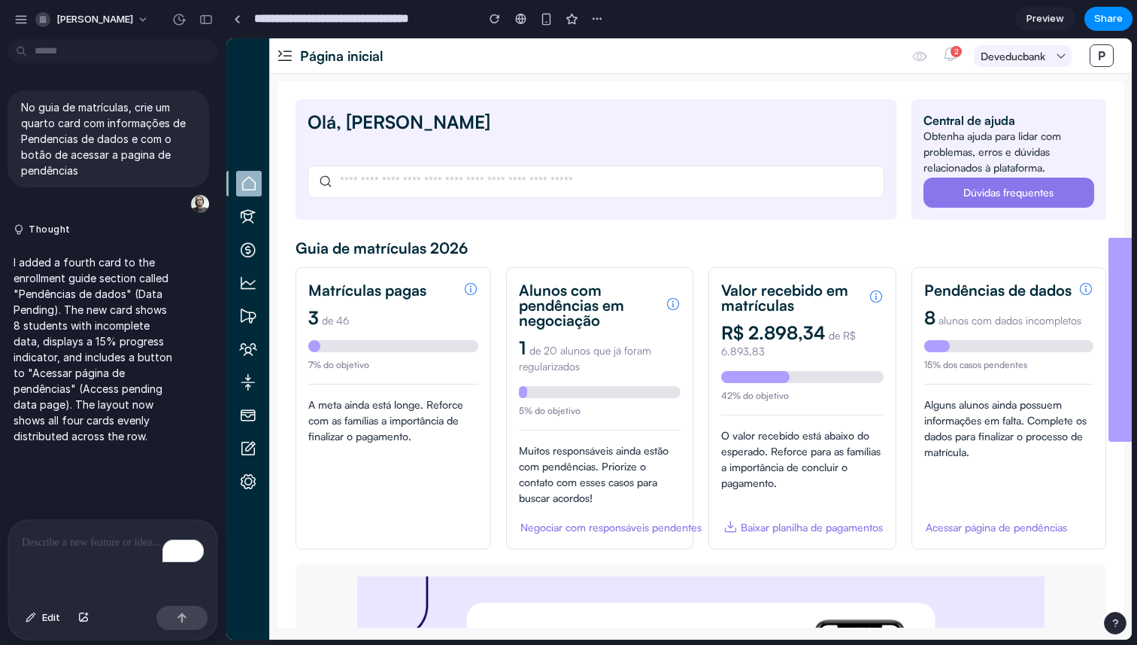
click at [126, 536] on p "To enrich screen reader interactions, please activate Accessibility in Grammarl…" at bounding box center [113, 542] width 182 height 18
click at [45, 620] on span "Edit" at bounding box center [51, 617] width 18 height 15
click at [38, 615] on button "Edit" at bounding box center [43, 617] width 50 height 24
click at [78, 575] on div "To enrich screen reader interactions, please activate Accessibility in Grammarl…" at bounding box center [112, 560] width 209 height 80
click at [1044, 23] on span "Preview" at bounding box center [1046, 18] width 38 height 15
